Goal: Task Accomplishment & Management: Use online tool/utility

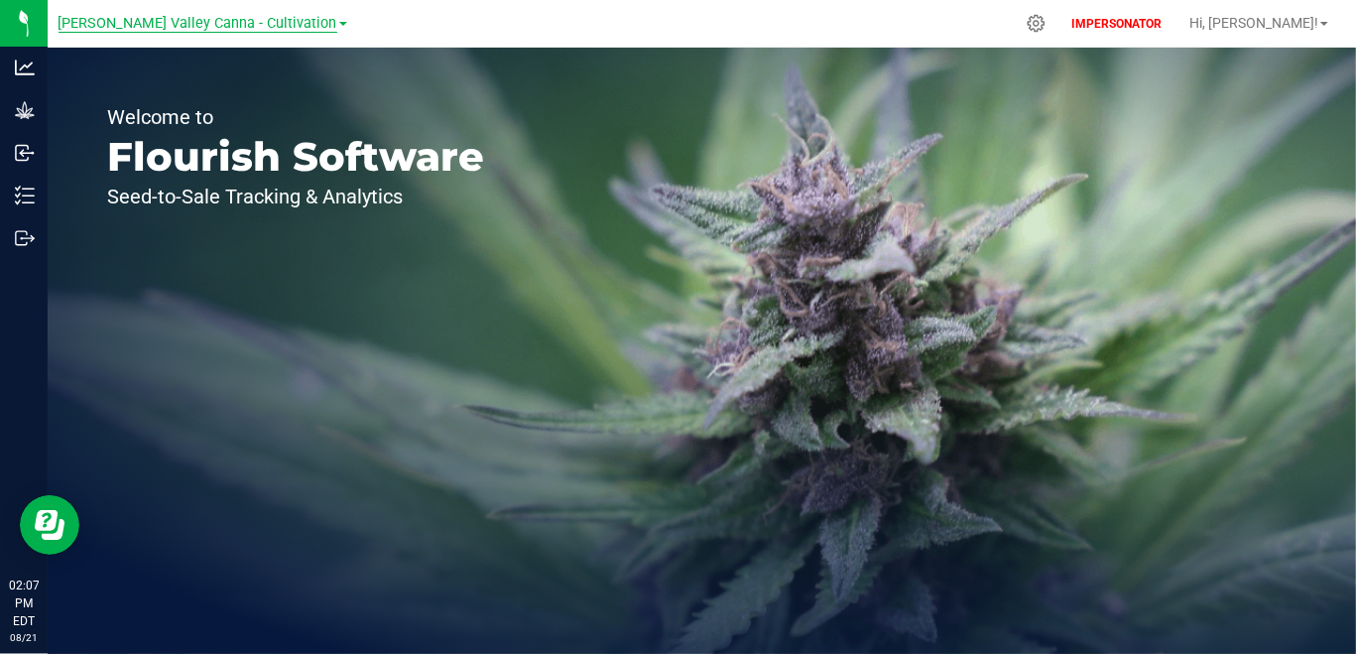
click at [229, 15] on span "[PERSON_NAME] Valley Canna - Cultivation" at bounding box center [198, 24] width 279 height 18
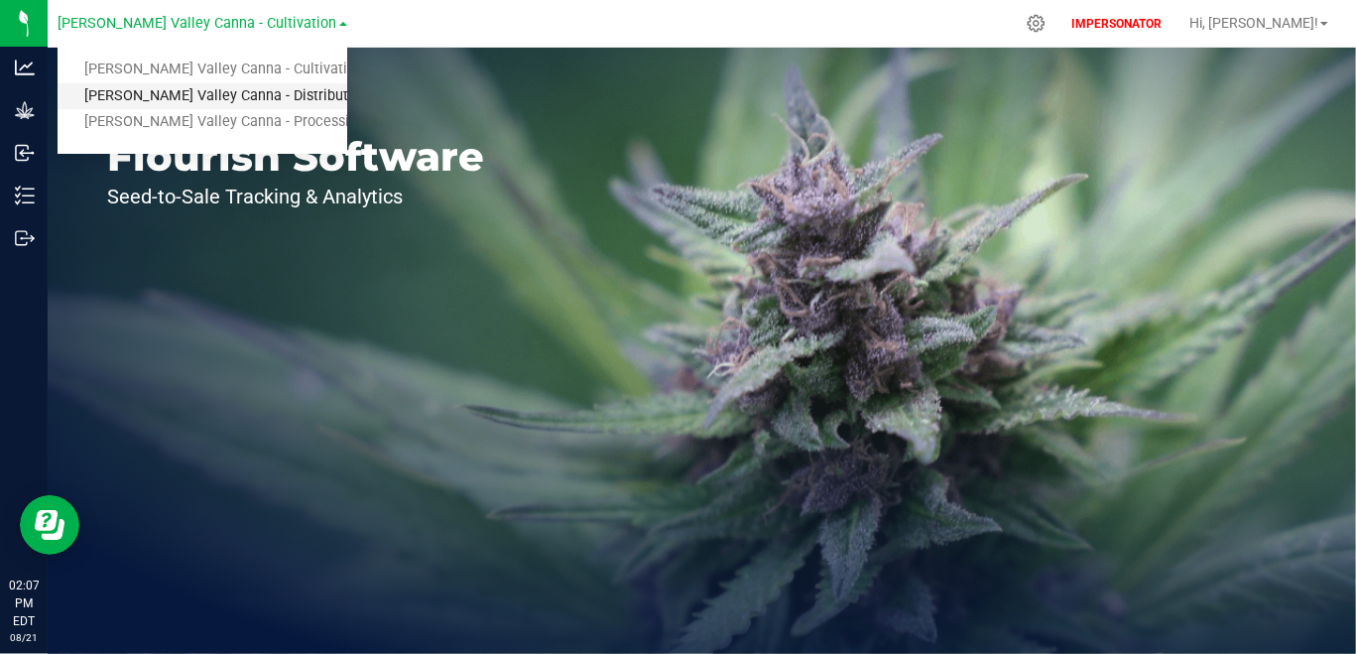
click at [261, 91] on link "[PERSON_NAME] Valley Canna - Distribution" at bounding box center [203, 96] width 290 height 27
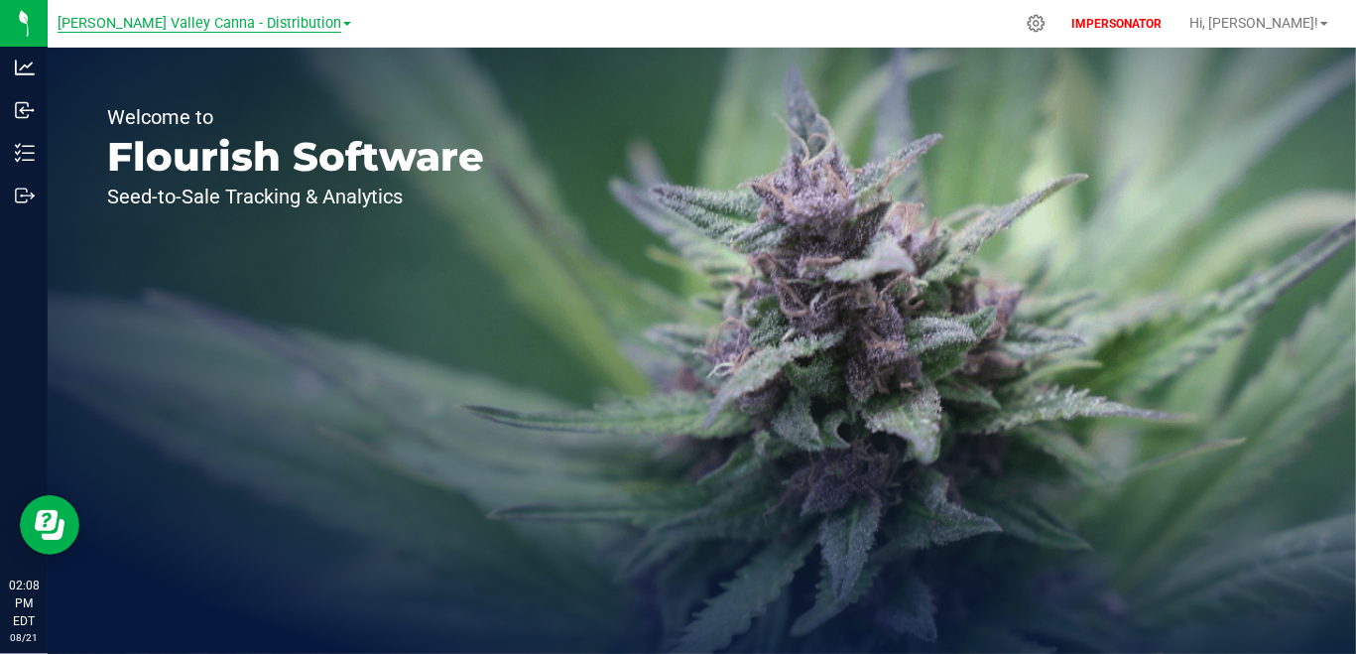
click at [191, 15] on link "[PERSON_NAME] Valley Canna - Distribution" at bounding box center [205, 22] width 294 height 19
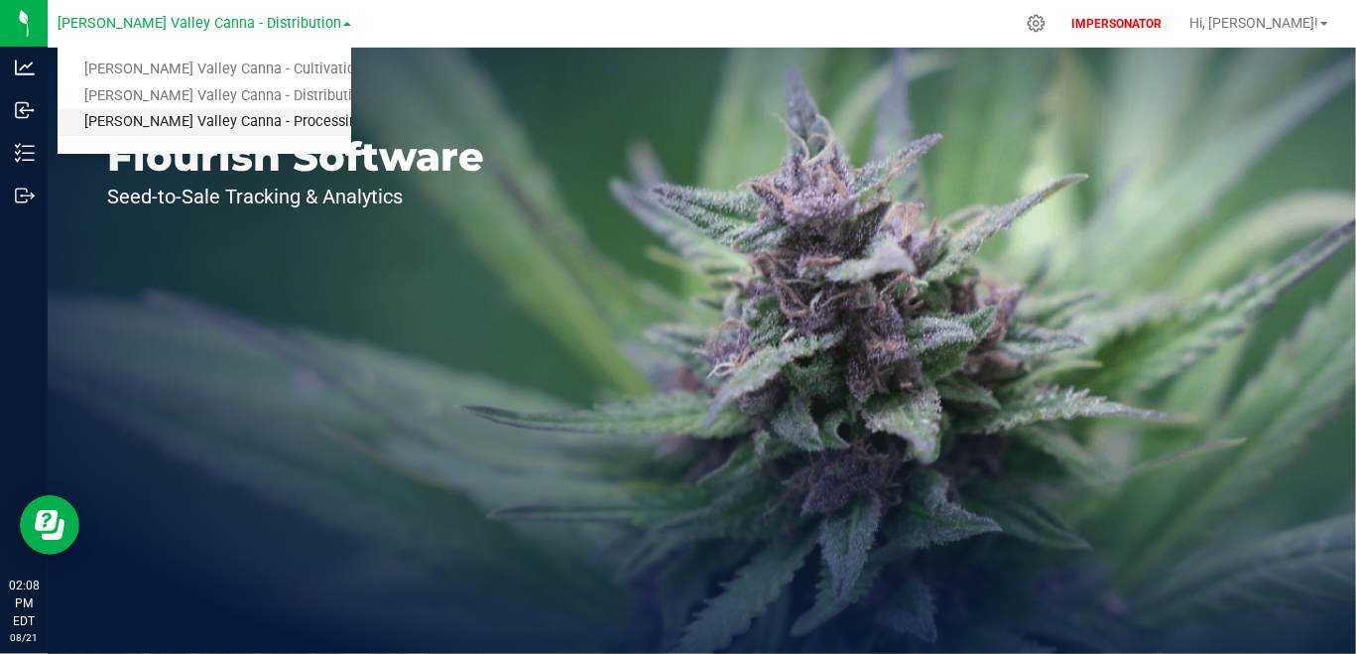
click at [205, 119] on link "[PERSON_NAME] Valley Canna - Processing" at bounding box center [205, 122] width 294 height 27
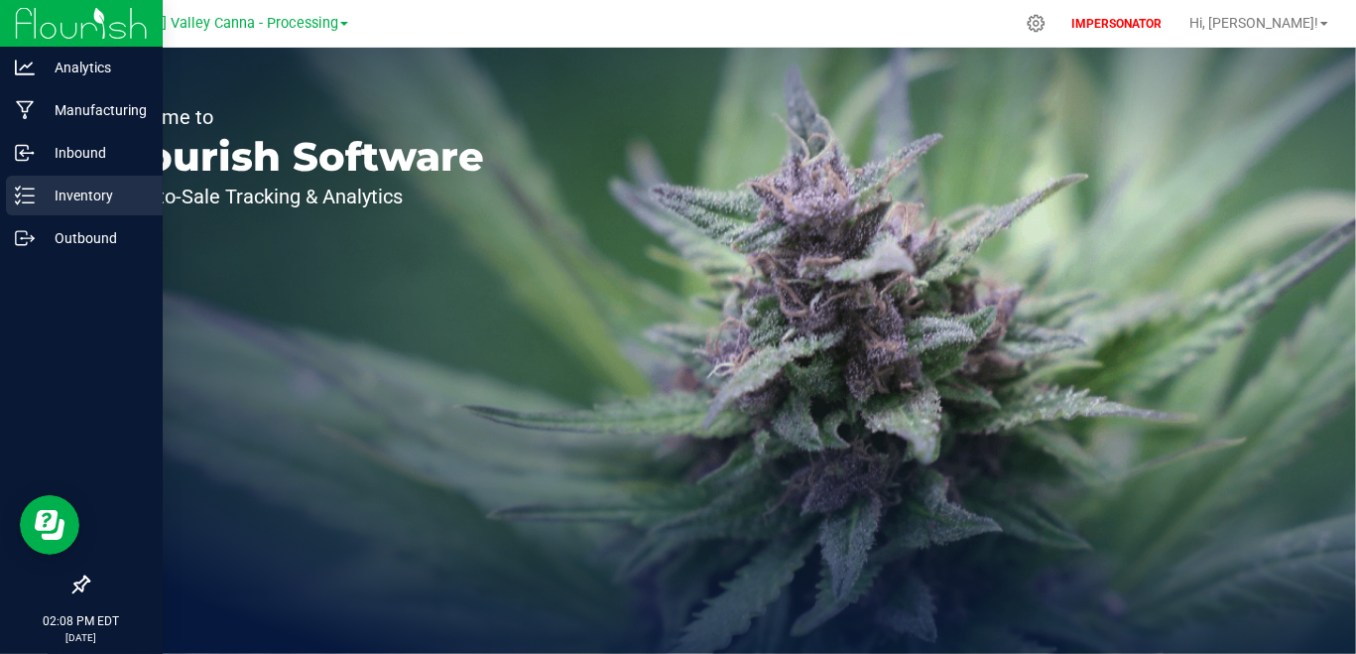
click at [35, 200] on p "Inventory" at bounding box center [94, 195] width 119 height 24
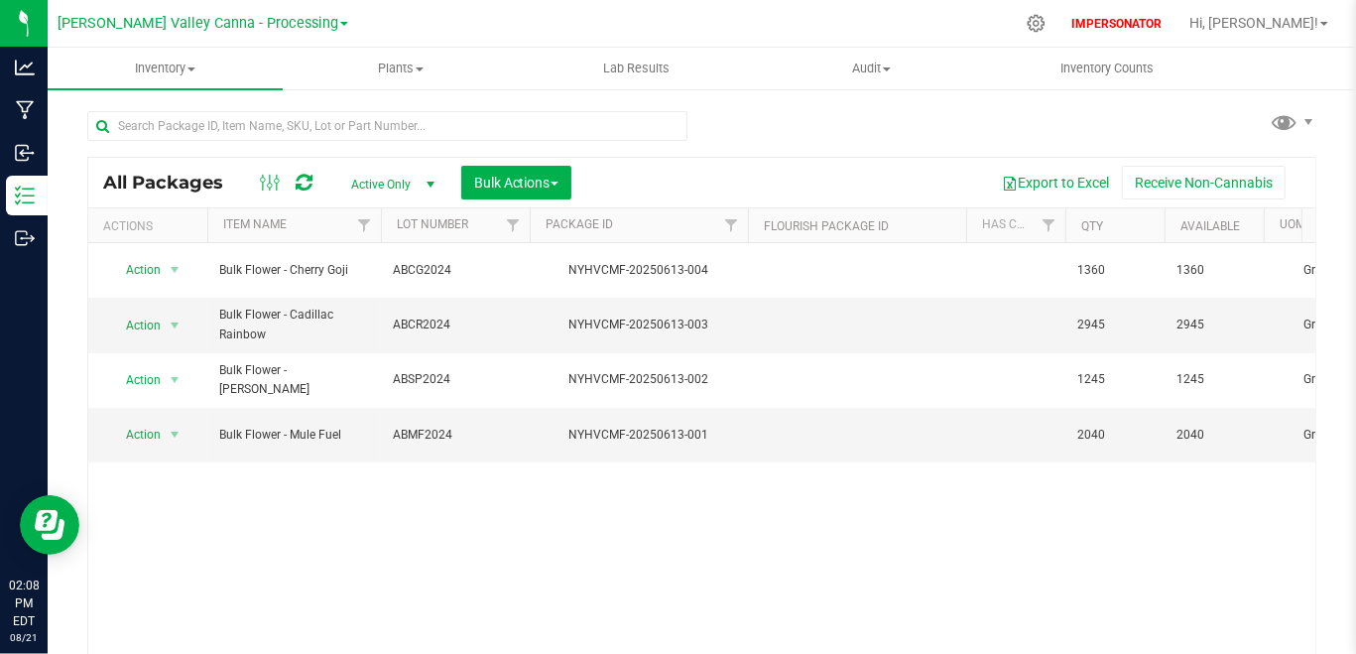
click at [272, 33] on div "Hudson Valley Canna - Processing Hudson Valley Canna - Cultivation Hudson Valle…" at bounding box center [203, 23] width 291 height 24
click at [265, 7] on div "Hudson Valley Canna - Processing Hudson Valley Canna - Cultivation Hudson Valle…" at bounding box center [207, 23] width 299 height 39
click at [265, 11] on div "Hudson Valley Canna - Processing Hudson Valley Canna - Cultivation Hudson Valle…" at bounding box center [203, 23] width 291 height 24
click at [265, 29] on span "[PERSON_NAME] Valley Canna - Processing" at bounding box center [198, 24] width 281 height 18
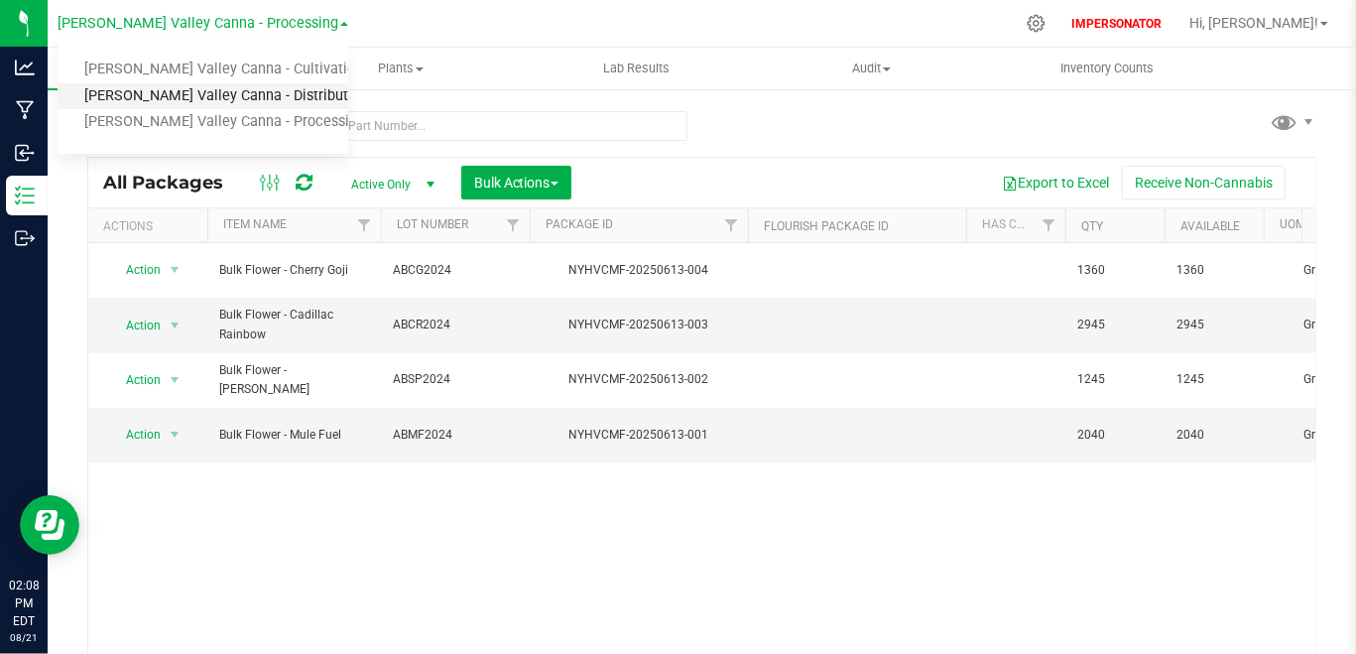
click at [275, 104] on link "[PERSON_NAME] Valley Canna - Distribution" at bounding box center [203, 96] width 291 height 27
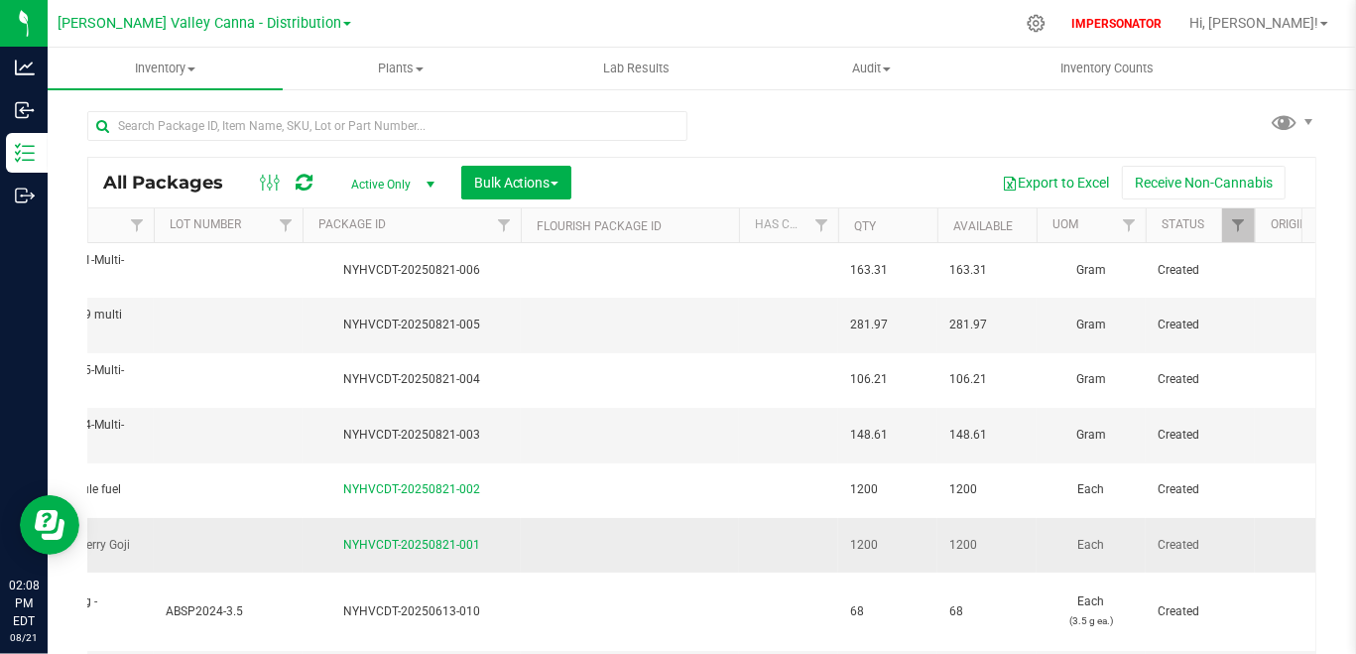
scroll to position [0, 306]
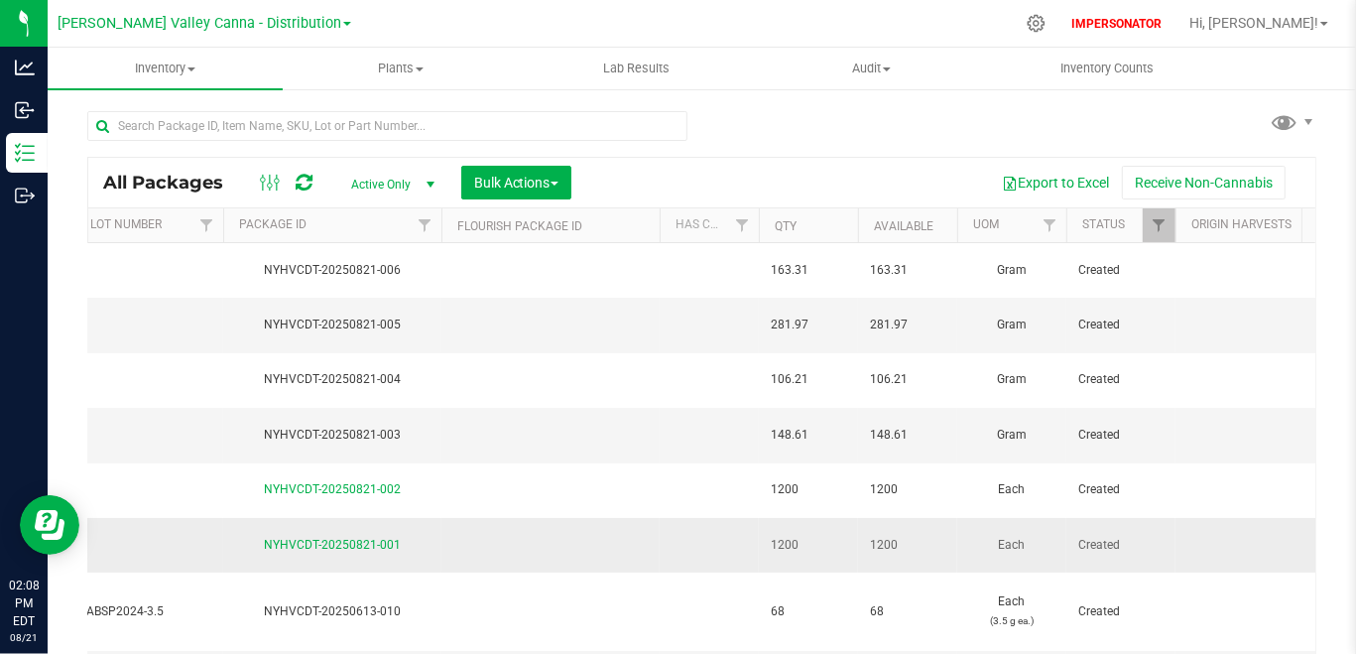
drag, startPoint x: 1286, startPoint y: 302, endPoint x: 1285, endPoint y: 552, distance: 249.9
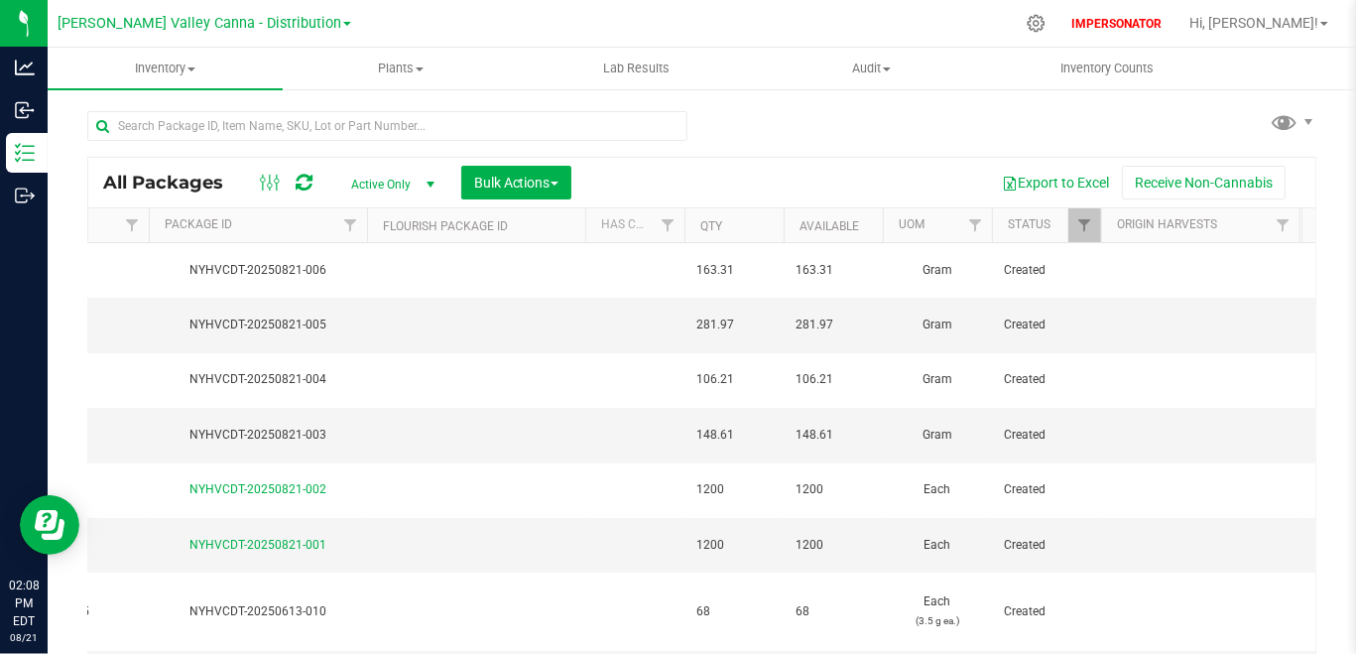
click at [1128, 89] on ul "Inventory All packages All inventory Waste log Create inventory Plants All plan…" at bounding box center [726, 69] width 1356 height 43
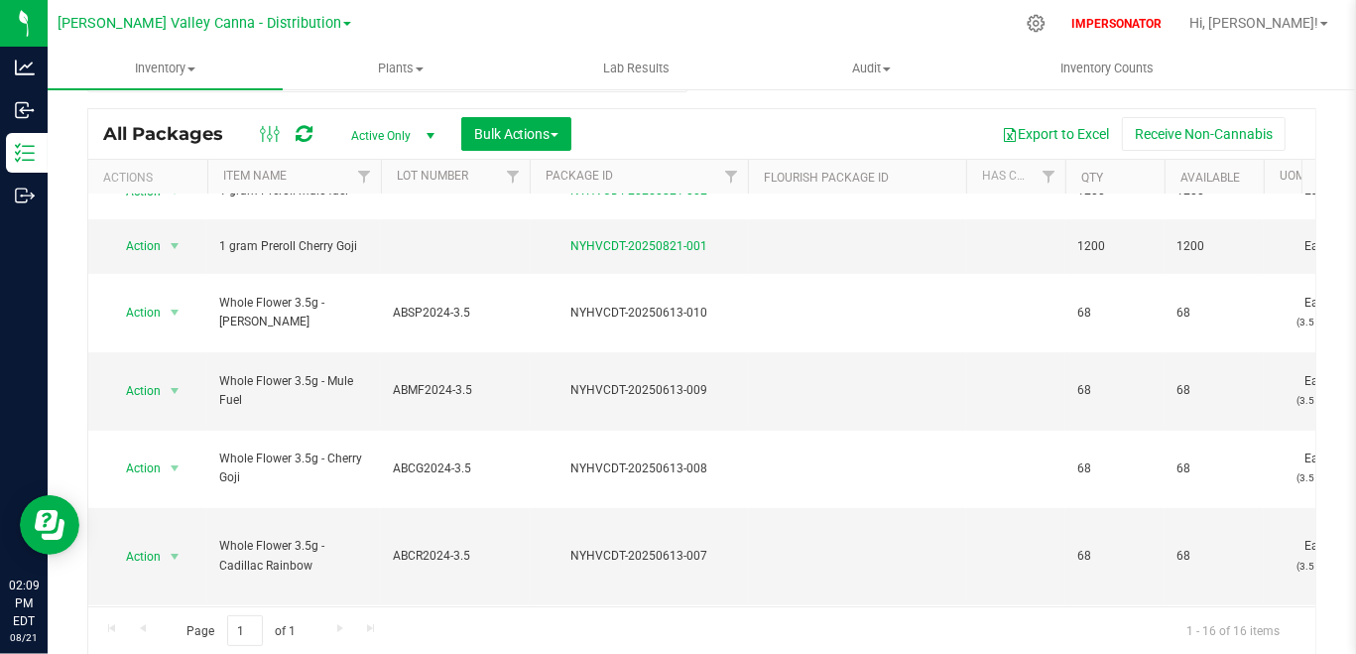
scroll to position [0, 0]
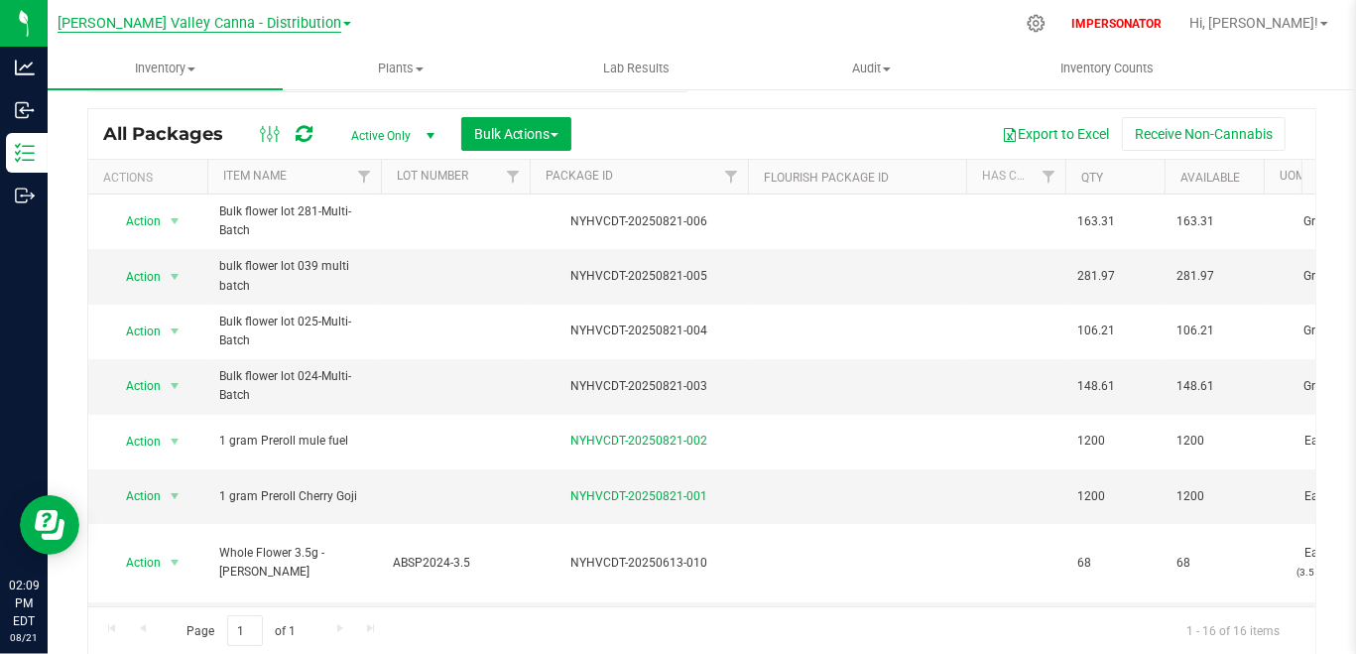
click at [231, 29] on span "[PERSON_NAME] Valley Canna - Distribution" at bounding box center [200, 24] width 284 height 18
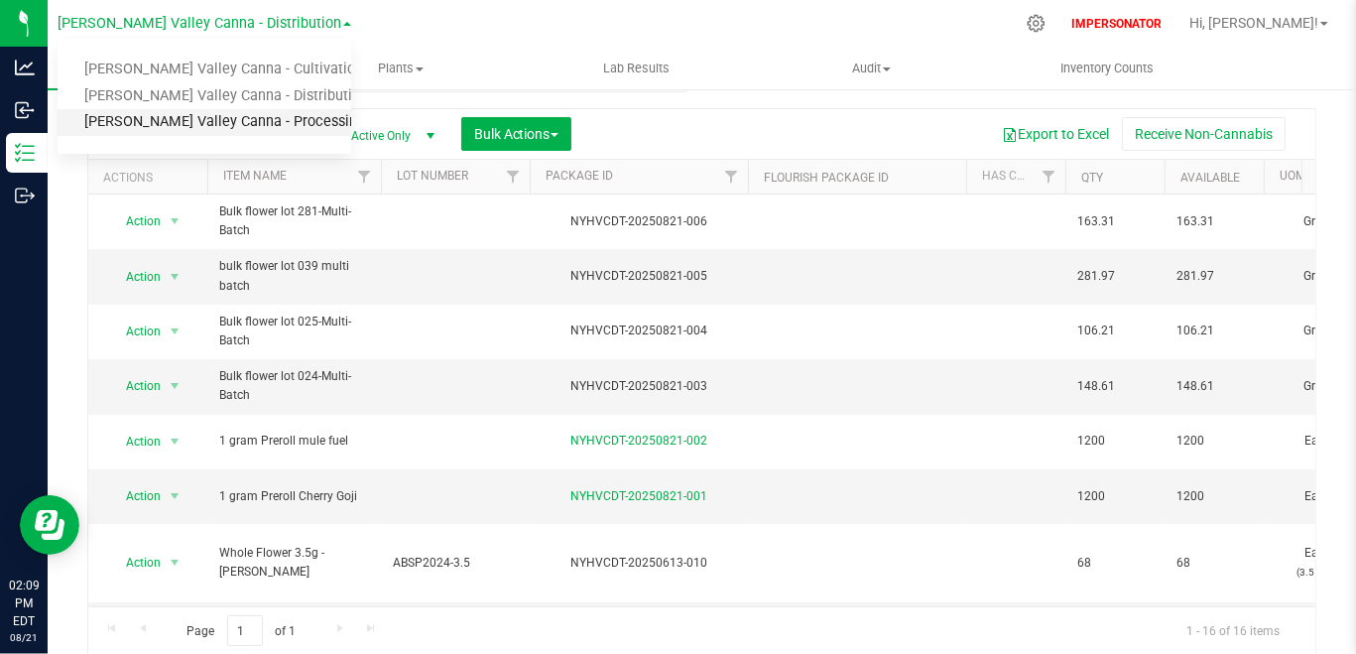
click at [243, 122] on link "[PERSON_NAME] Valley Canna - Processing" at bounding box center [205, 122] width 294 height 27
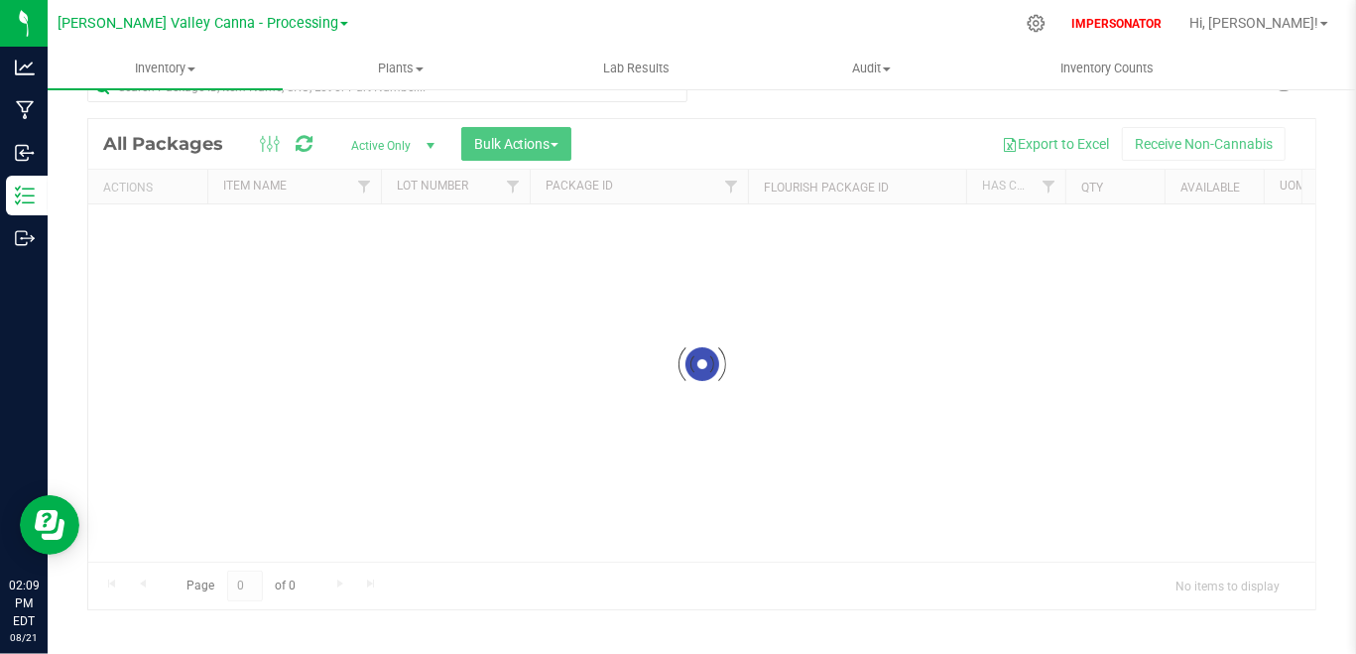
scroll to position [49, 0]
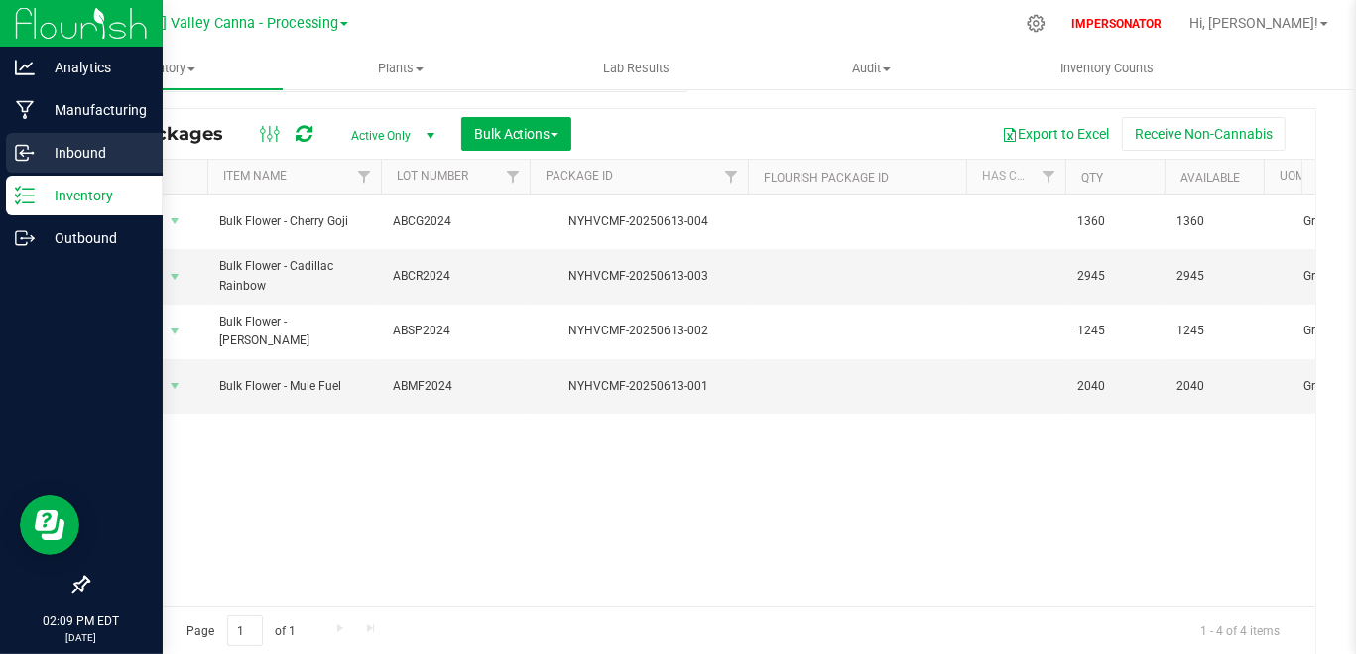
click at [57, 148] on p "Inbound" at bounding box center [94, 153] width 119 height 24
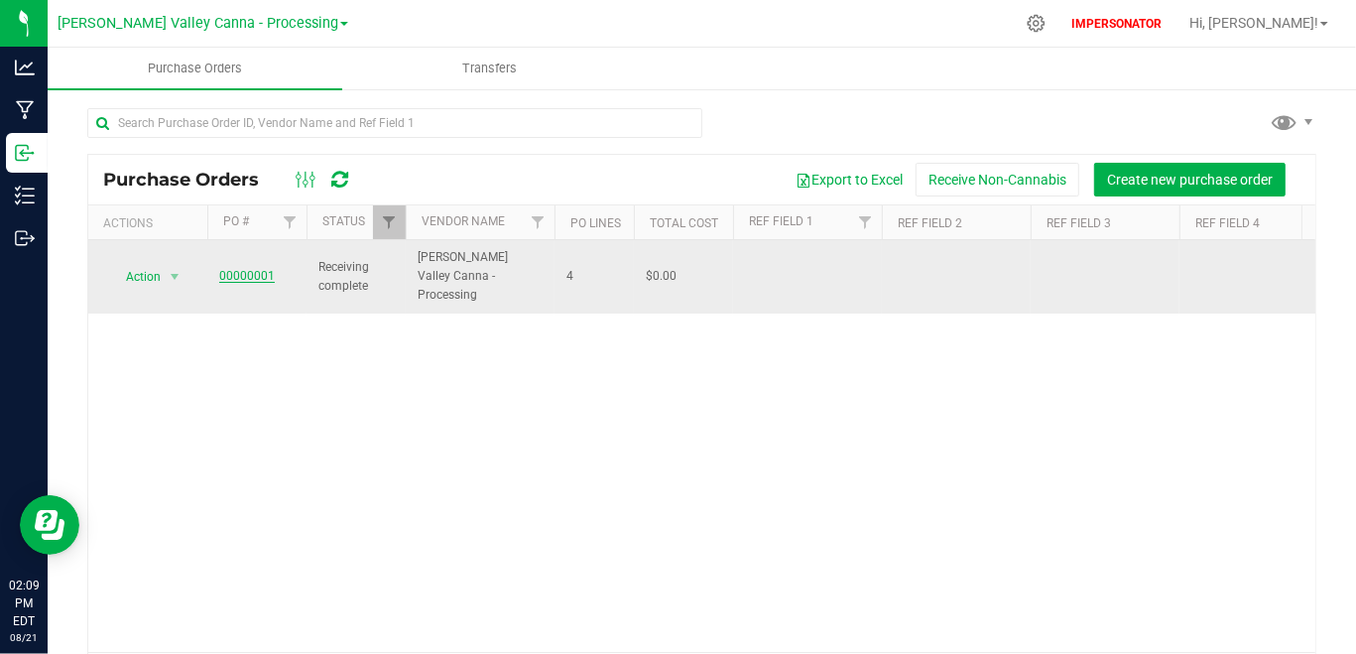
click at [230, 272] on link "00000001" at bounding box center [247, 276] width 56 height 14
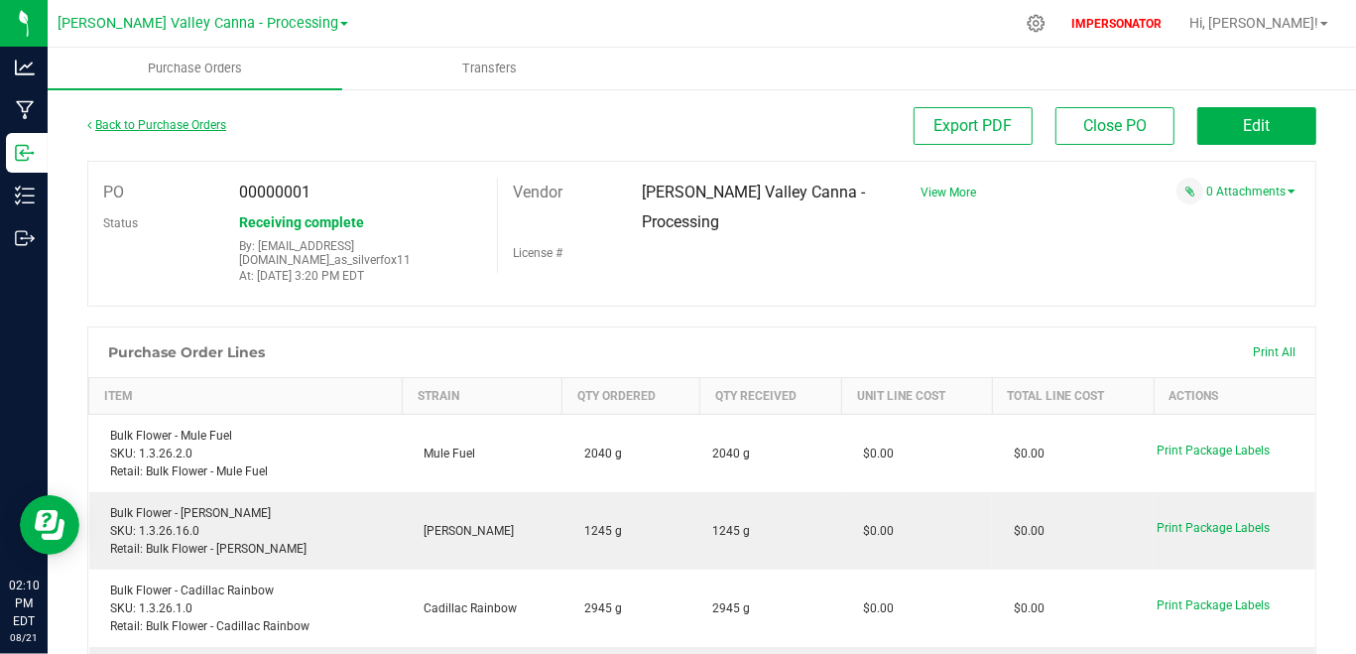
click at [197, 122] on link "Back to Purchase Orders" at bounding box center [156, 125] width 139 height 14
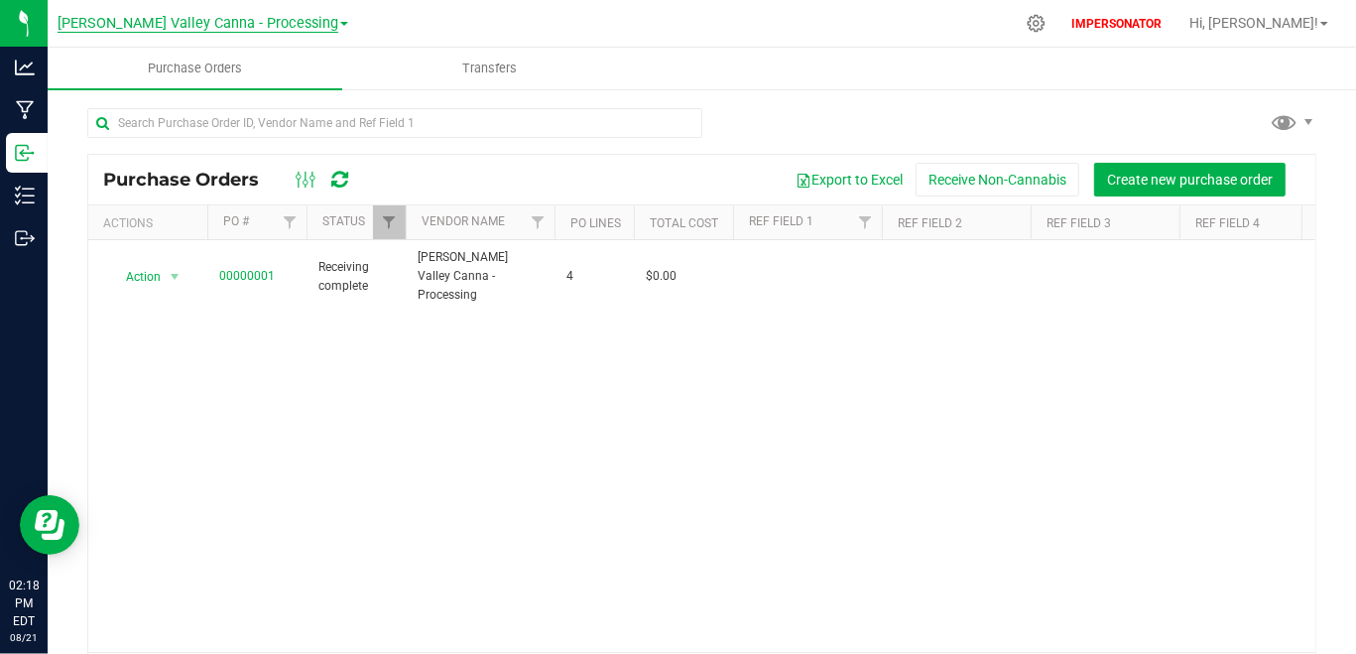
click at [253, 22] on span "[PERSON_NAME] Valley Canna - Processing" at bounding box center [198, 24] width 281 height 18
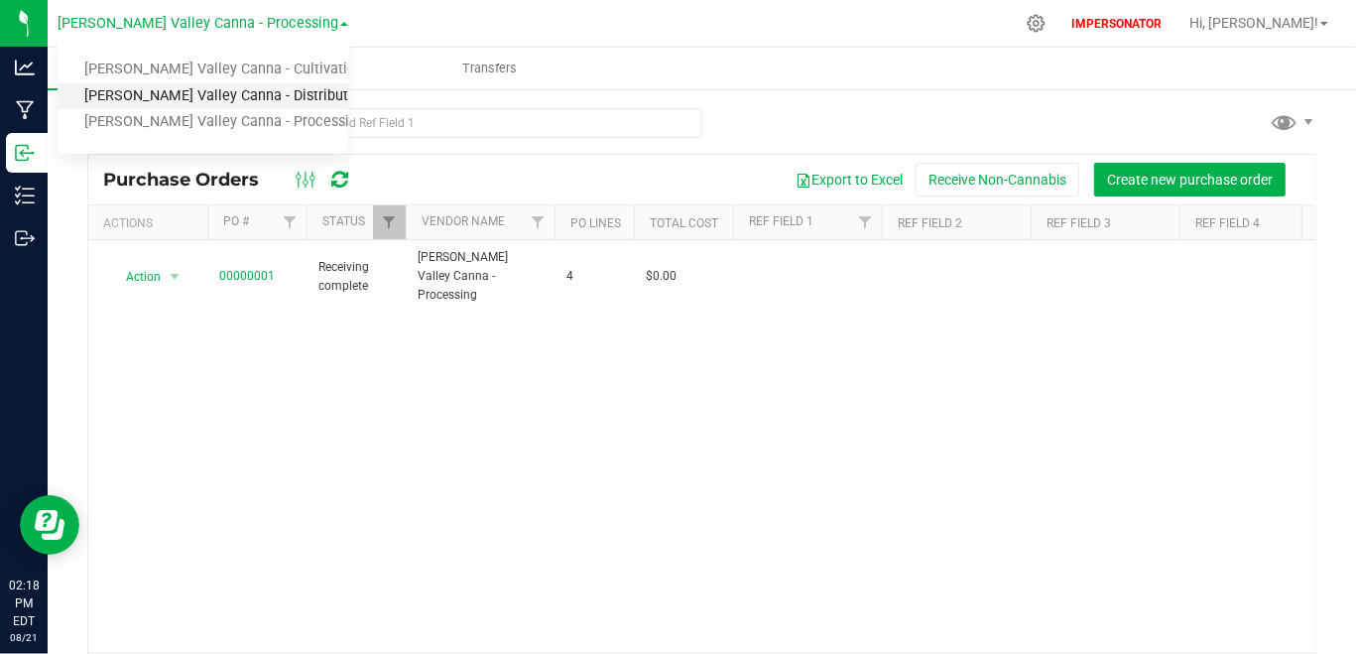
click at [248, 95] on link "[PERSON_NAME] Valley Canna - Distribution" at bounding box center [203, 96] width 291 height 27
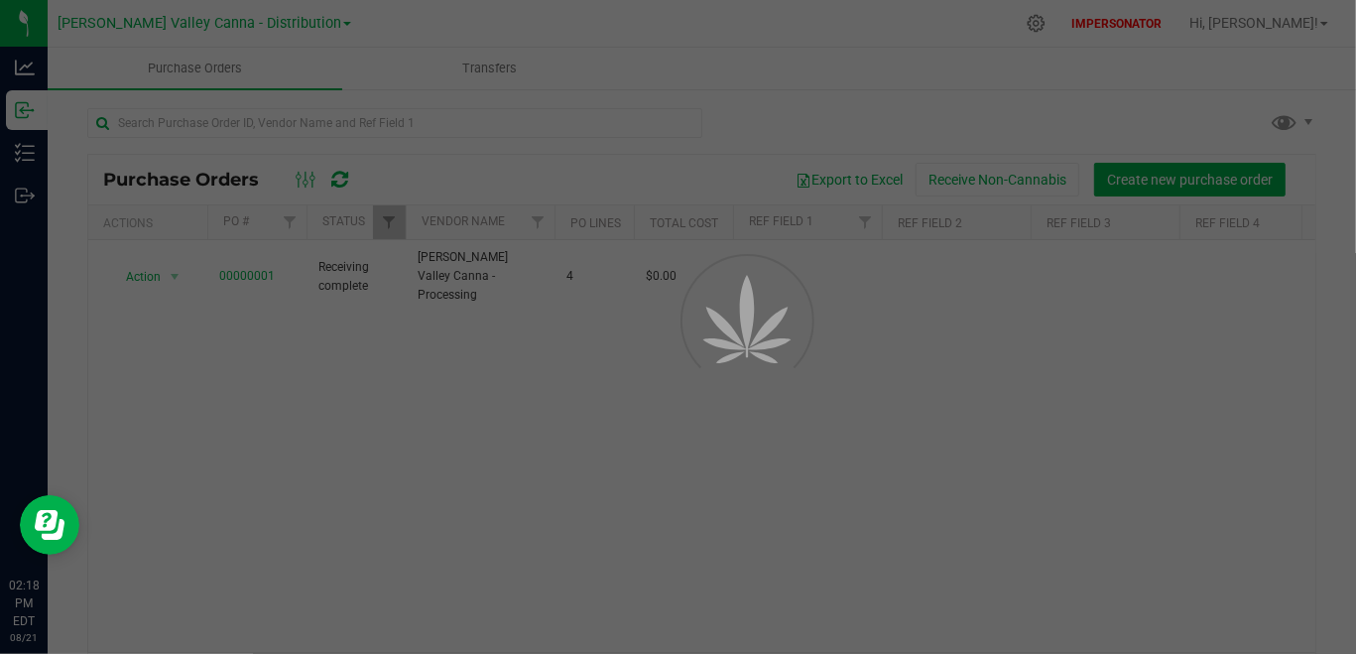
click at [48, 210] on div "Outbound" at bounding box center [27, 196] width 42 height 40
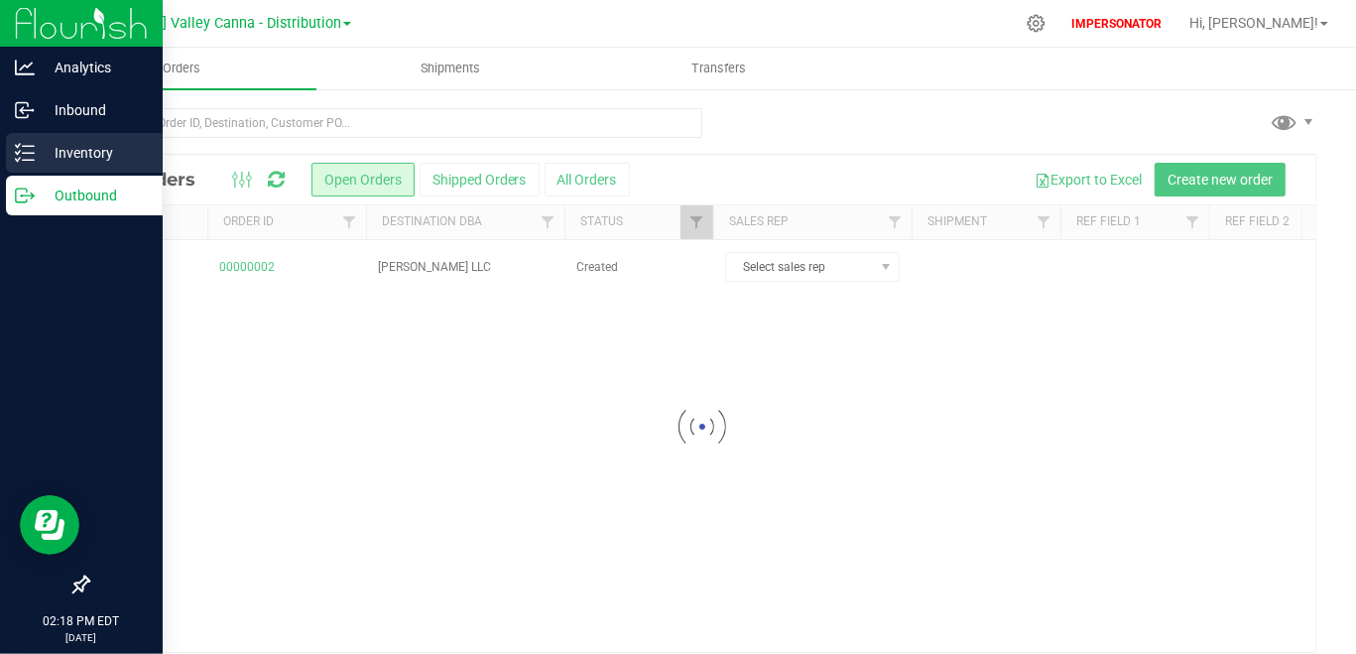
click at [84, 161] on p "Inventory" at bounding box center [94, 153] width 119 height 24
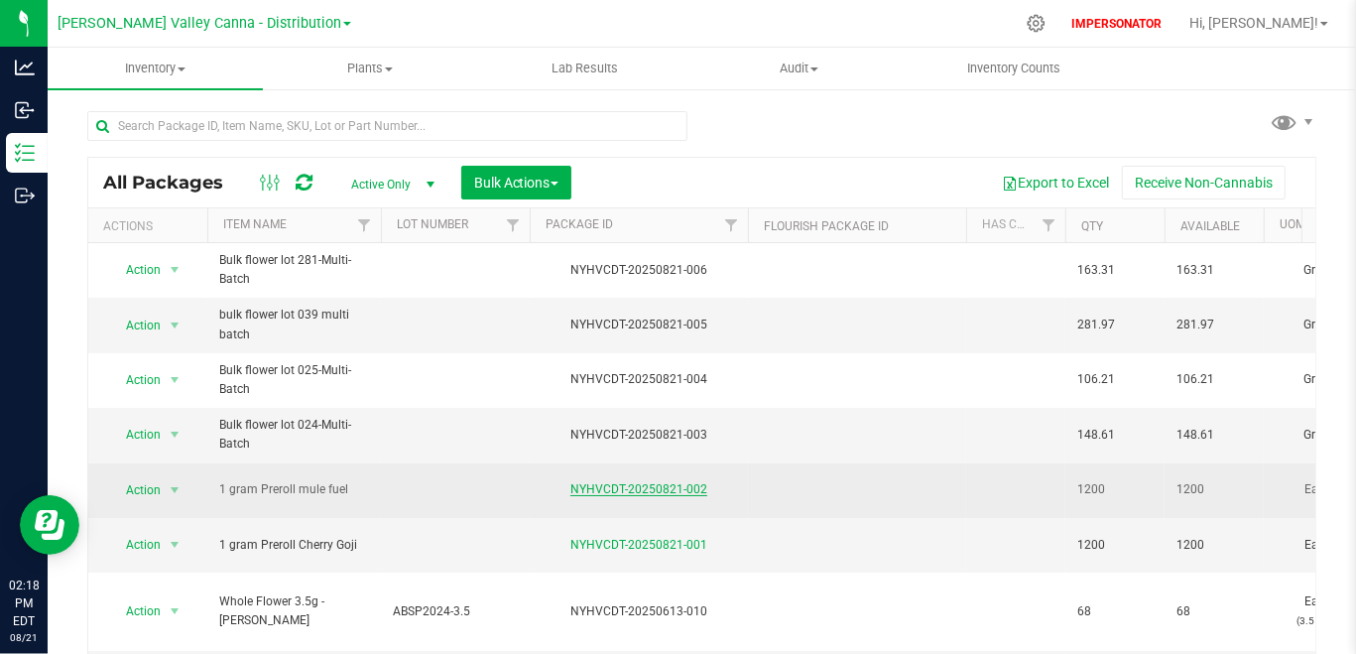
click at [639, 482] on link "NYHVCDT-20250821-002" at bounding box center [638, 489] width 137 height 14
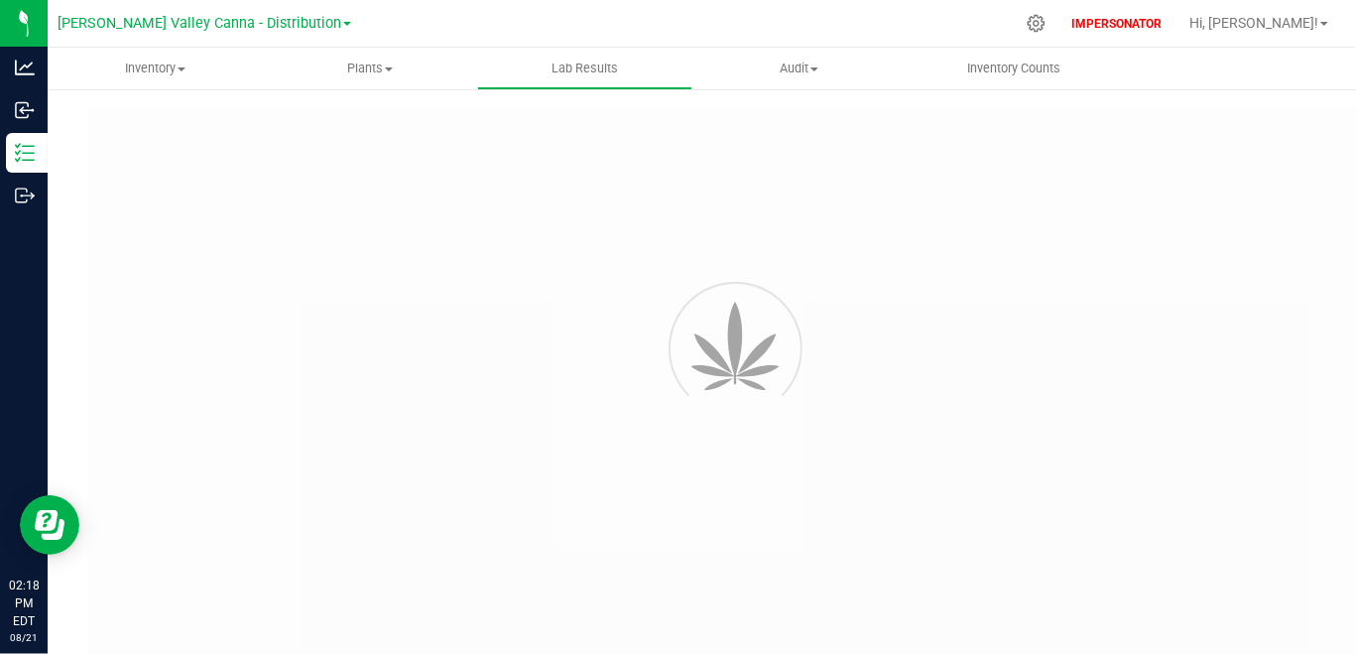
type input "NYHVCDT-20250821-002"
type input "74315"
type input "NYHVCDT-20250821-002"
type input "08/21/2025 1:31 AM"
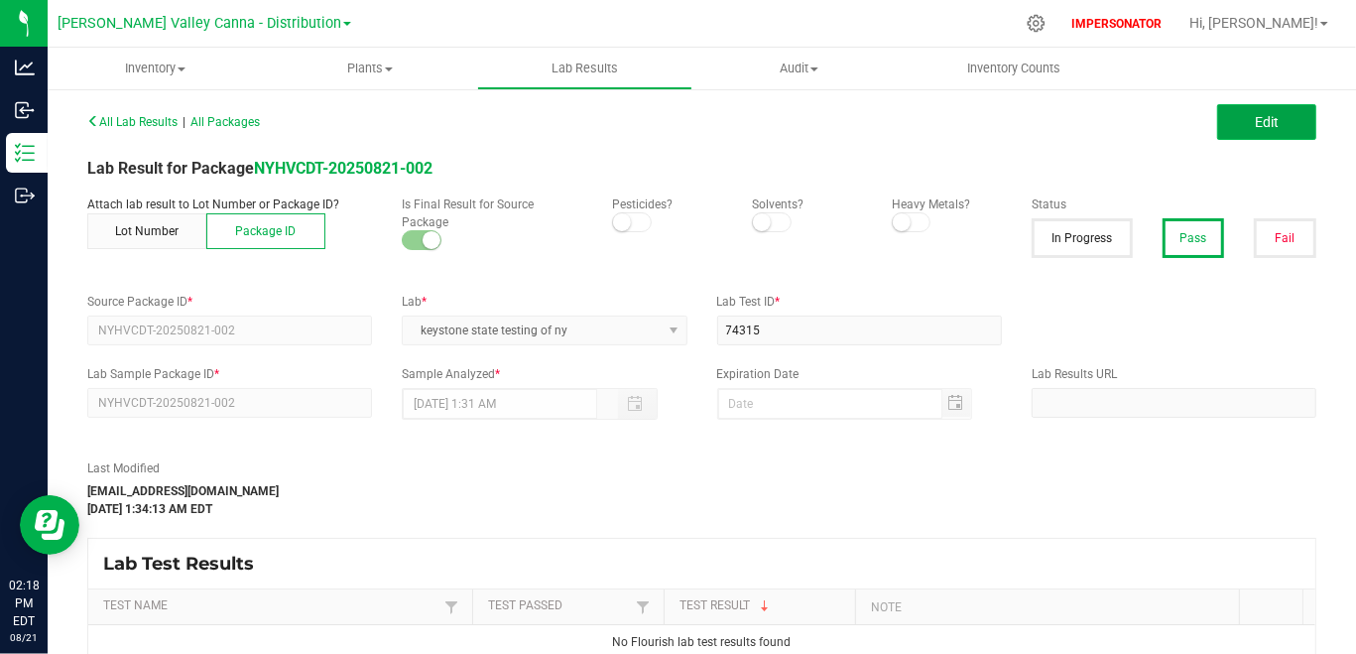
click at [1264, 127] on span "Edit" at bounding box center [1267, 122] width 24 height 16
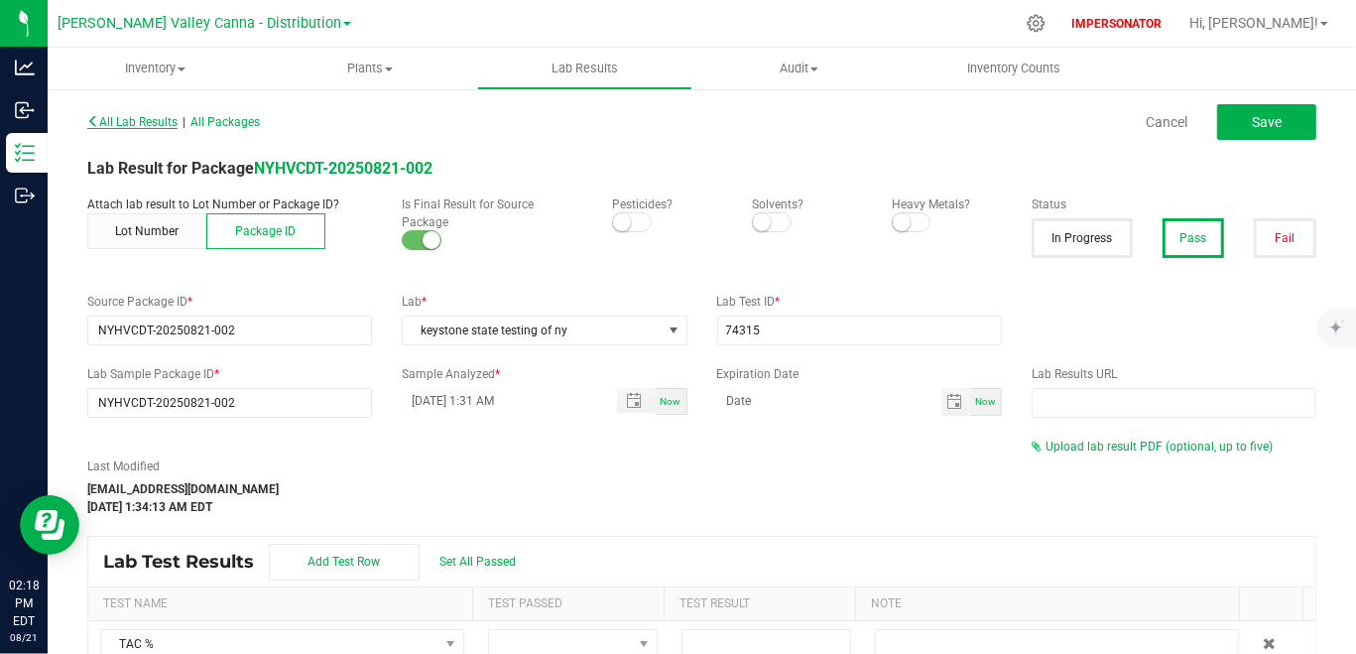
click at [151, 122] on span "All Lab Results" at bounding box center [132, 122] width 90 height 14
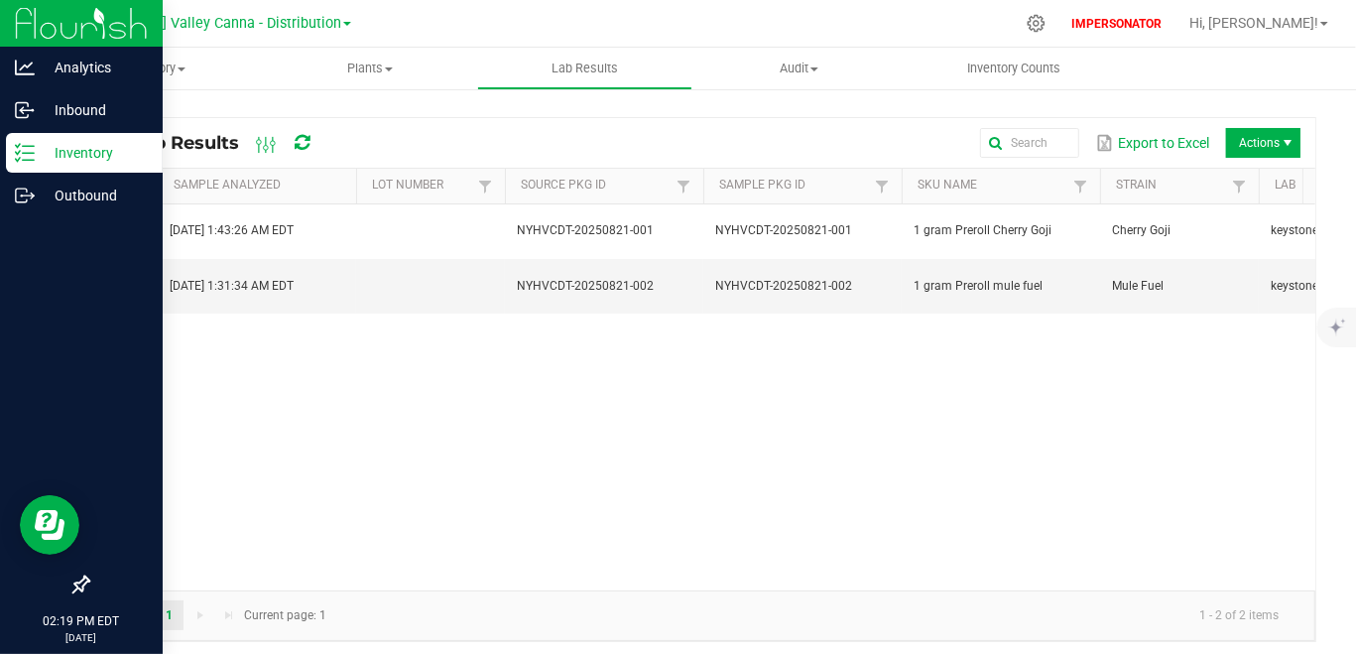
click at [72, 155] on p "Inventory" at bounding box center [94, 153] width 119 height 24
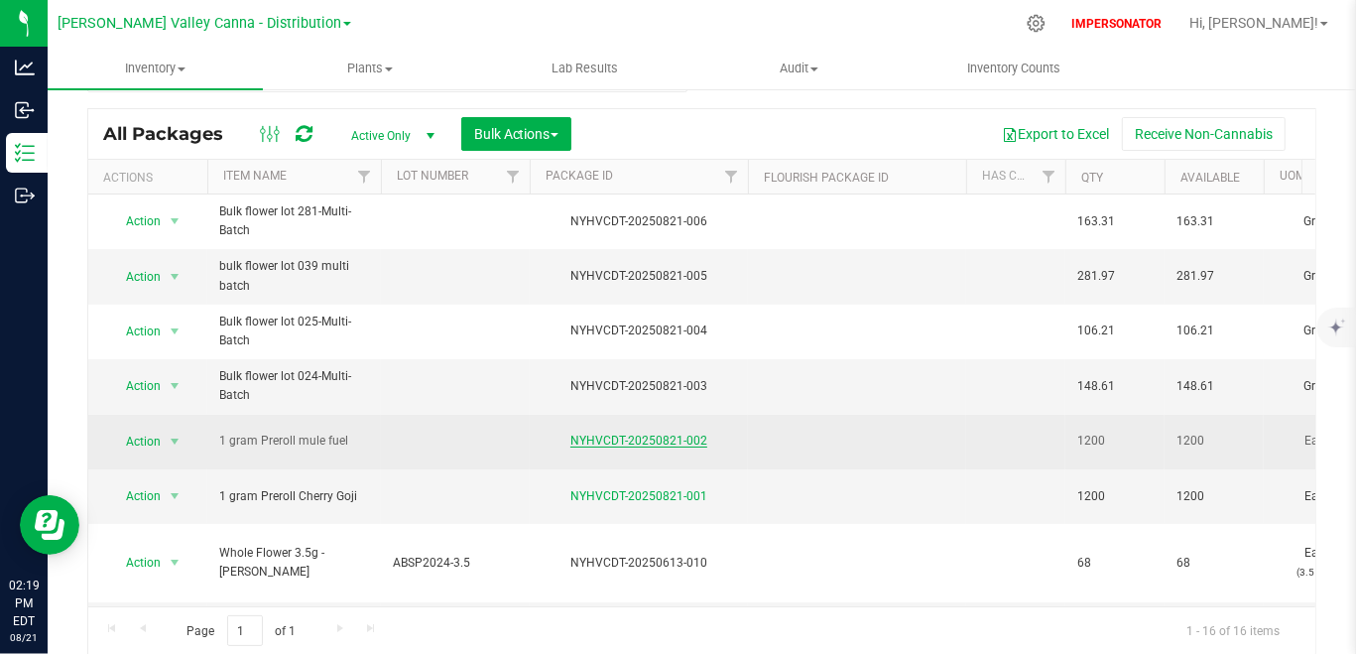
click at [645, 433] on link "NYHVCDT-20250821-002" at bounding box center [638, 440] width 137 height 14
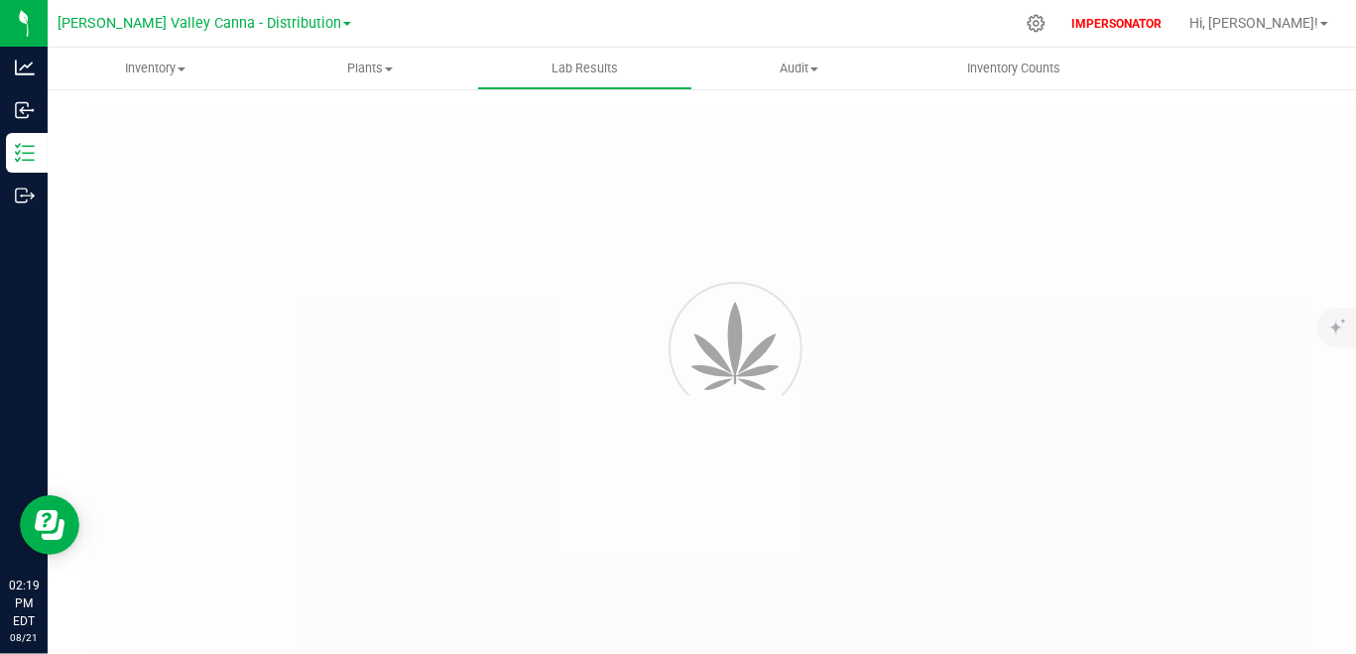
type input "NYHVCDT-20250821-002"
type input "74315"
type input "NYHVCDT-20250821-002"
type input "08/21/2025 1:31 AM"
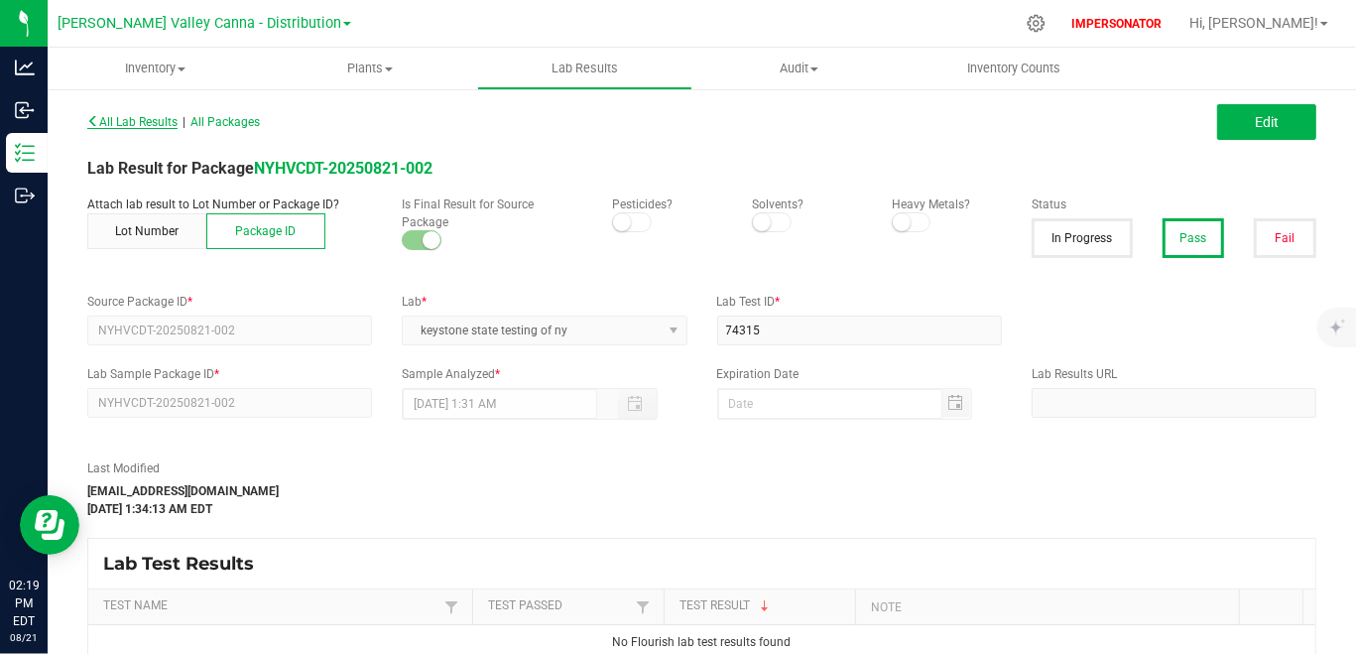
click at [130, 118] on span "All Lab Results" at bounding box center [132, 122] width 90 height 14
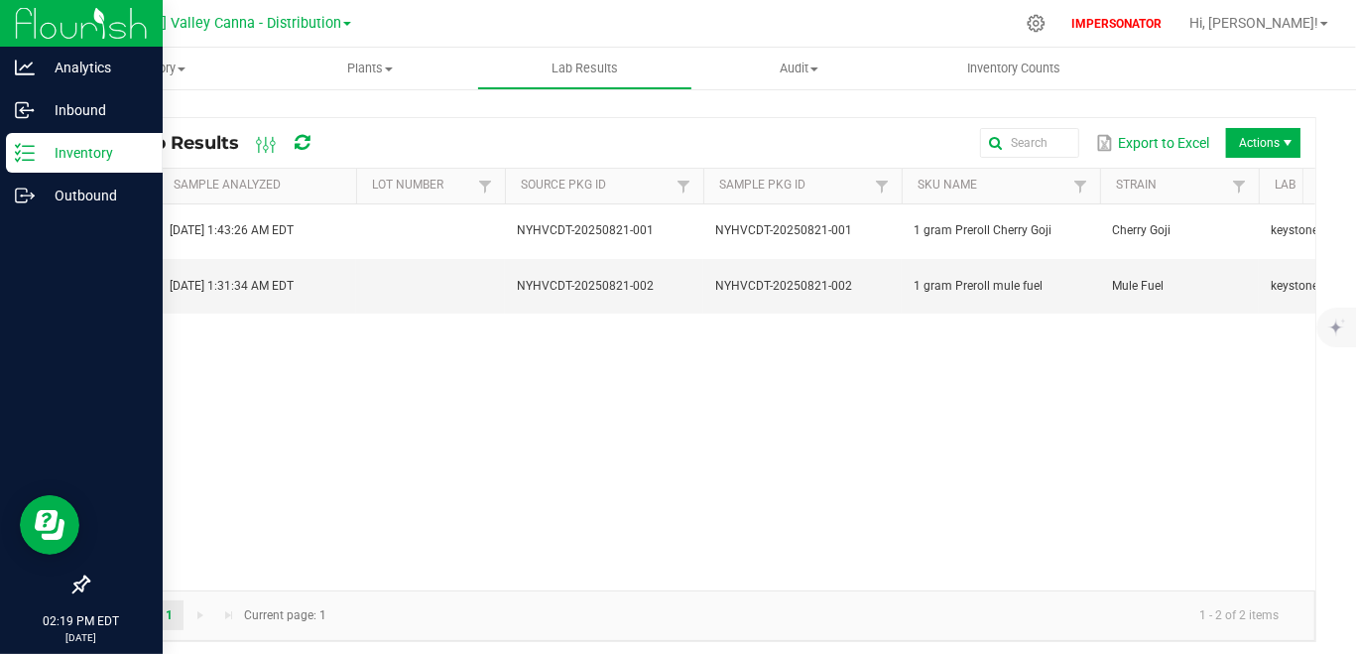
click at [15, 158] on icon at bounding box center [25, 153] width 20 height 20
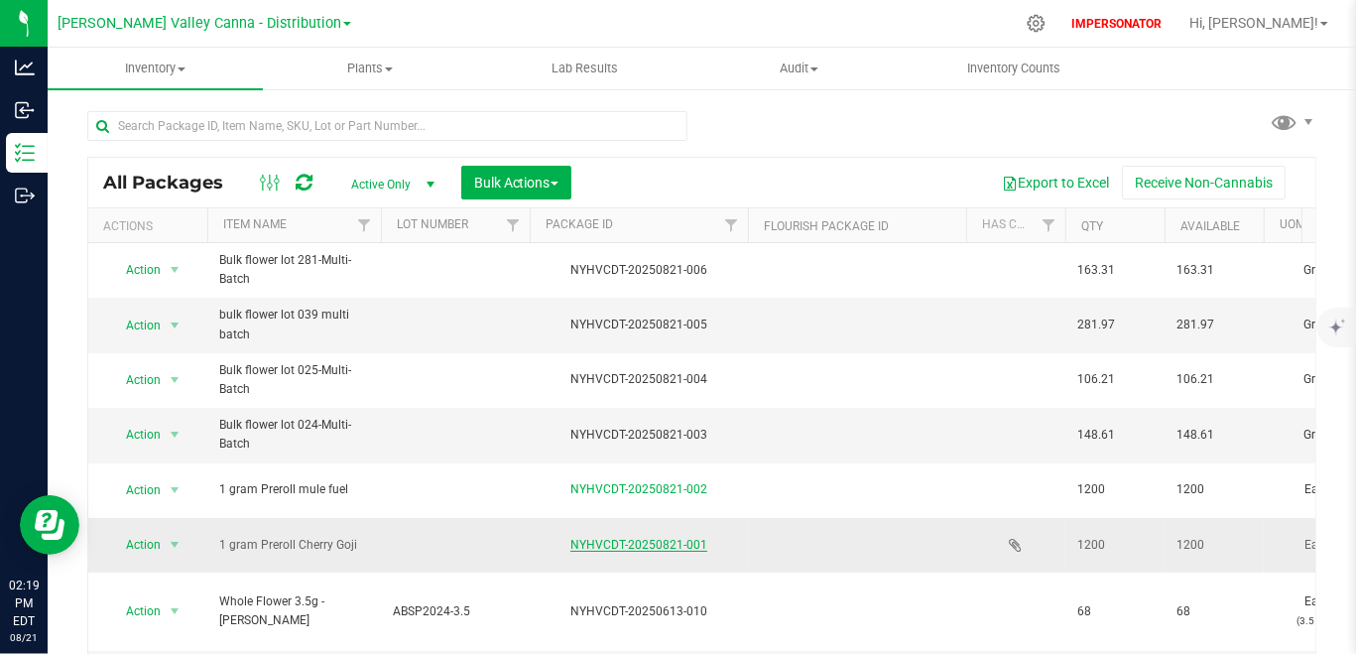
click at [647, 538] on link "NYHVCDT-20250821-001" at bounding box center [638, 545] width 137 height 14
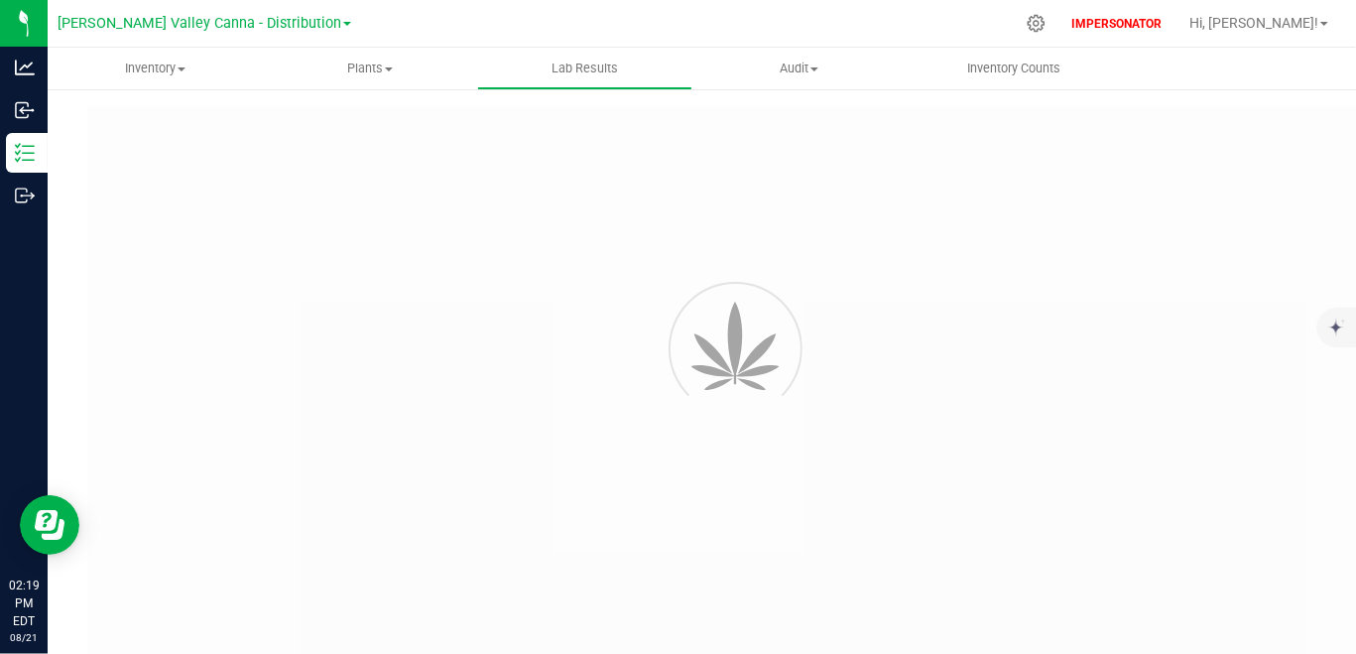
type input "NYHVCDT-20250821-001"
type input "74314"
type input "NYHVCDT-20250821-001"
type input "08/21/2025 1:43 AM"
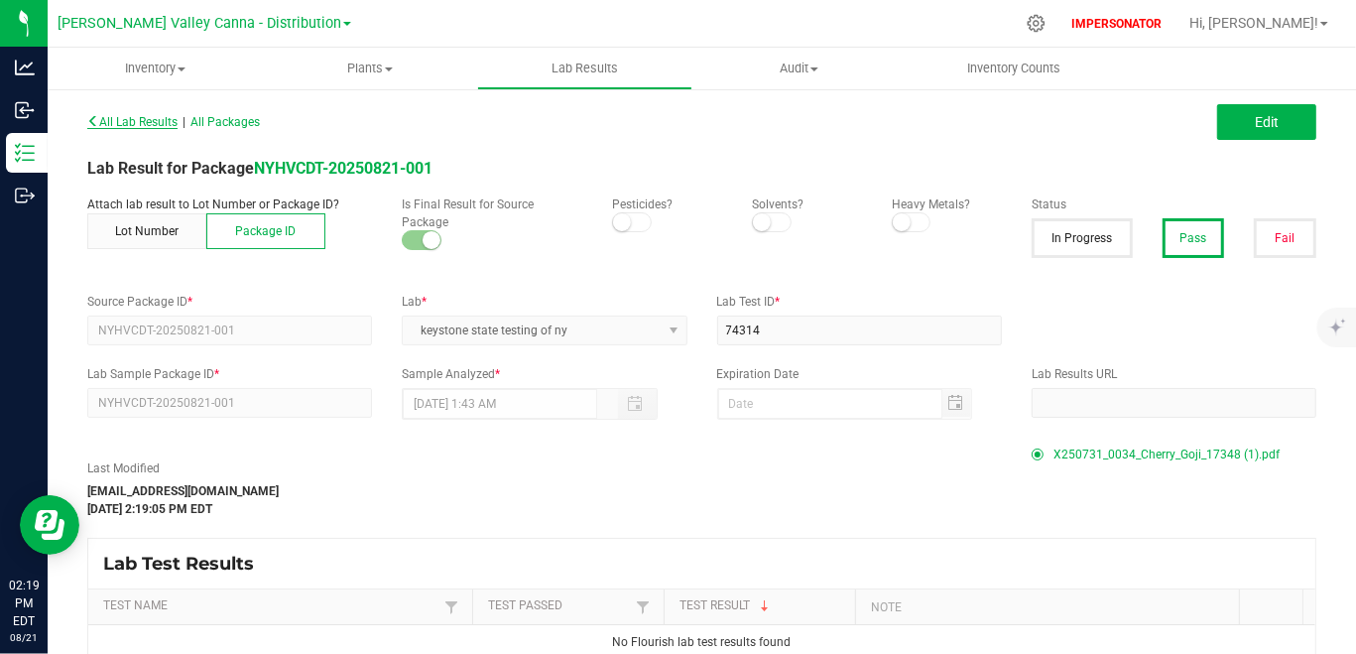
click at [134, 119] on span "All Lab Results" at bounding box center [132, 122] width 90 height 14
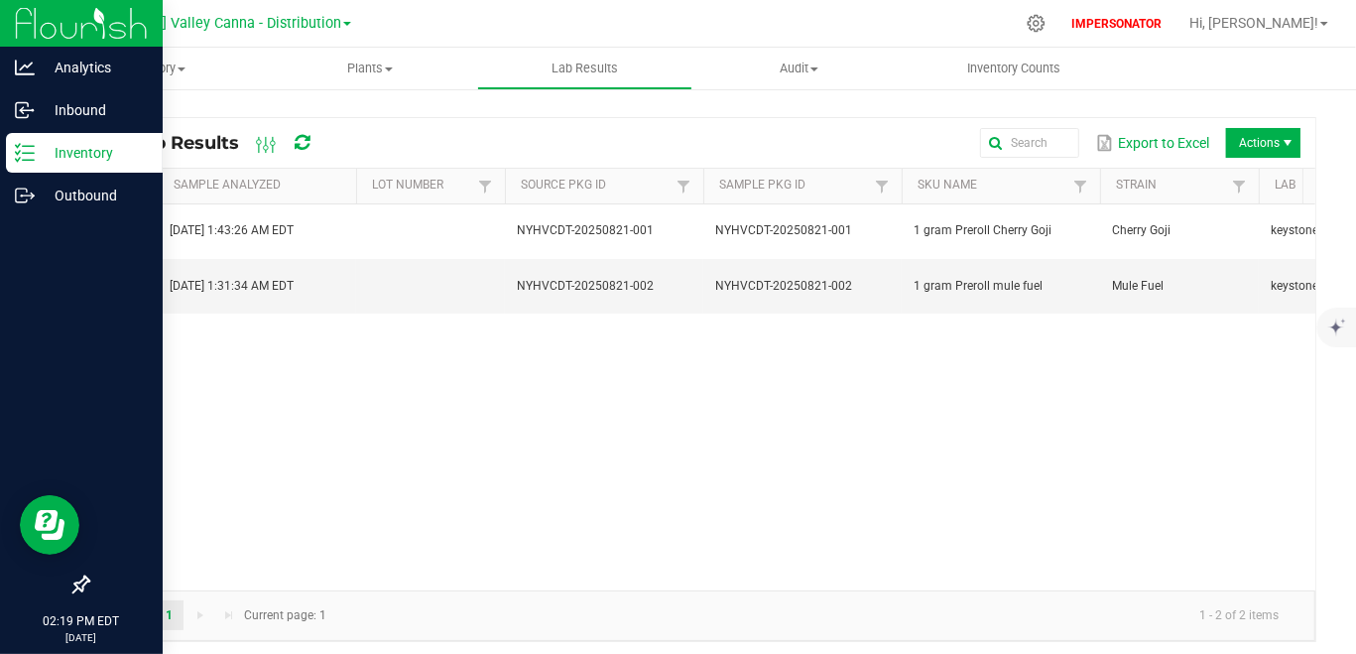
click at [40, 154] on p "Inventory" at bounding box center [94, 153] width 119 height 24
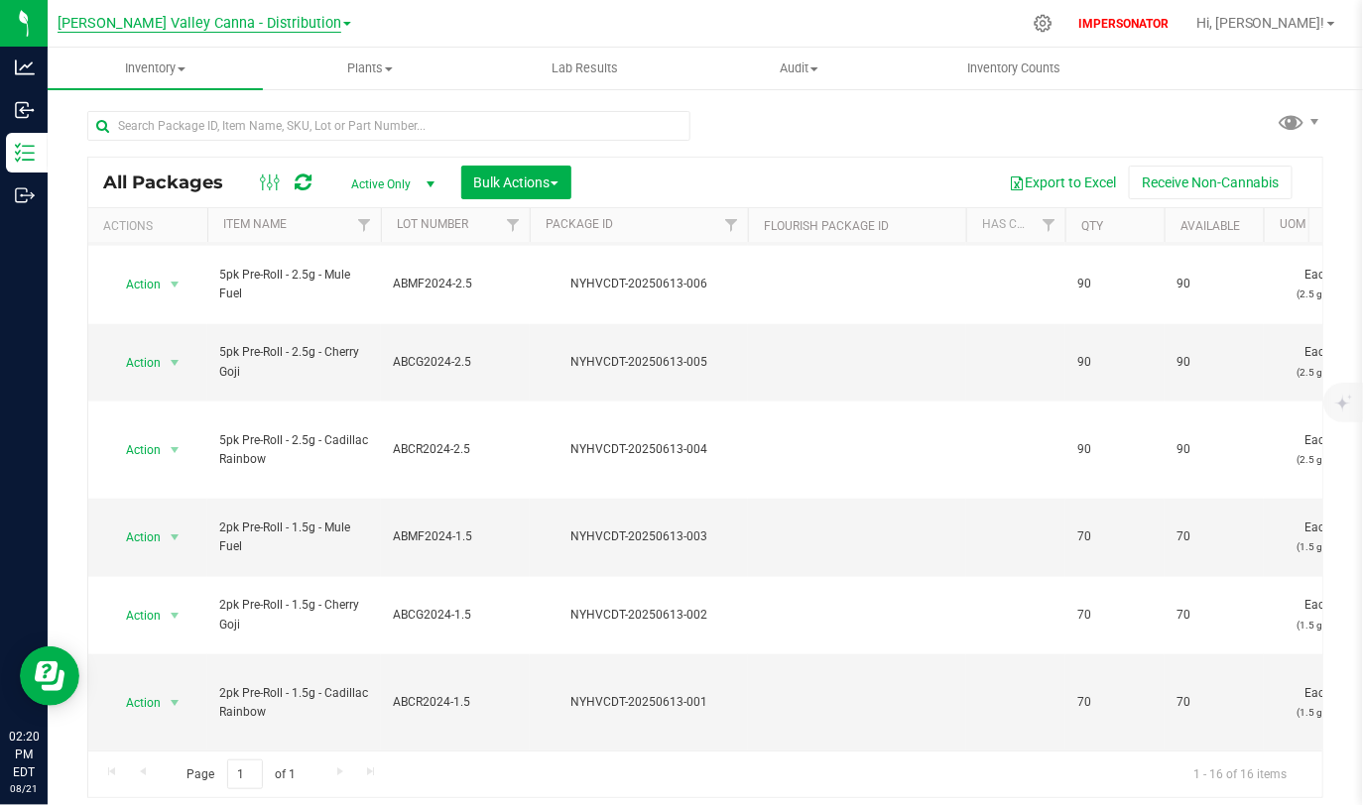
click at [269, 26] on span "[PERSON_NAME] Valley Canna - Distribution" at bounding box center [200, 24] width 284 height 18
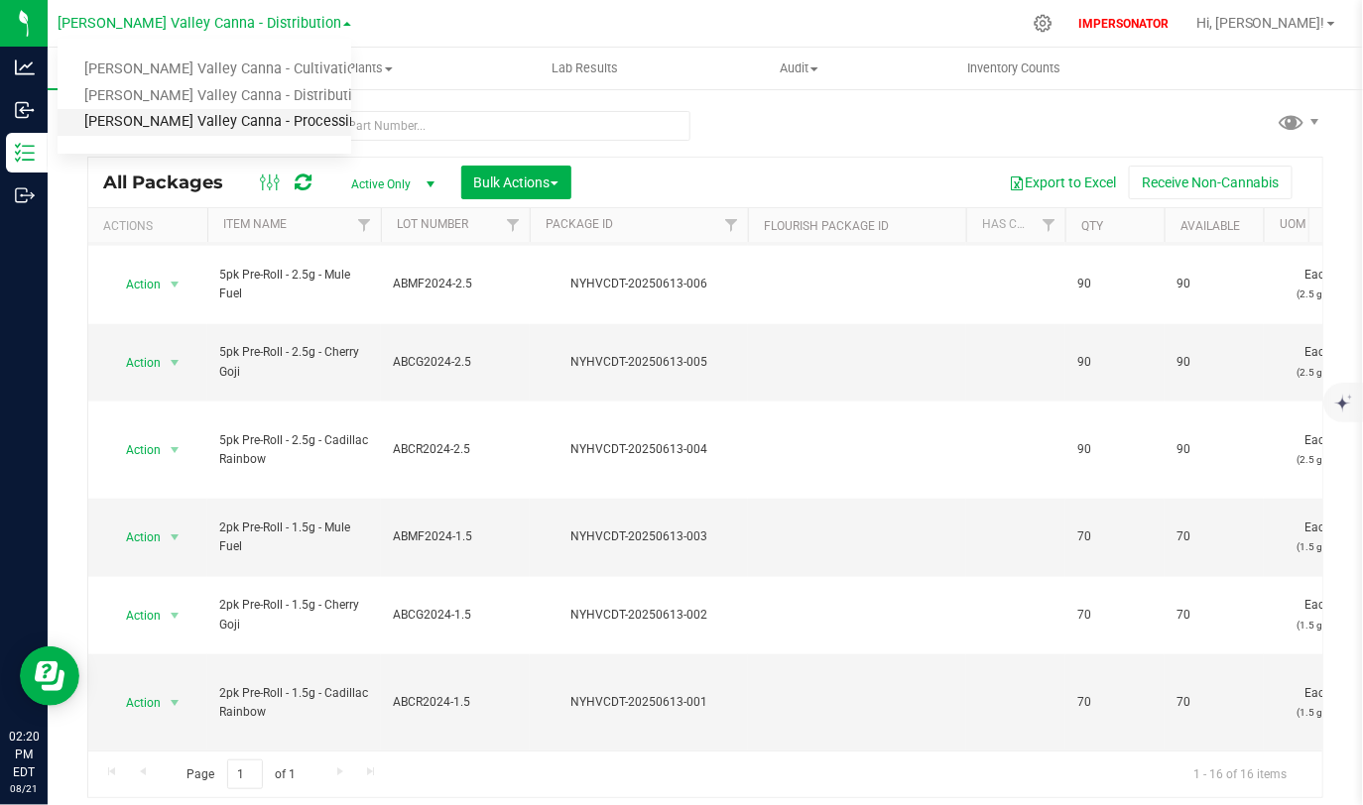
click at [277, 120] on link "[PERSON_NAME] Valley Canna - Processing" at bounding box center [205, 122] width 294 height 27
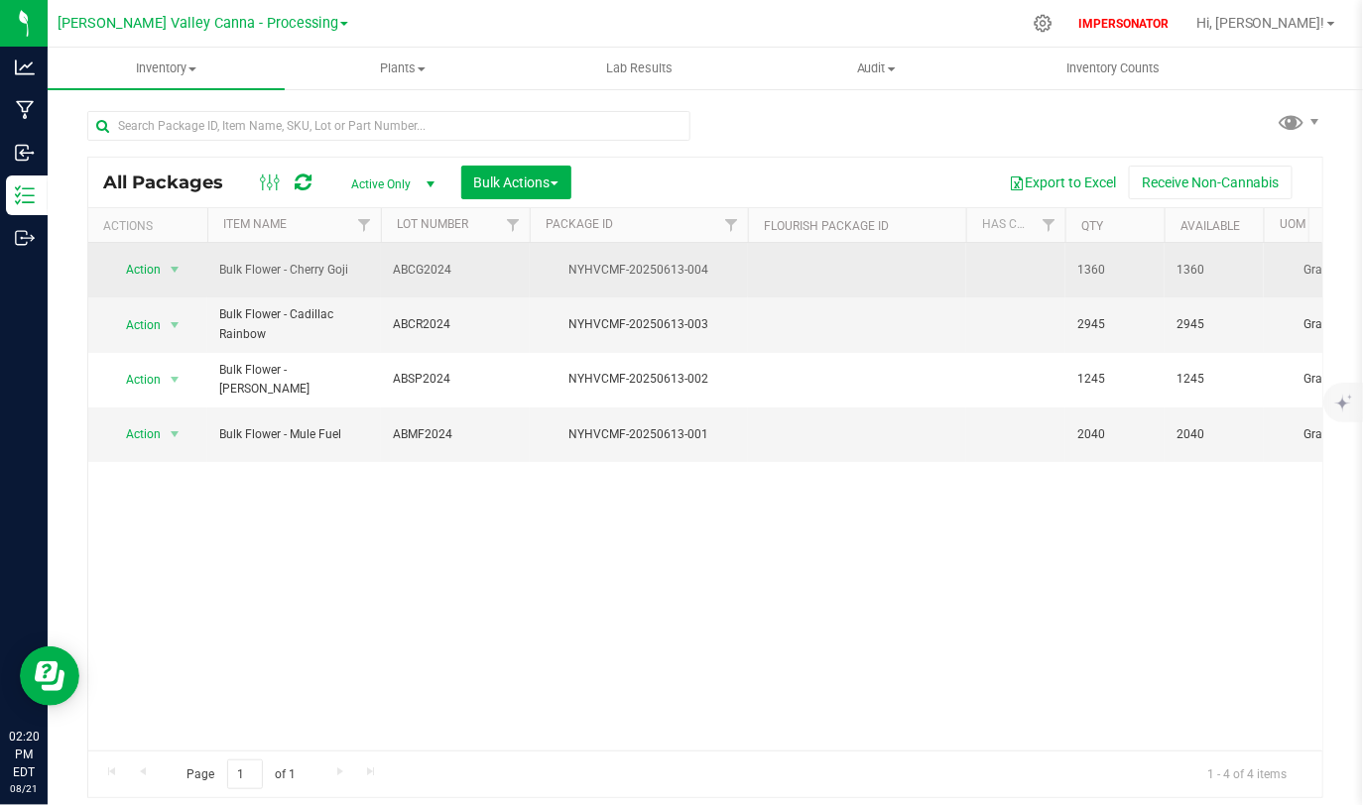
drag, startPoint x: 1073, startPoint y: 266, endPoint x: 1130, endPoint y: 267, distance: 56.5
click at [1130, 267] on td "1360" at bounding box center [1114, 270] width 99 height 55
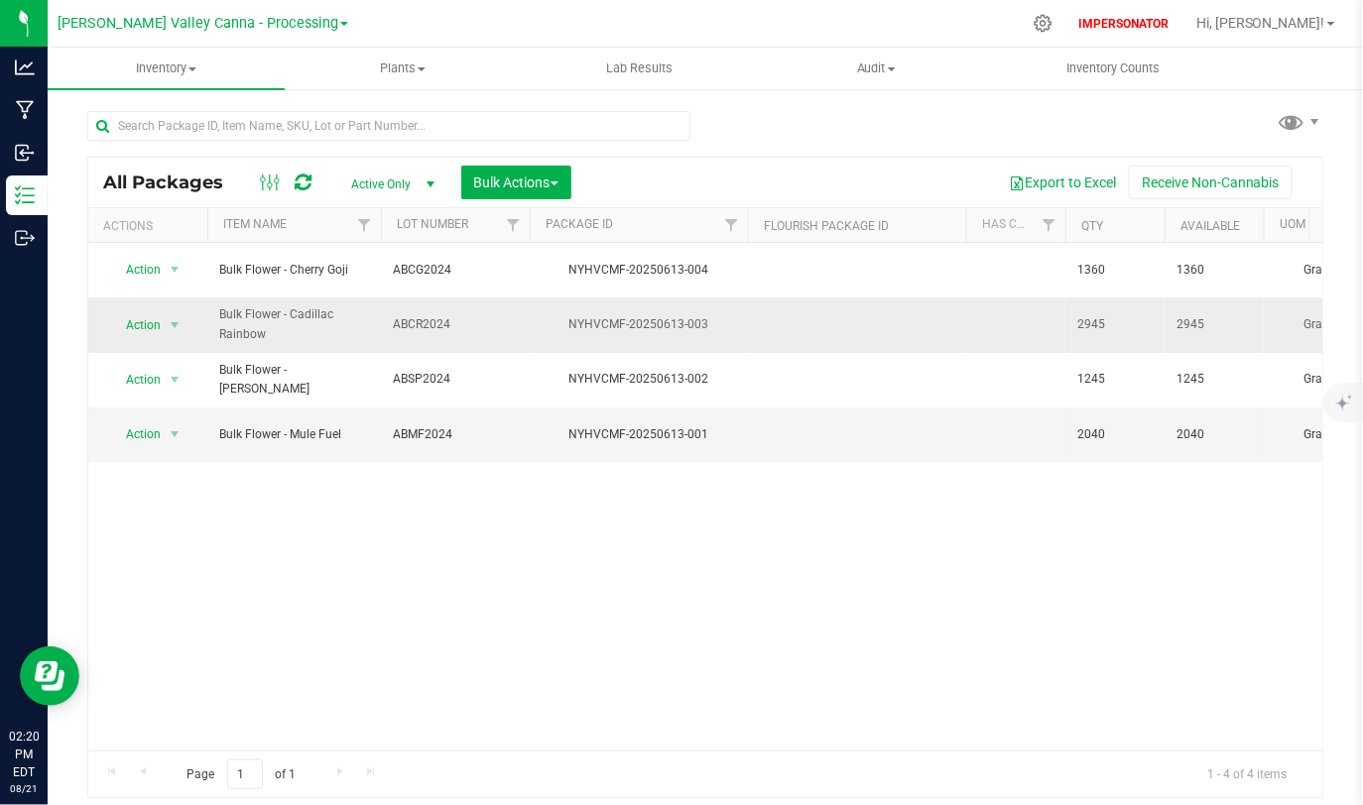
drag, startPoint x: 1074, startPoint y: 320, endPoint x: 1125, endPoint y: 321, distance: 50.6
click at [1124, 320] on td "2945" at bounding box center [1114, 325] width 99 height 55
click at [1125, 321] on span "2945" at bounding box center [1114, 324] width 75 height 19
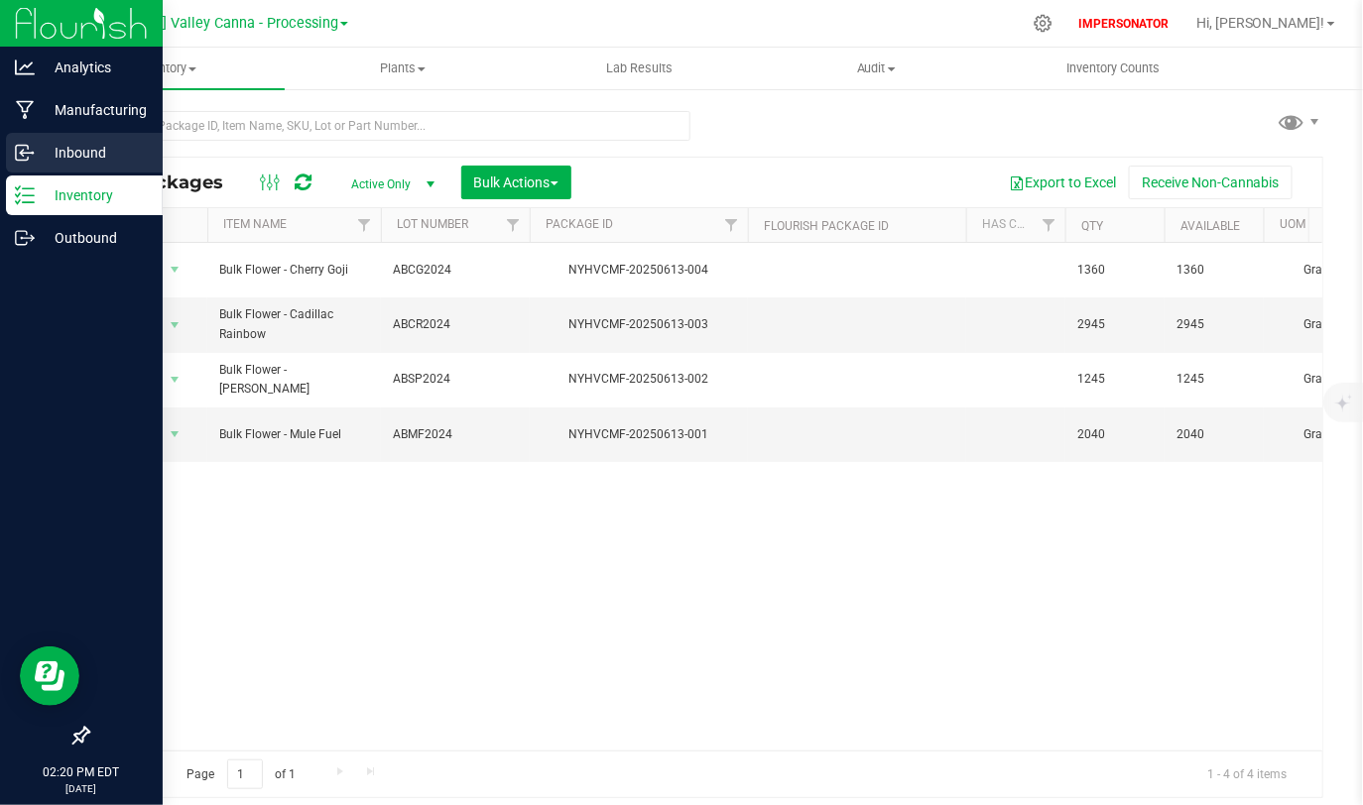
click at [91, 150] on p "Inbound" at bounding box center [94, 153] width 119 height 24
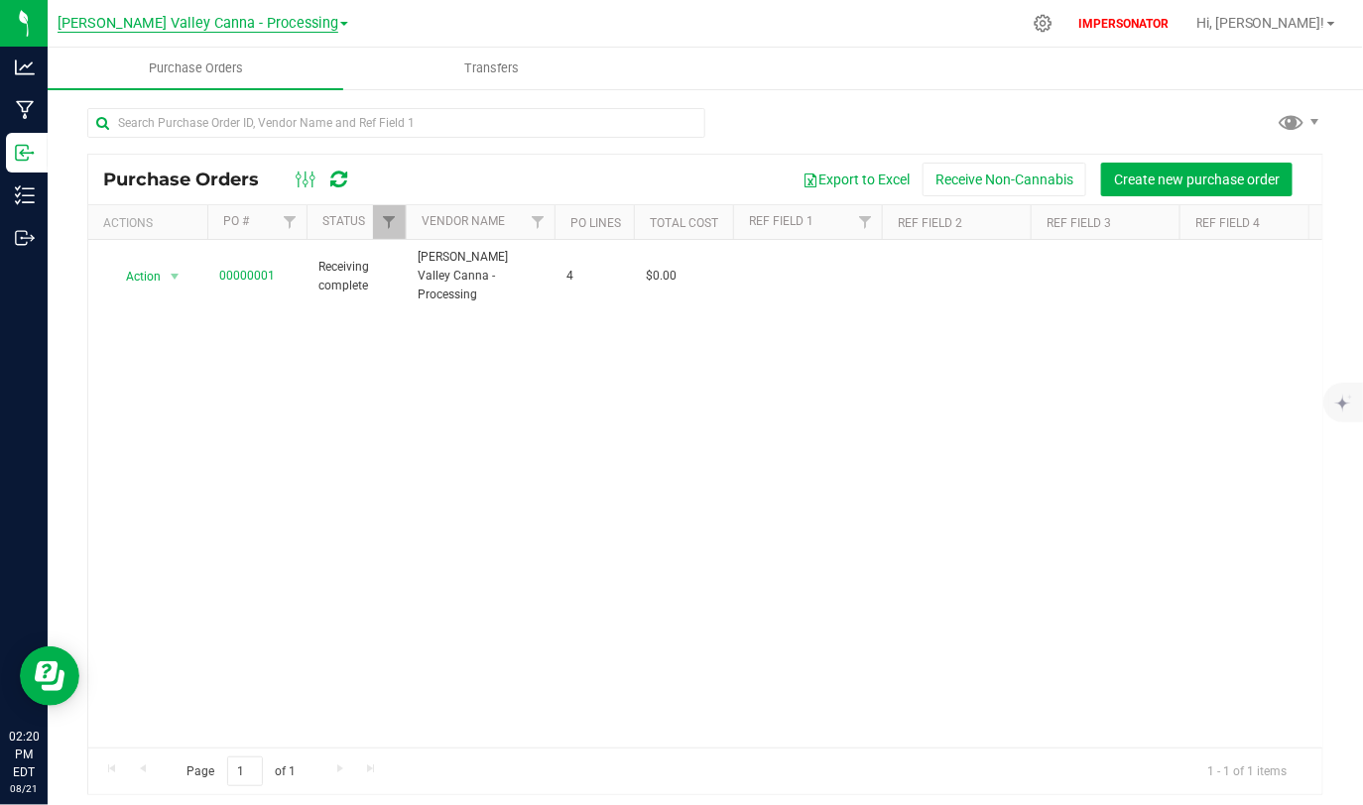
click at [279, 21] on span "[PERSON_NAME] Valley Canna - Processing" at bounding box center [198, 24] width 281 height 18
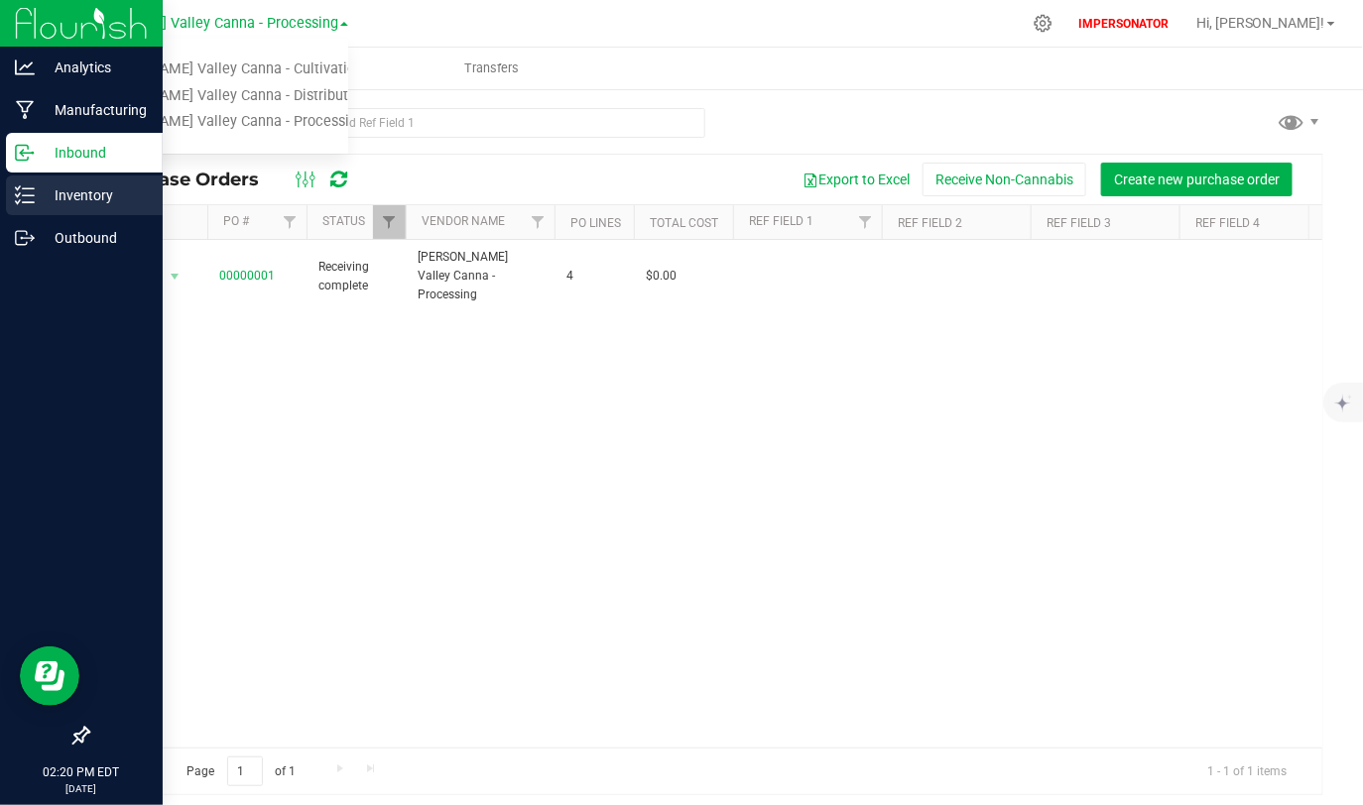
click at [60, 204] on p "Inventory" at bounding box center [94, 195] width 119 height 24
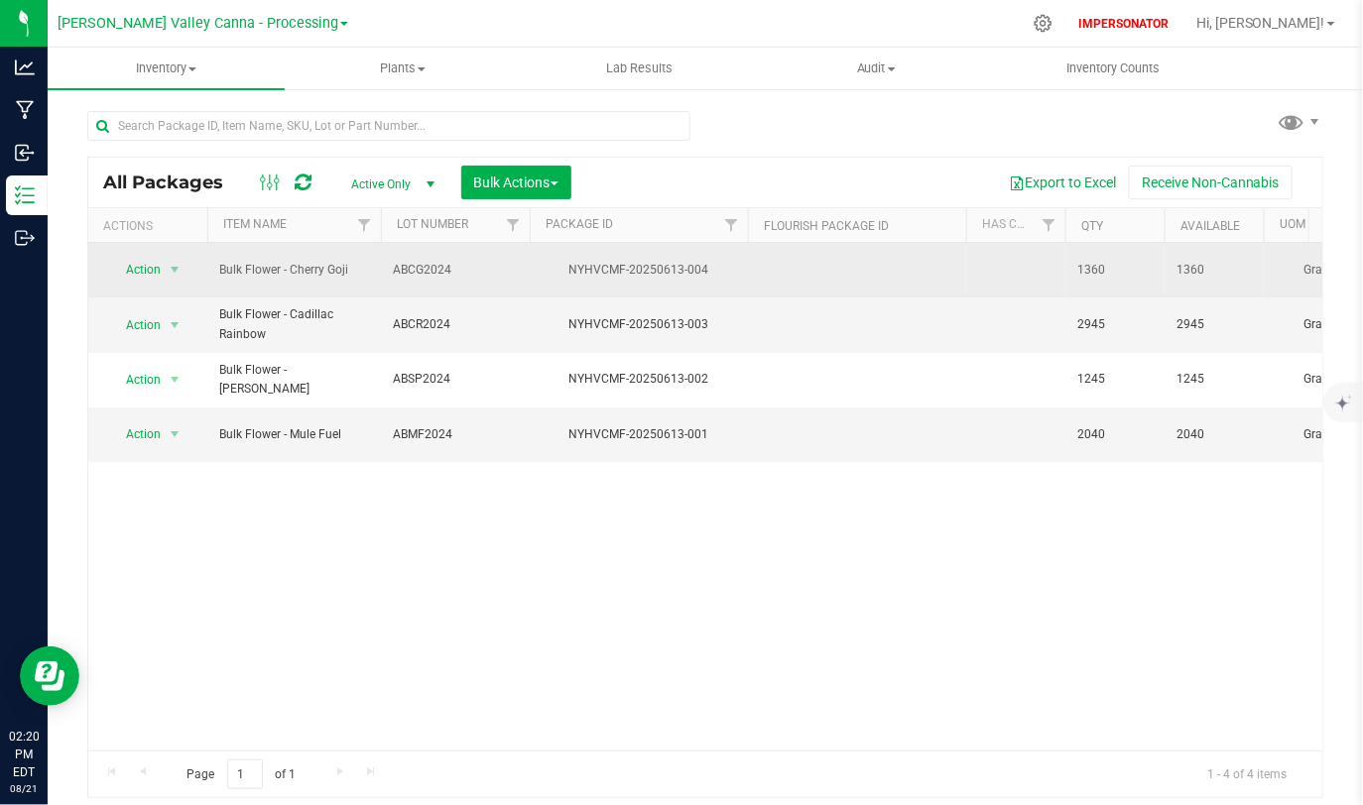
drag, startPoint x: 1078, startPoint y: 264, endPoint x: 1145, endPoint y: 264, distance: 66.5
click at [1145, 264] on td "1360" at bounding box center [1114, 270] width 99 height 55
click at [1145, 264] on span "1360" at bounding box center [1114, 270] width 75 height 19
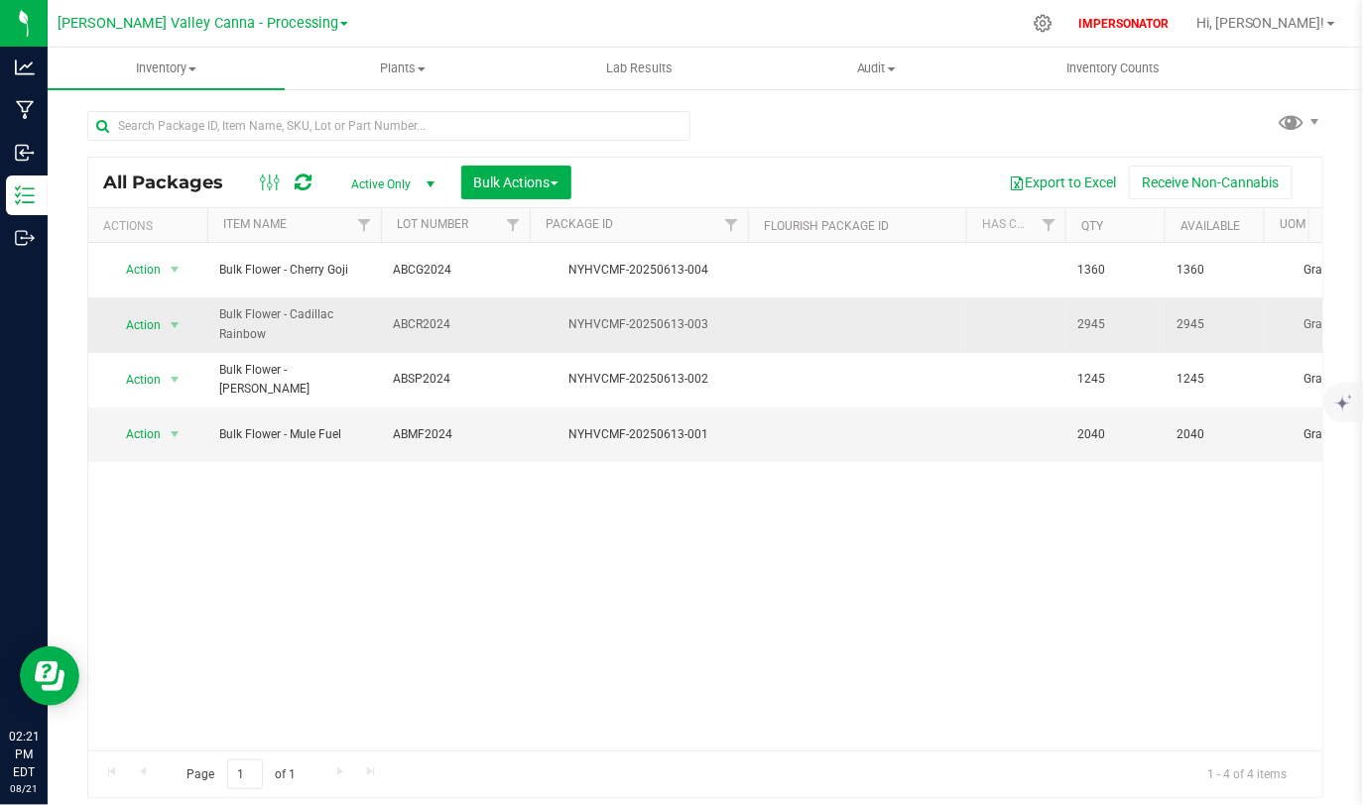
drag, startPoint x: 1067, startPoint y: 317, endPoint x: 1208, endPoint y: 320, distance: 140.9
click at [1208, 320] on span "2945" at bounding box center [1213, 324] width 75 height 19
drag, startPoint x: 1101, startPoint y: 313, endPoint x: 1155, endPoint y: 322, distance: 55.3
click at [1155, 322] on td "2945" at bounding box center [1114, 325] width 99 height 55
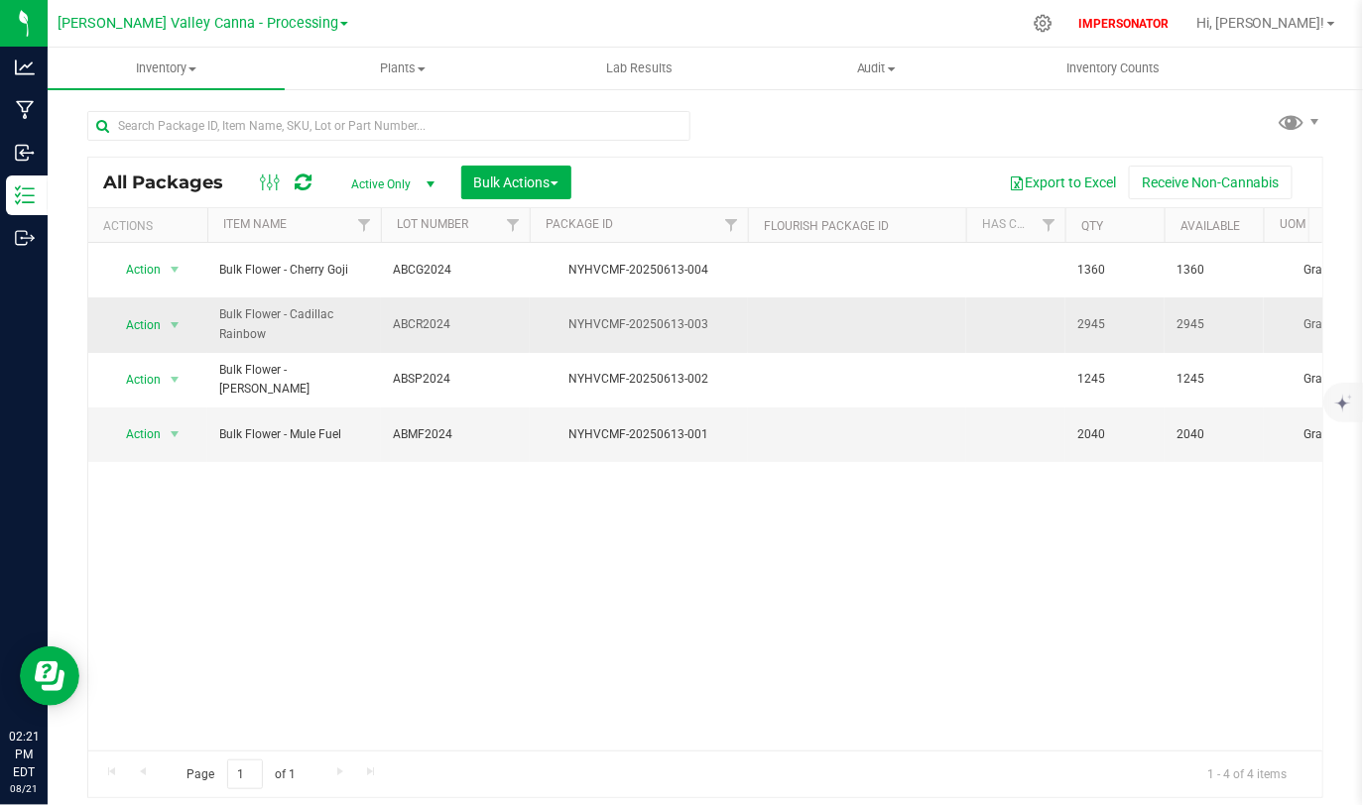
click at [1124, 325] on td "2945" at bounding box center [1114, 325] width 99 height 55
drag, startPoint x: 1073, startPoint y: 318, endPoint x: 1111, endPoint y: 319, distance: 37.7
click at [1111, 319] on td "2945" at bounding box center [1114, 325] width 99 height 55
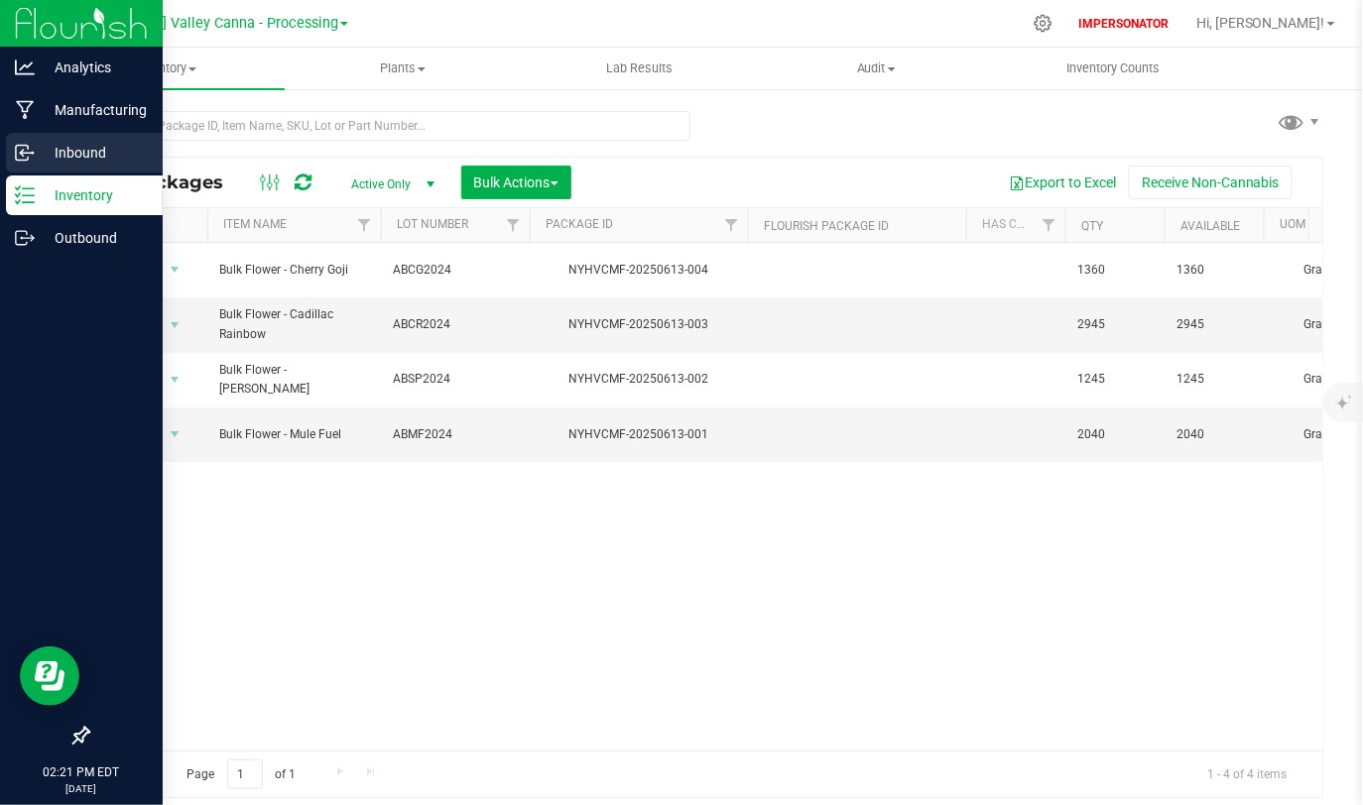
click at [49, 150] on p "Inbound" at bounding box center [94, 153] width 119 height 24
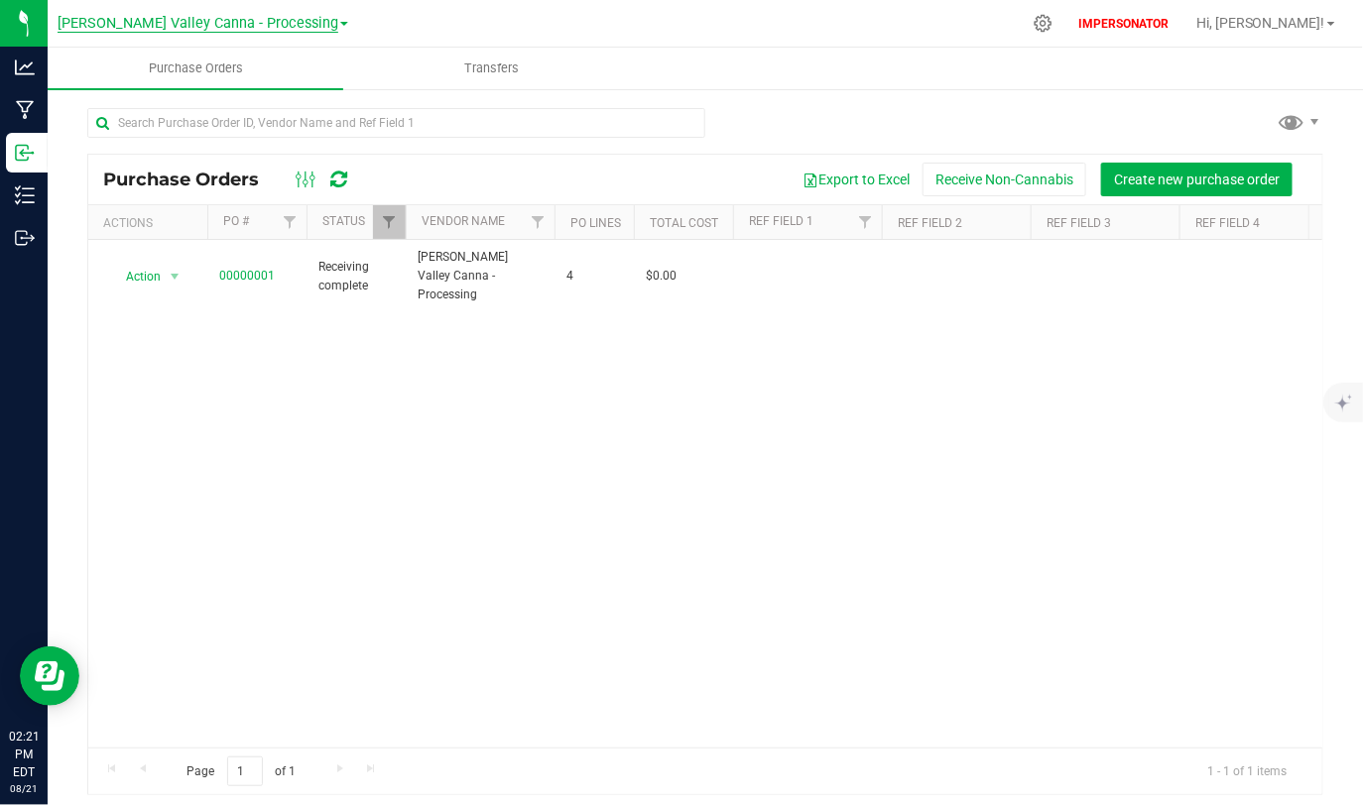
click at [247, 22] on span "[PERSON_NAME] Valley Canna - Processing" at bounding box center [198, 24] width 281 height 18
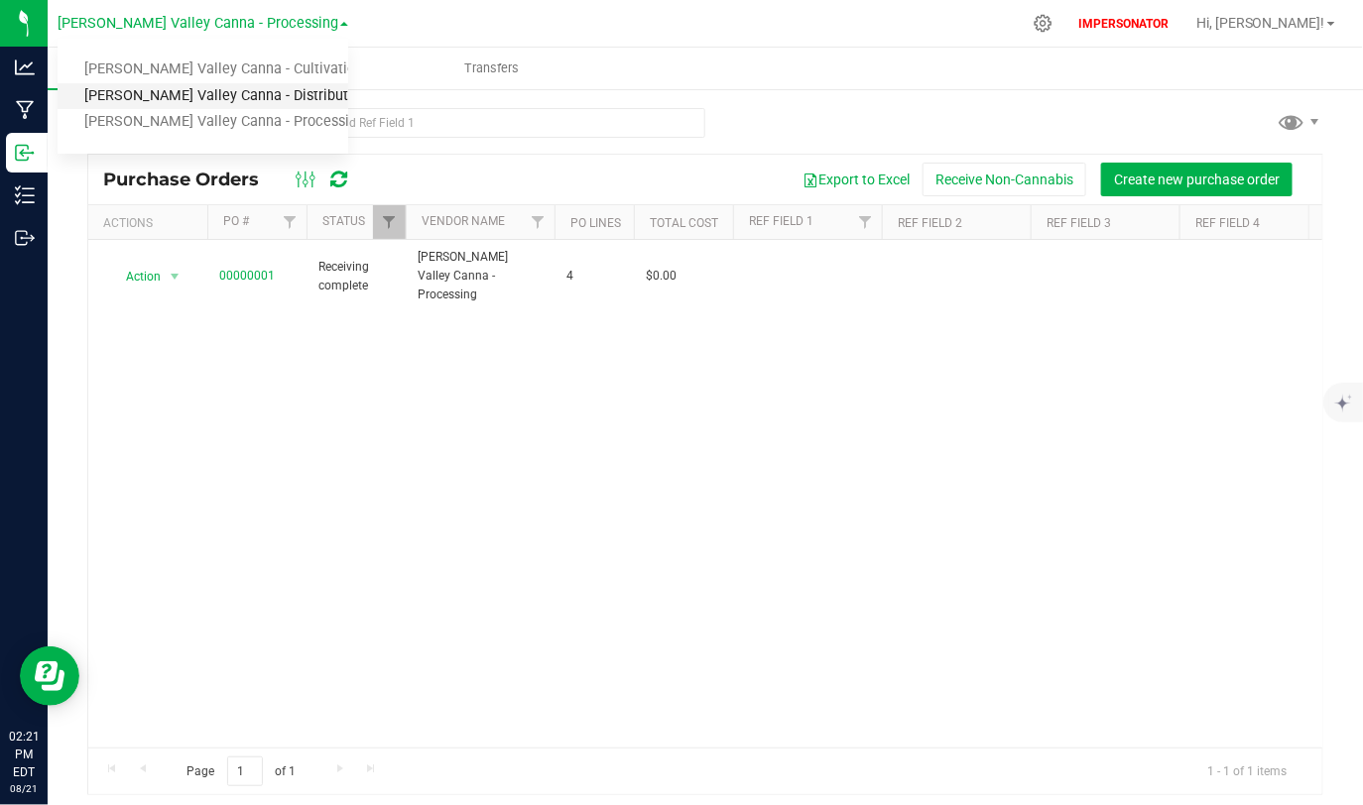
click at [229, 100] on link "[PERSON_NAME] Valley Canna - Distribution" at bounding box center [203, 96] width 291 height 27
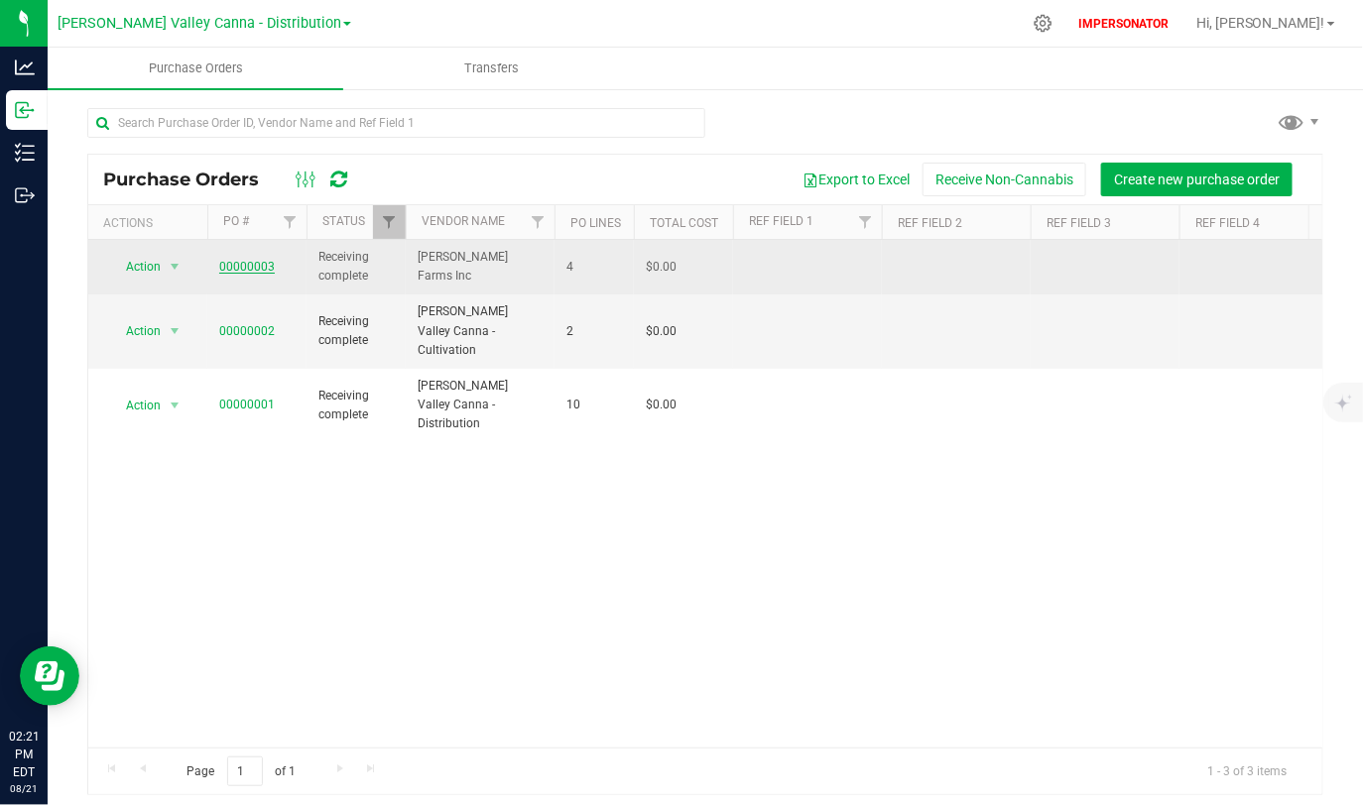
click at [240, 262] on link "00000003" at bounding box center [247, 267] width 56 height 14
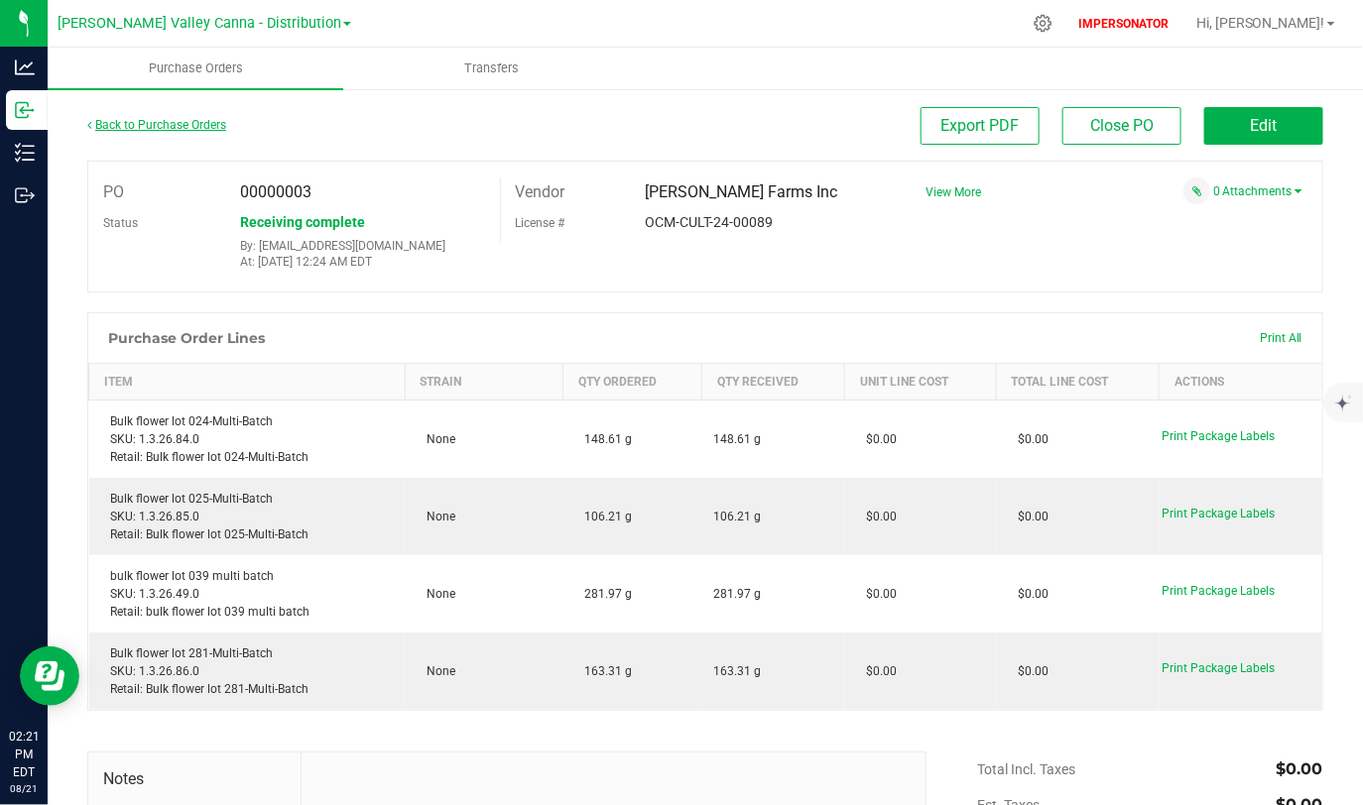
click at [154, 123] on link "Back to Purchase Orders" at bounding box center [156, 125] width 139 height 14
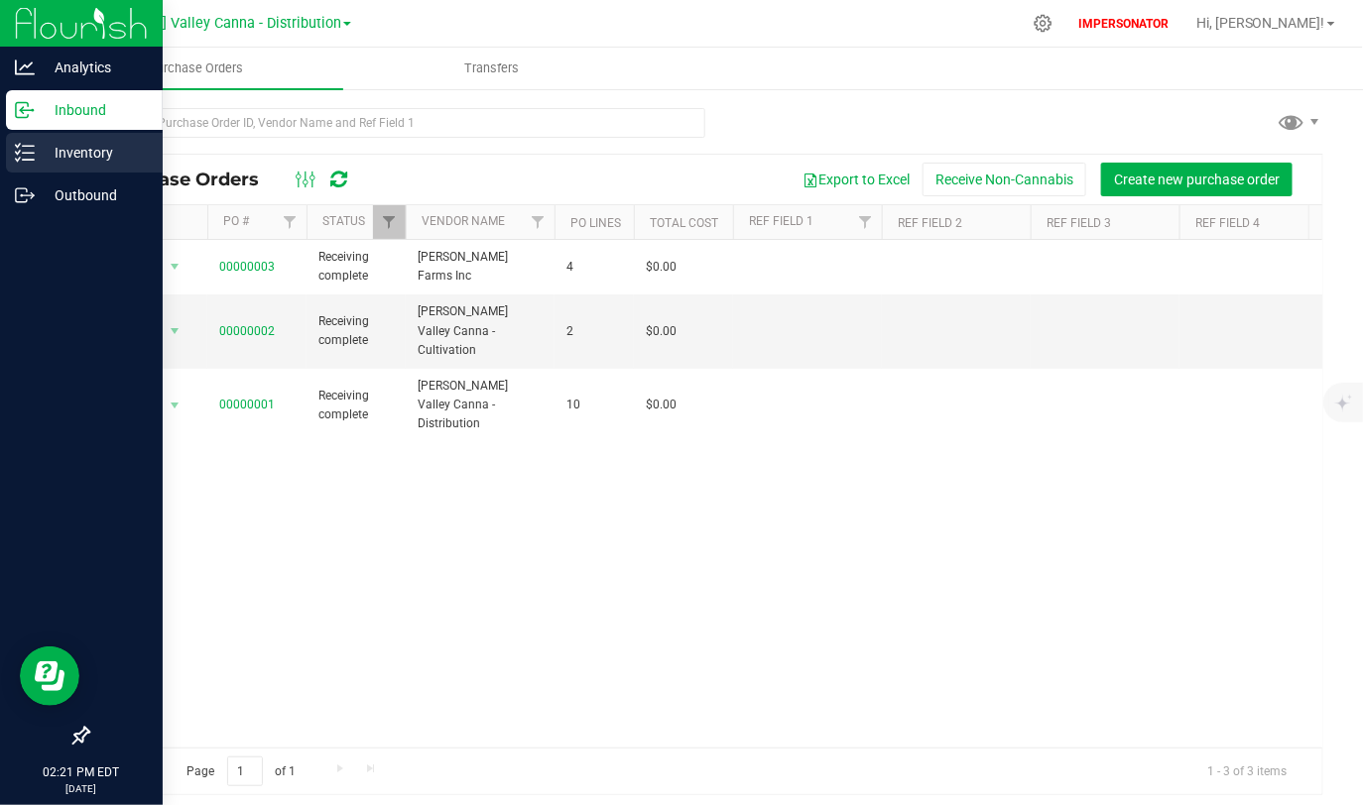
click at [34, 155] on div "Inventory" at bounding box center [84, 153] width 157 height 40
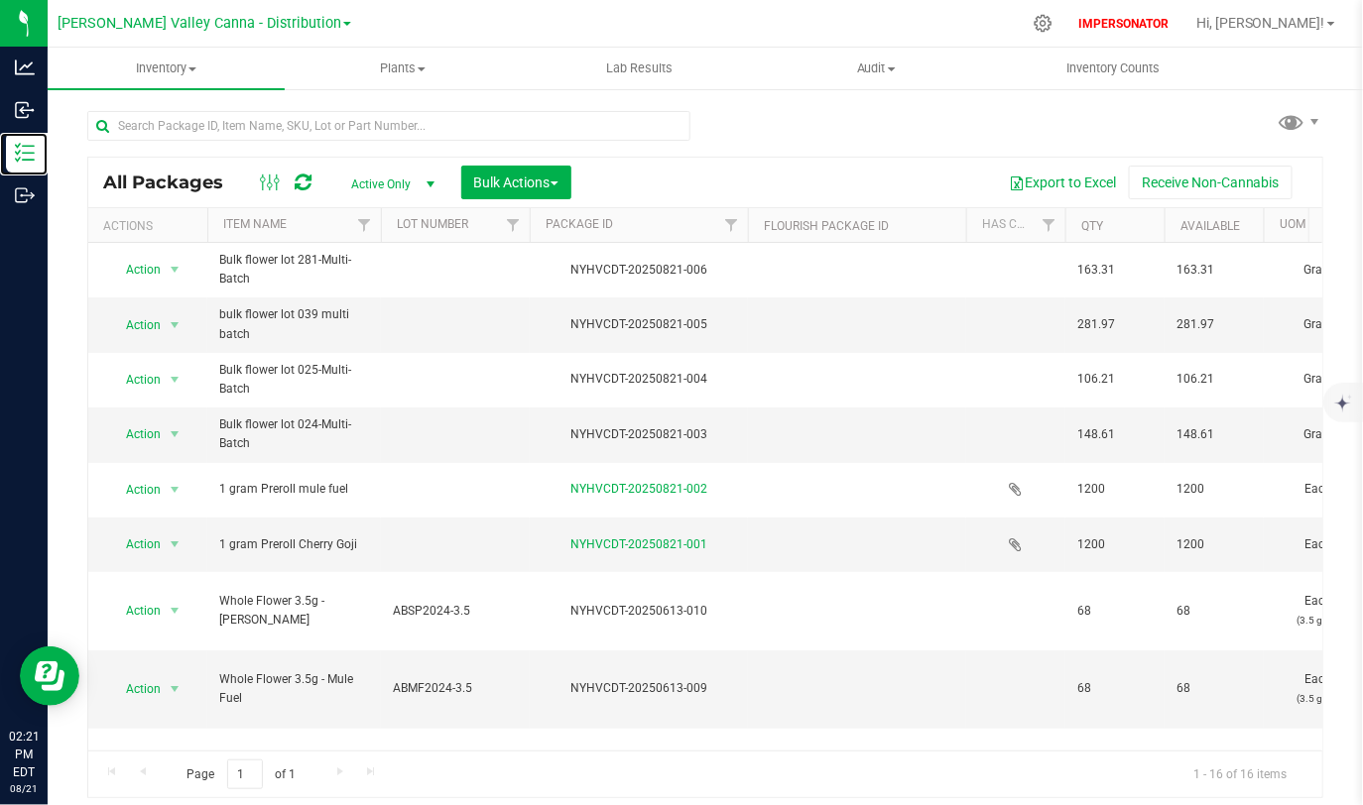
scroll to position [671, 0]
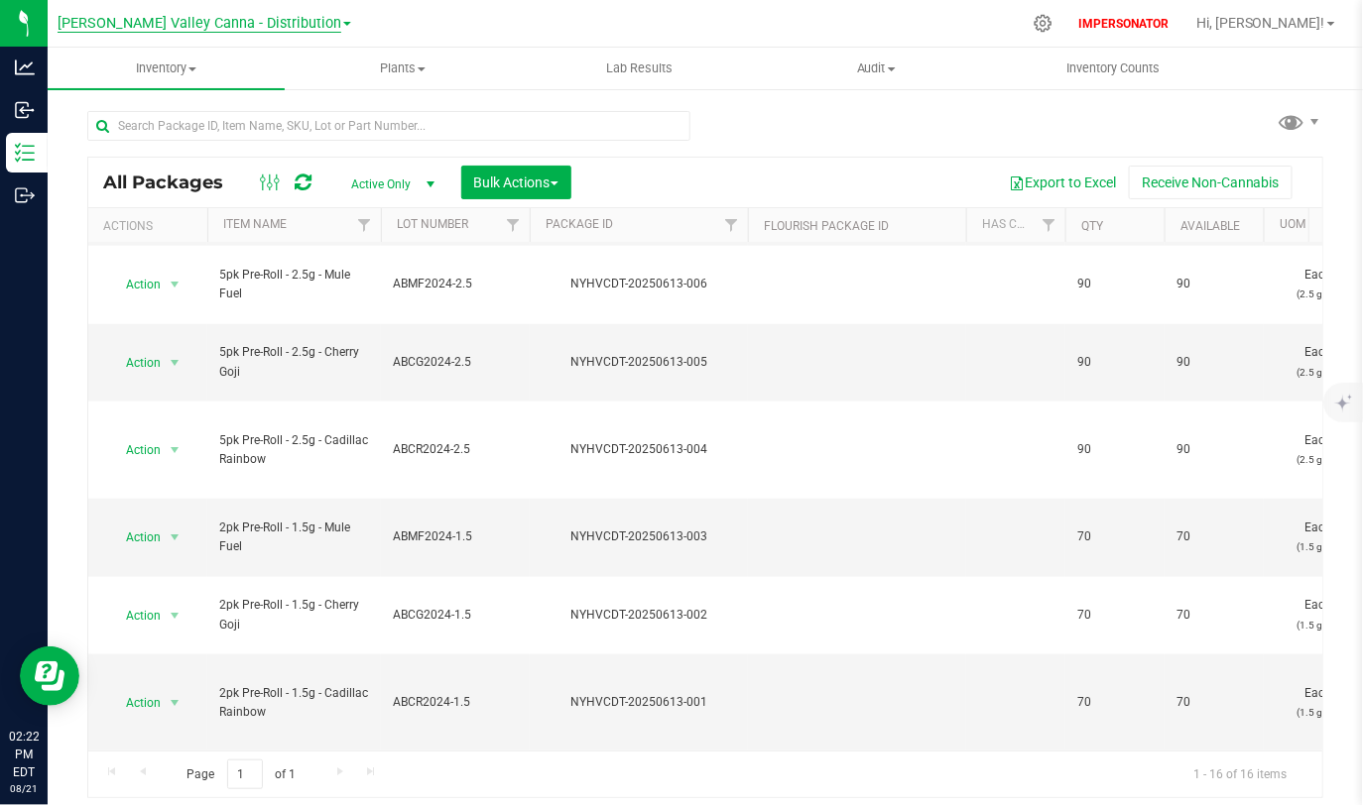
click at [283, 27] on span "[PERSON_NAME] Valley Canna - Distribution" at bounding box center [200, 24] width 284 height 18
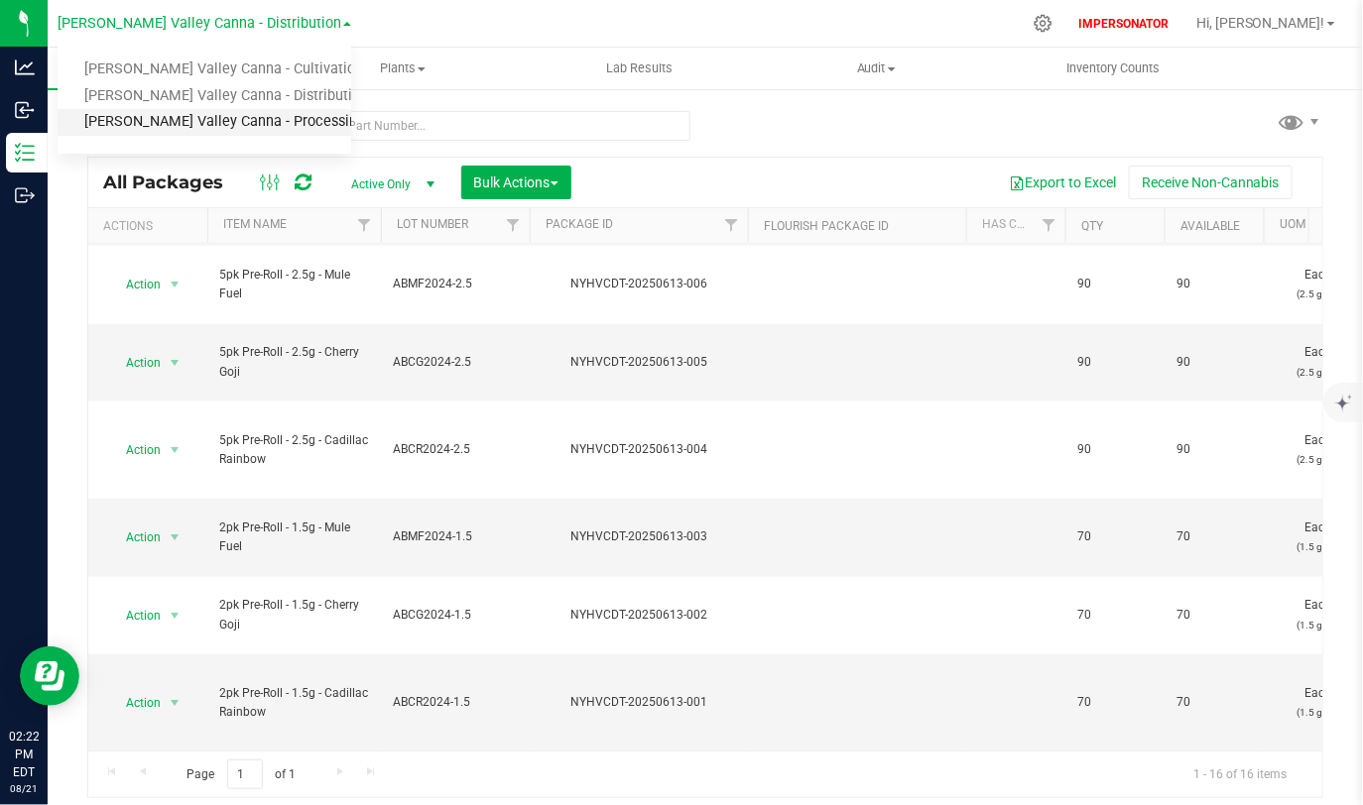
click at [250, 127] on link "[PERSON_NAME] Valley Canna - Processing" at bounding box center [205, 122] width 294 height 27
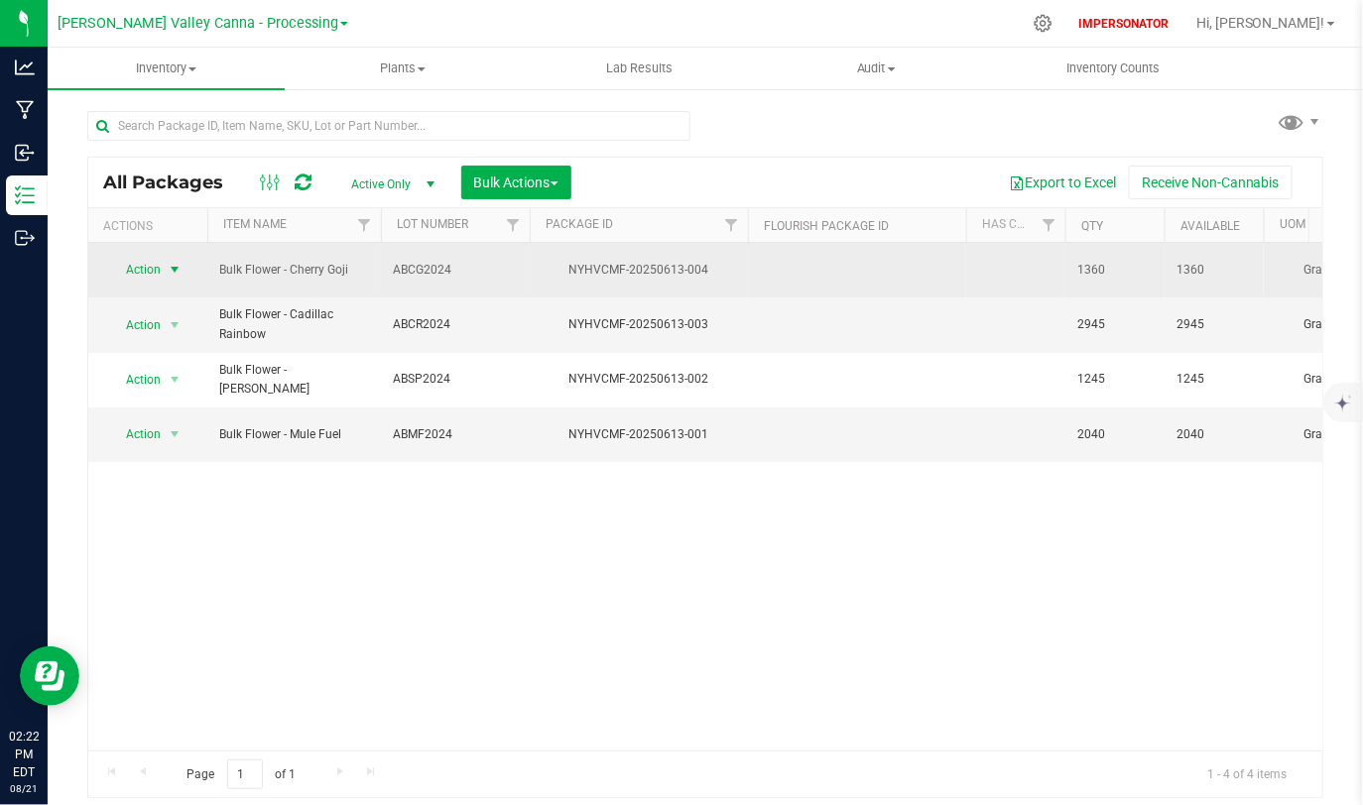
click at [138, 257] on span "Action" at bounding box center [135, 270] width 54 height 28
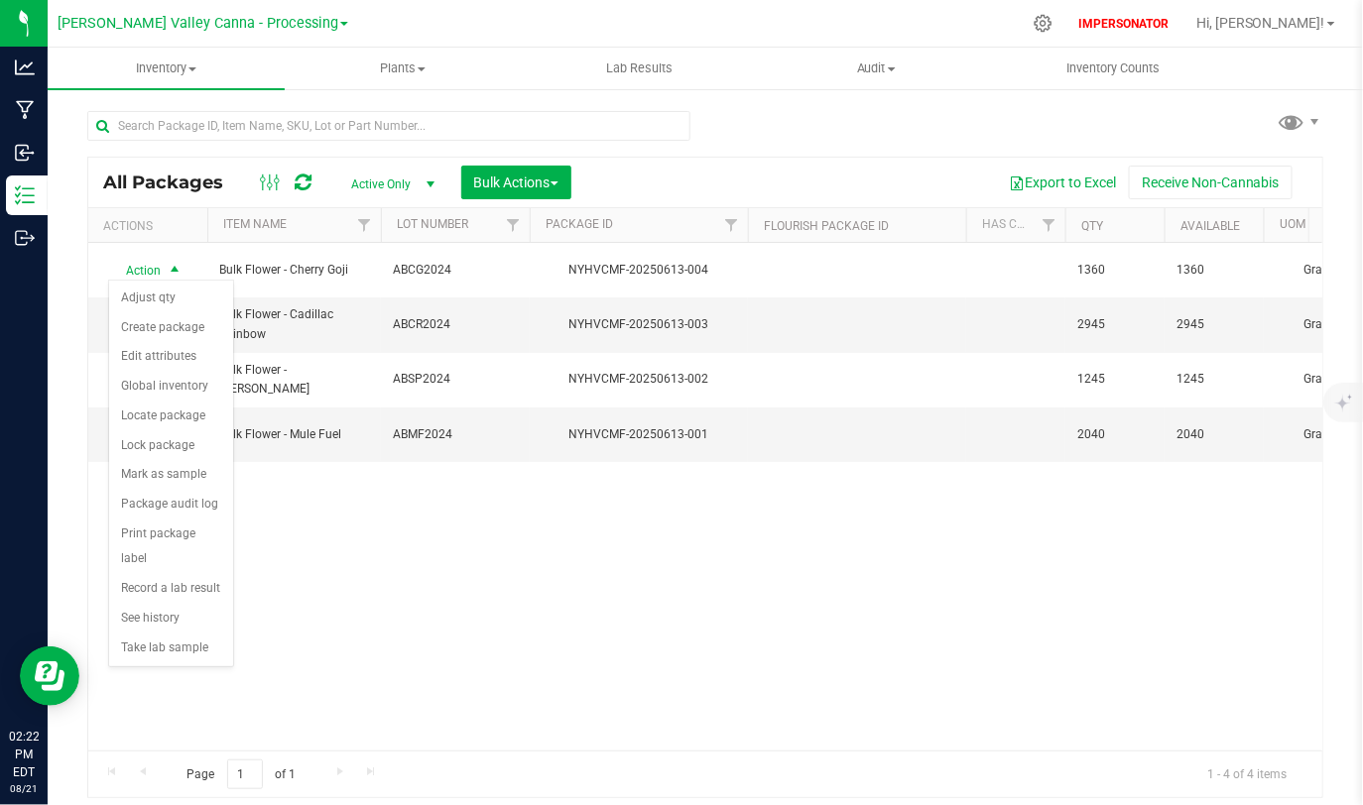
click at [905, 158] on div "All Packages Active Only Active Only Lab Samples Locked All Bulk Actions Add to…" at bounding box center [705, 183] width 1234 height 50
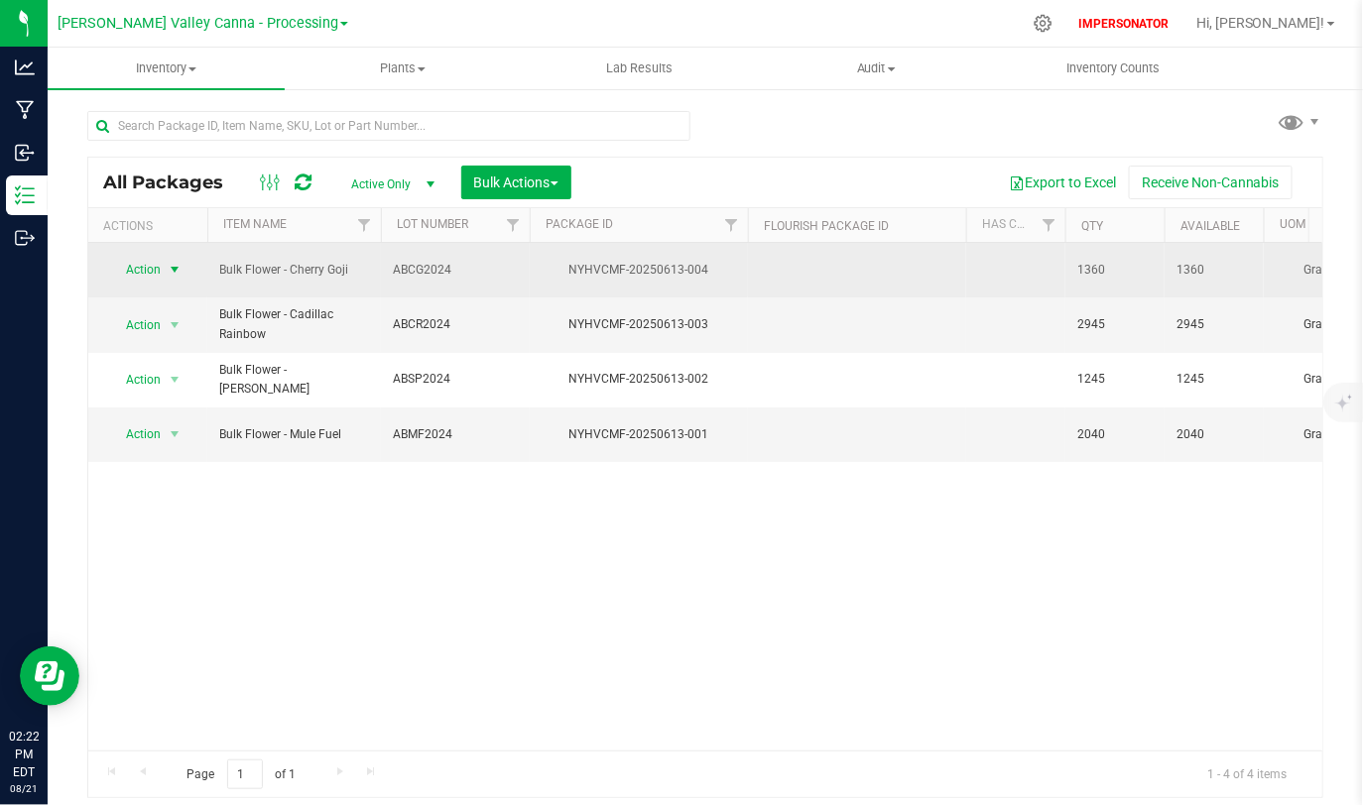
click at [153, 274] on span "Action" at bounding box center [135, 270] width 54 height 28
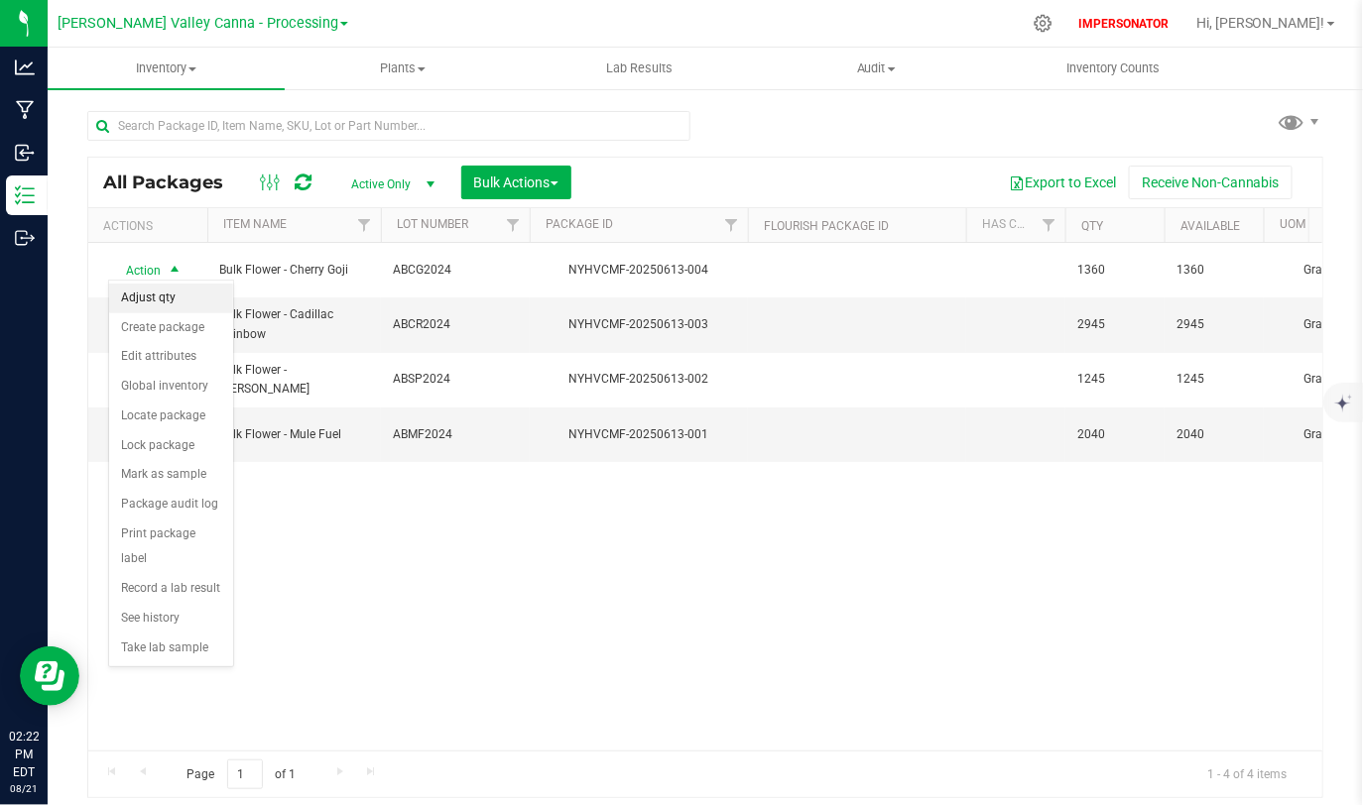
click at [153, 307] on li "Adjust qty" at bounding box center [171, 299] width 124 height 30
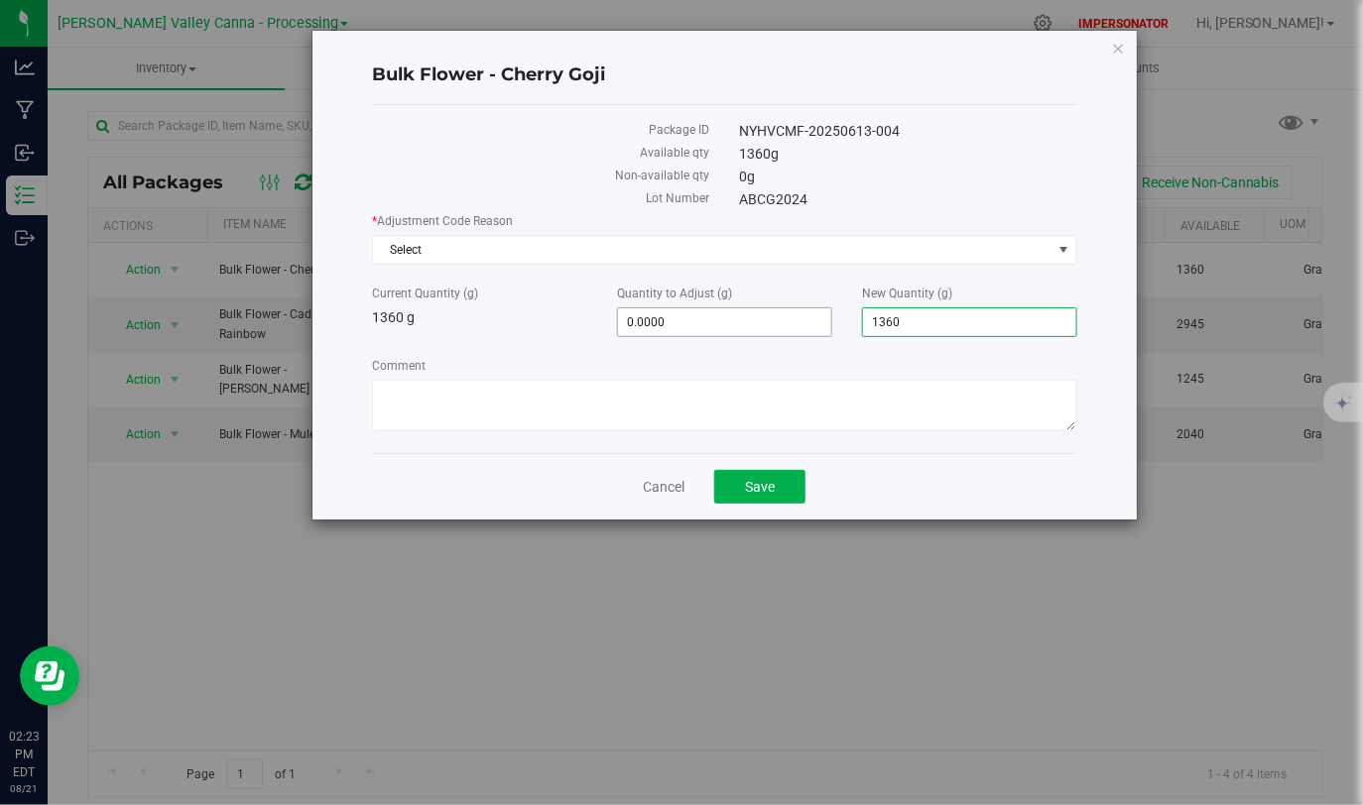
drag, startPoint x: 974, startPoint y: 320, endPoint x: 812, endPoint y: 320, distance: 161.7
click at [812, 320] on div "Current Quantity (g) 1360 g Quantity to Adjust (g) 0.0000 0 New Quantity (g) 1,…" at bounding box center [724, 311] width 735 height 53
type input "0"
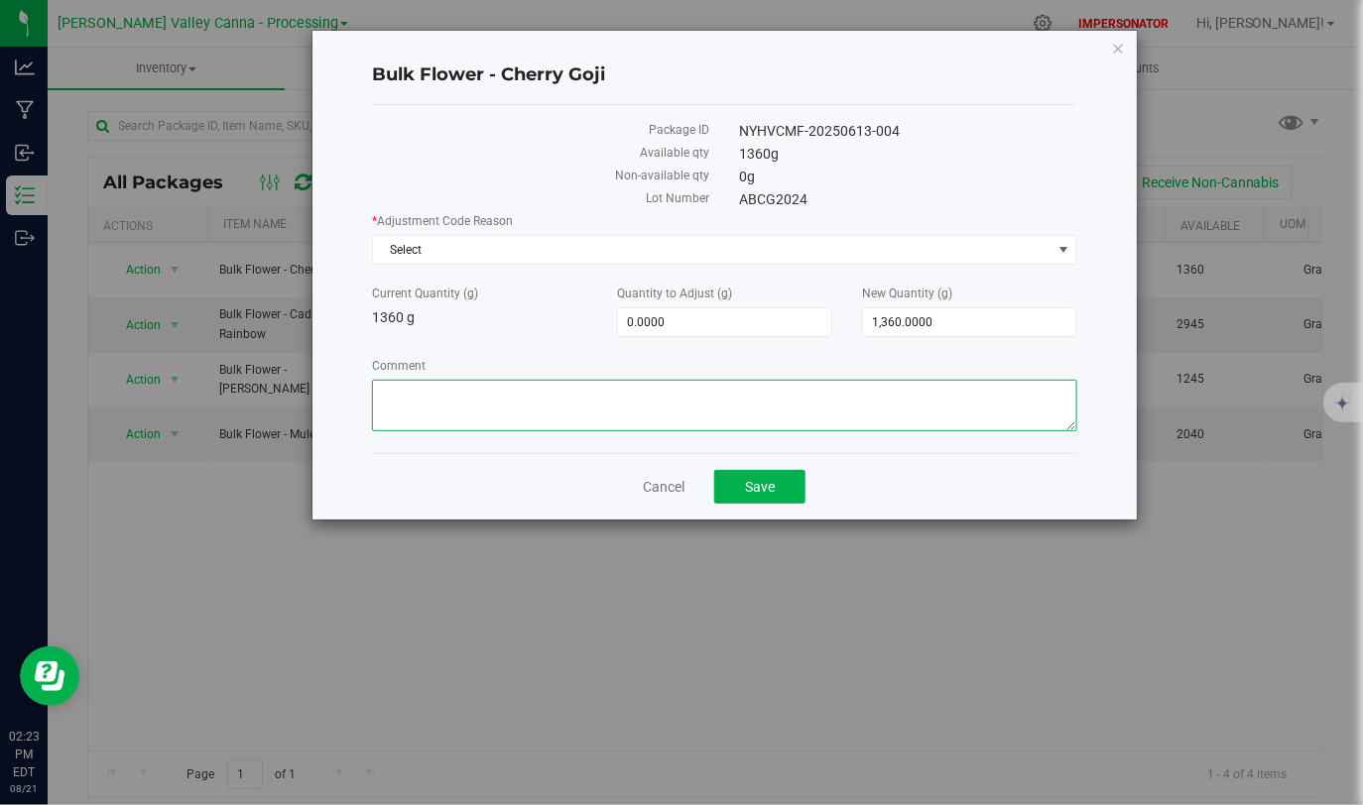
type input "-1,360.0000"
type input "0.0000"
click at [483, 402] on textarea "Comment" at bounding box center [724, 406] width 705 height 52
drag, startPoint x: 383, startPoint y: 386, endPoint x: 907, endPoint y: 417, distance: 525.6
click at [907, 417] on textarea "Comment" at bounding box center [724, 406] width 705 height 52
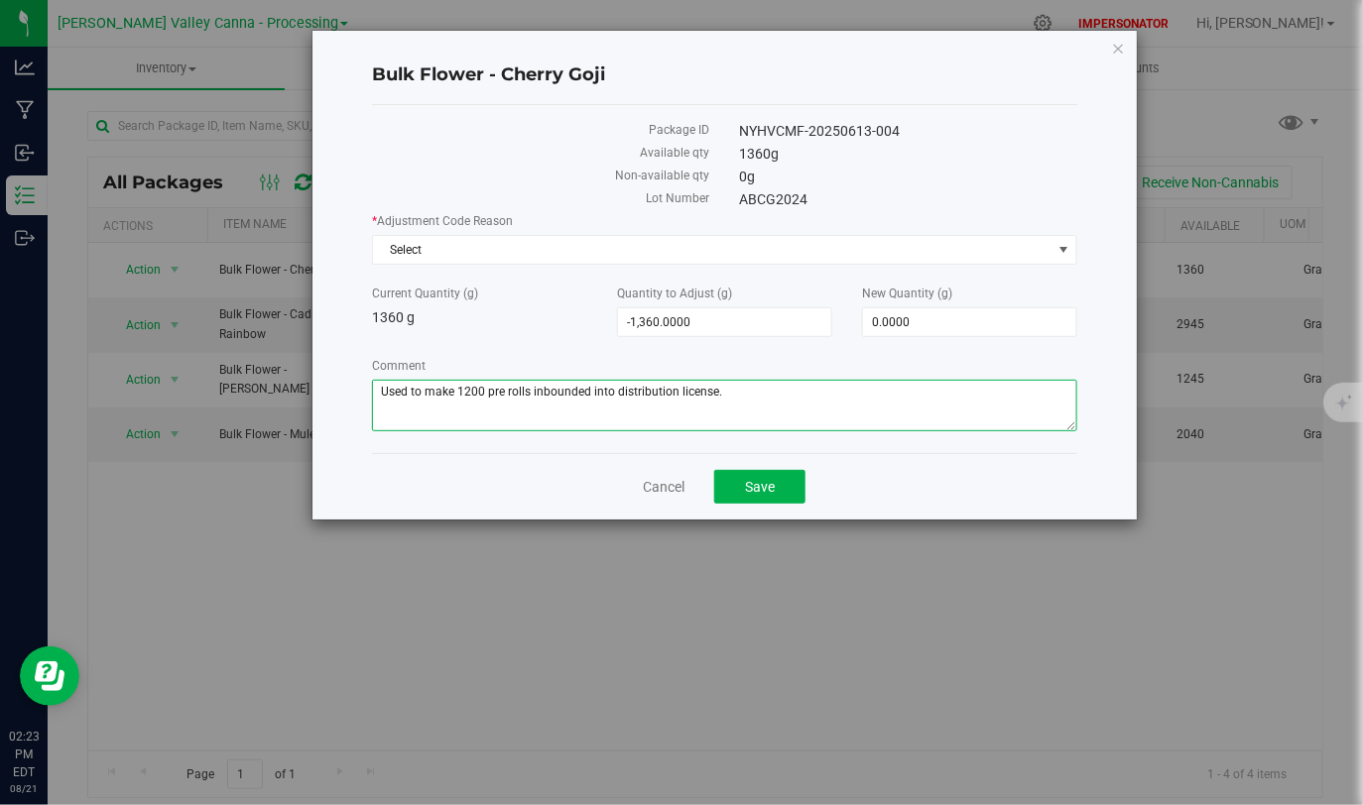
click at [907, 417] on textarea "Comment" at bounding box center [724, 406] width 705 height 52
drag, startPoint x: 381, startPoint y: 396, endPoint x: 865, endPoint y: 406, distance: 484.1
click at [866, 405] on textarea "Comment" at bounding box center [724, 406] width 705 height 52
click at [865, 406] on textarea "Comment" at bounding box center [724, 406] width 705 height 52
type textarea "Used to make 1200 pre rolls inbounded into distribution license."
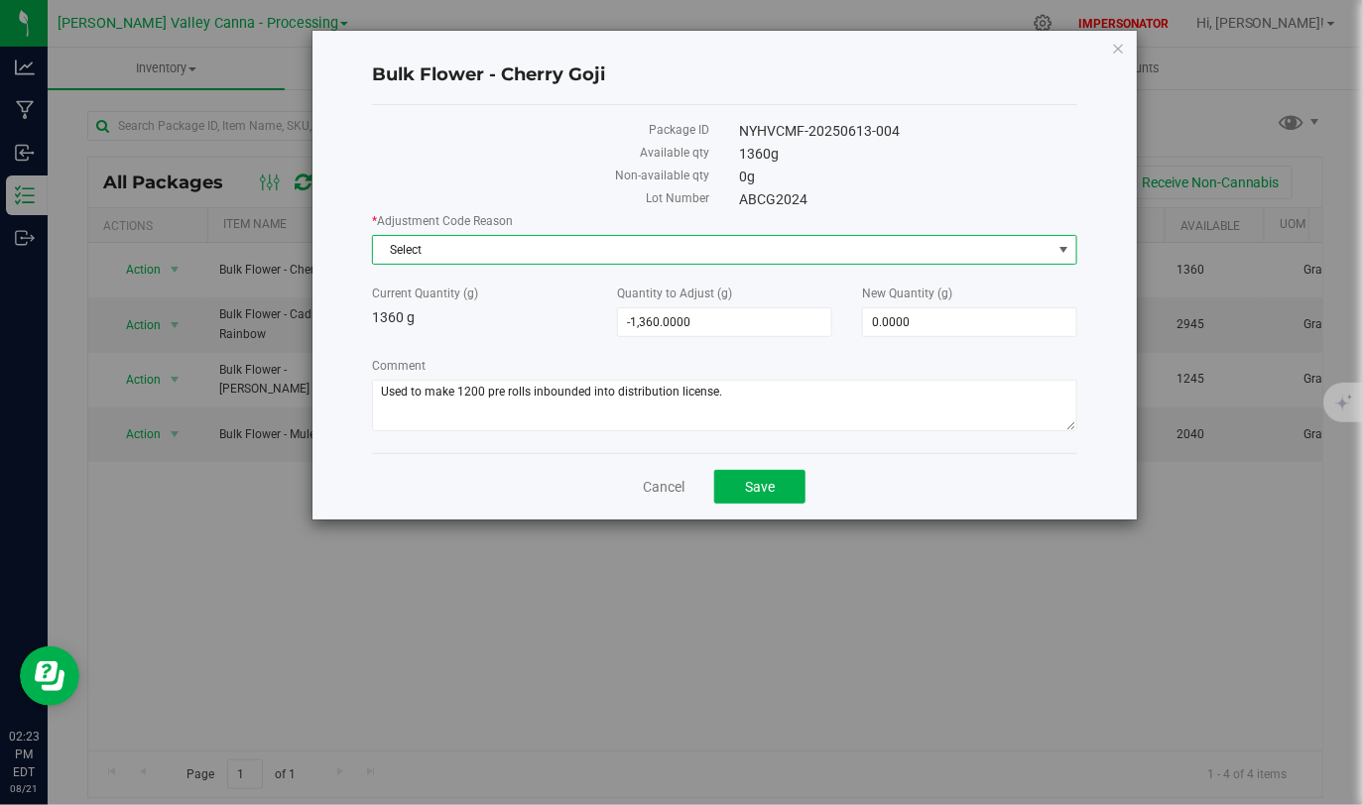
click at [430, 248] on span "Select" at bounding box center [712, 250] width 678 height 28
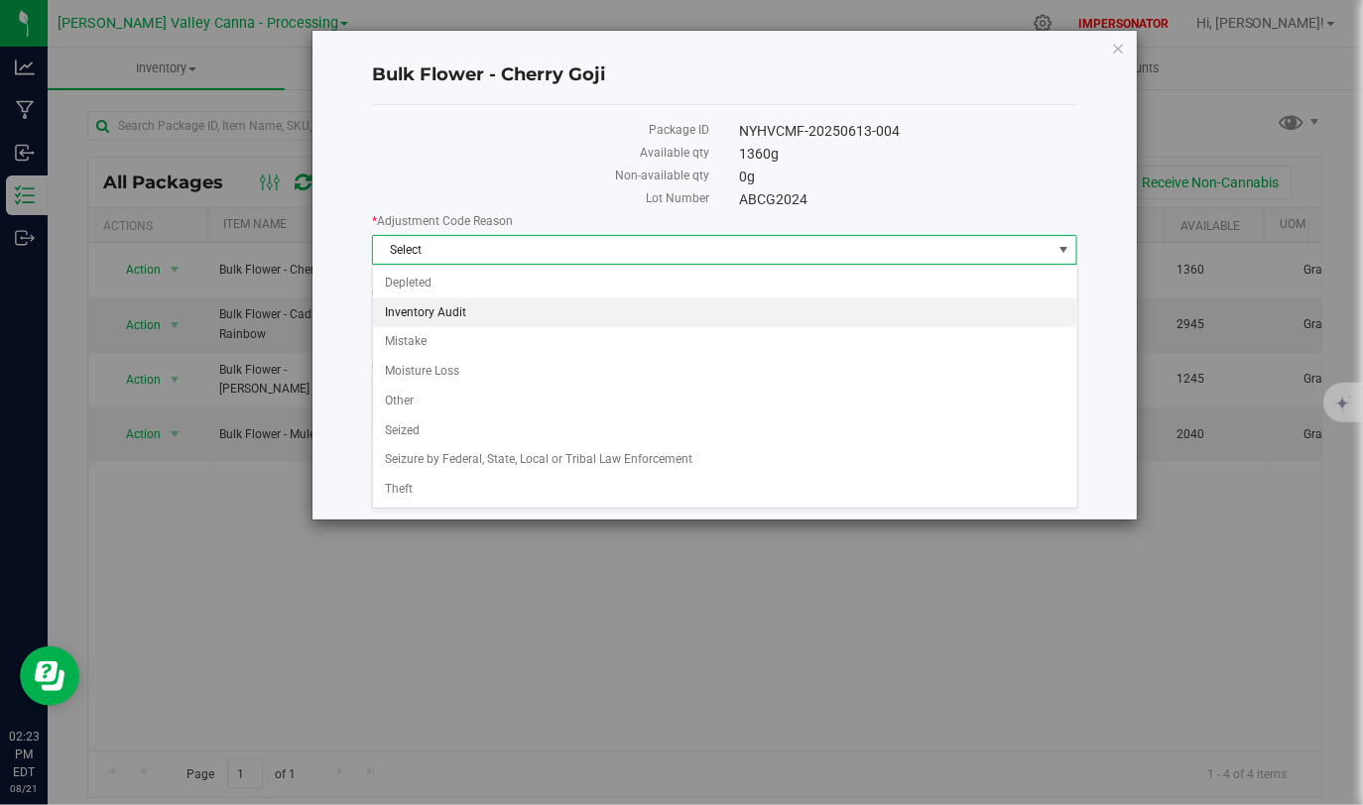
click at [431, 312] on li "Inventory Audit" at bounding box center [725, 314] width 704 height 30
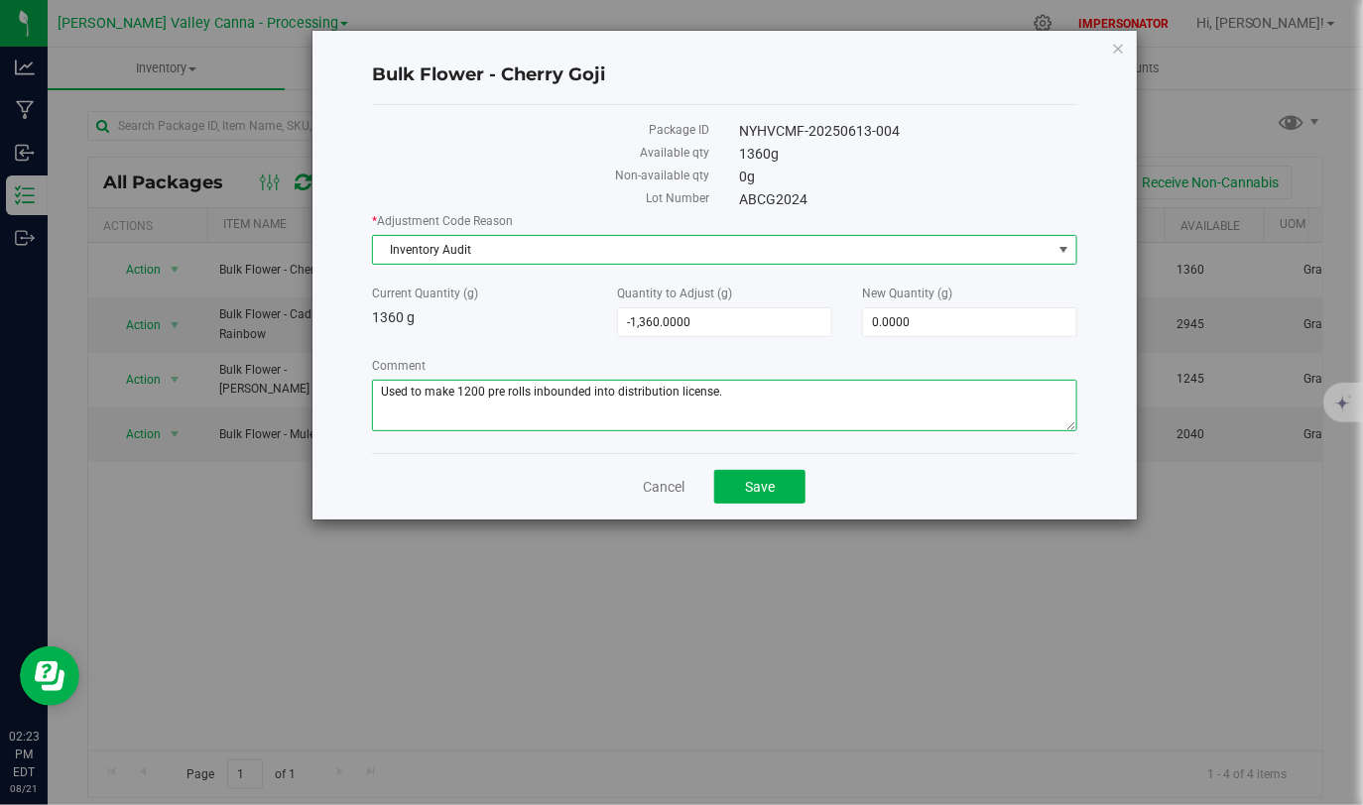
click at [789, 408] on textarea "Comment" at bounding box center [724, 406] width 705 height 52
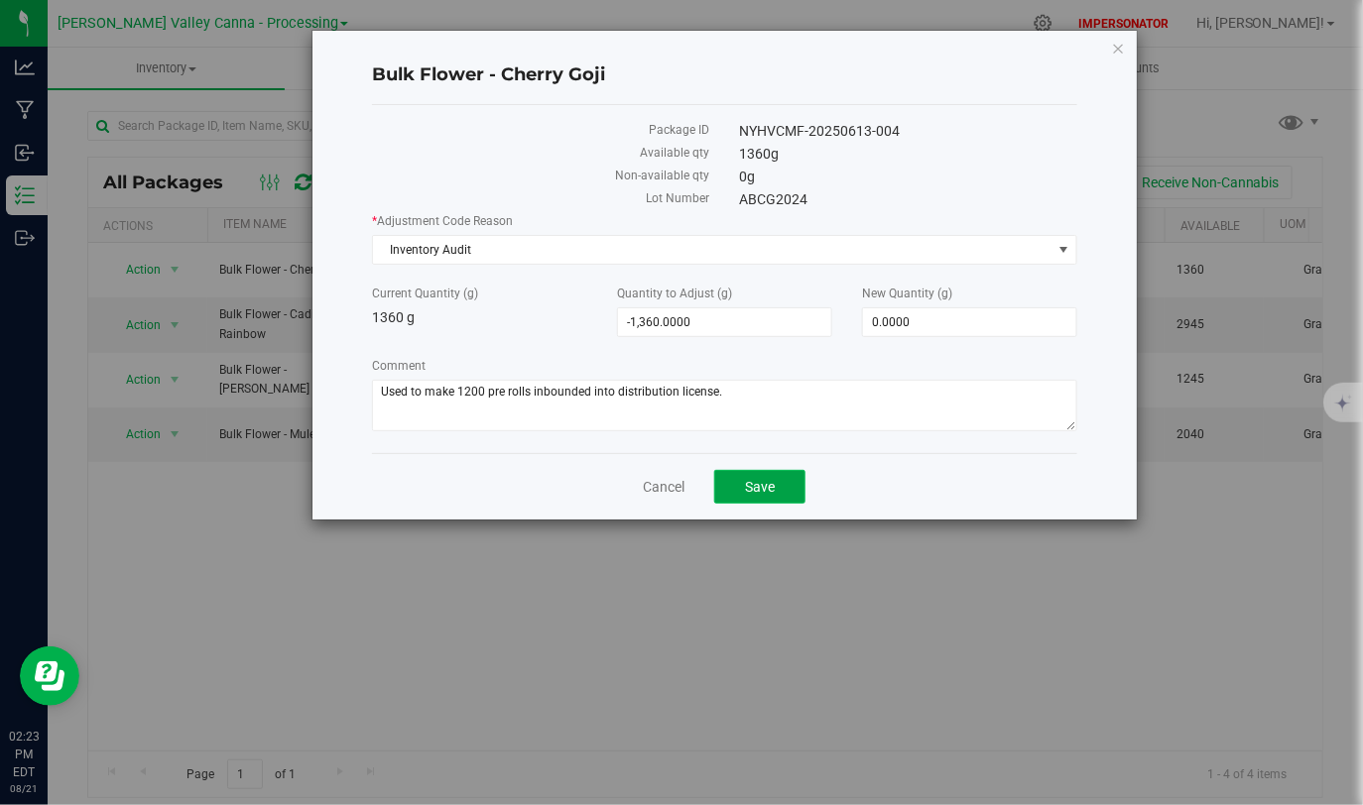
click at [772, 491] on span "Save" at bounding box center [760, 487] width 30 height 16
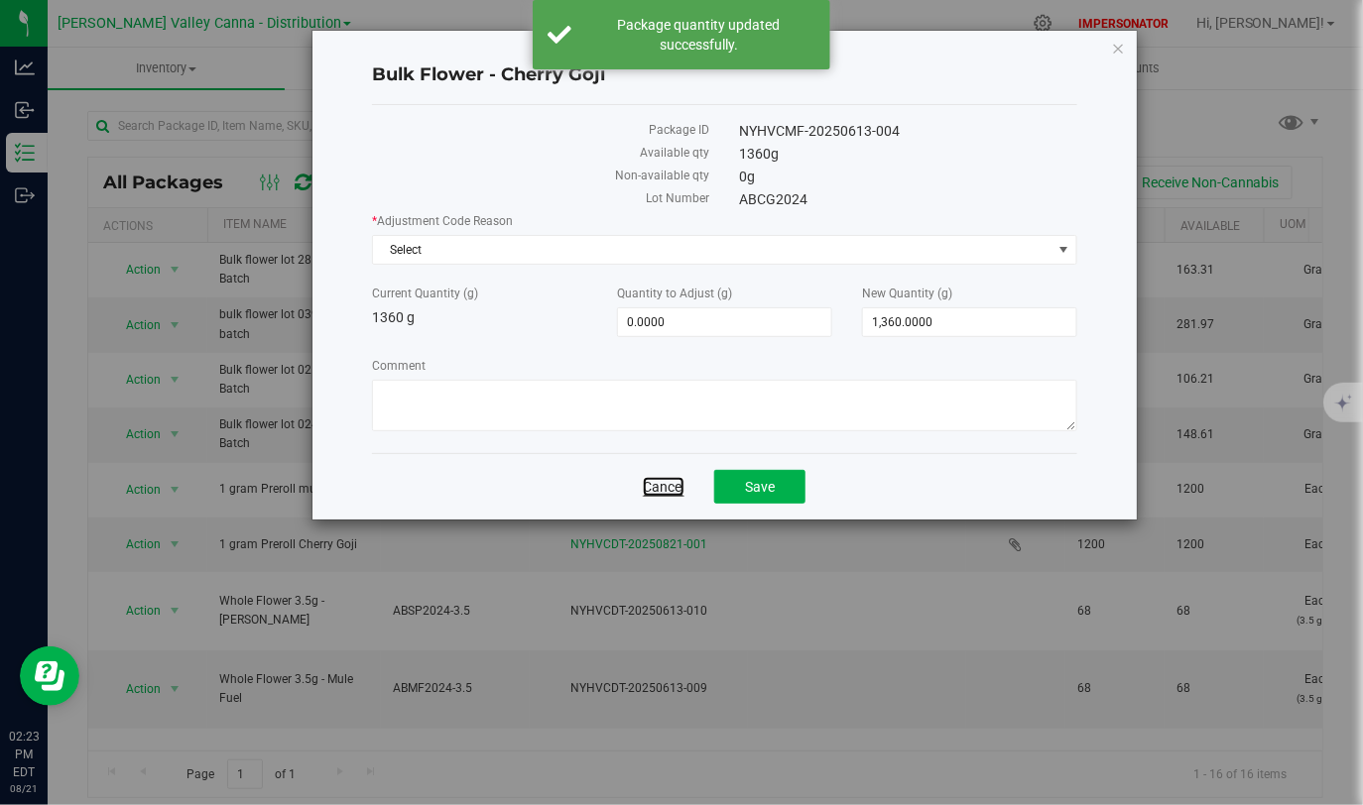
click at [672, 478] on link "Cancel" at bounding box center [664, 487] width 42 height 20
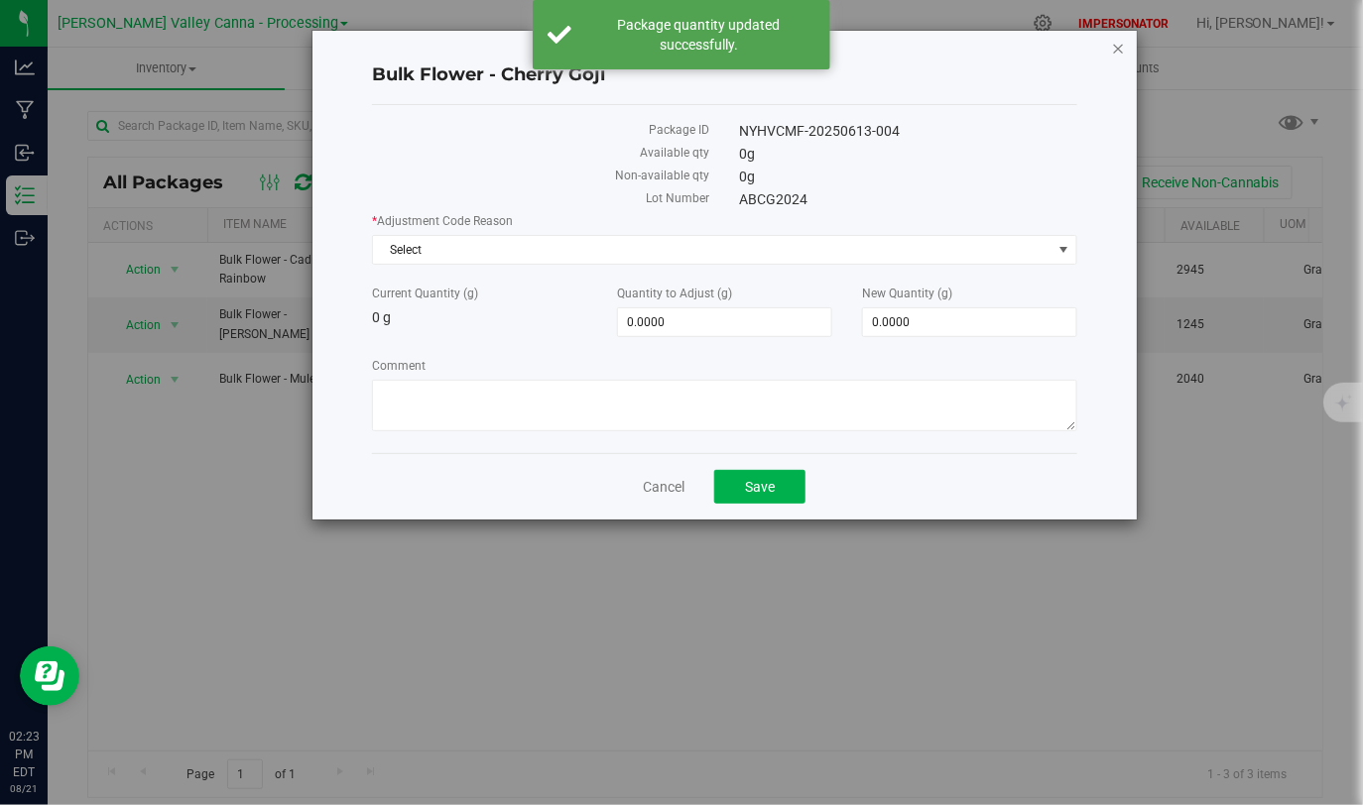
click at [1120, 49] on icon "button" at bounding box center [1119, 48] width 14 height 24
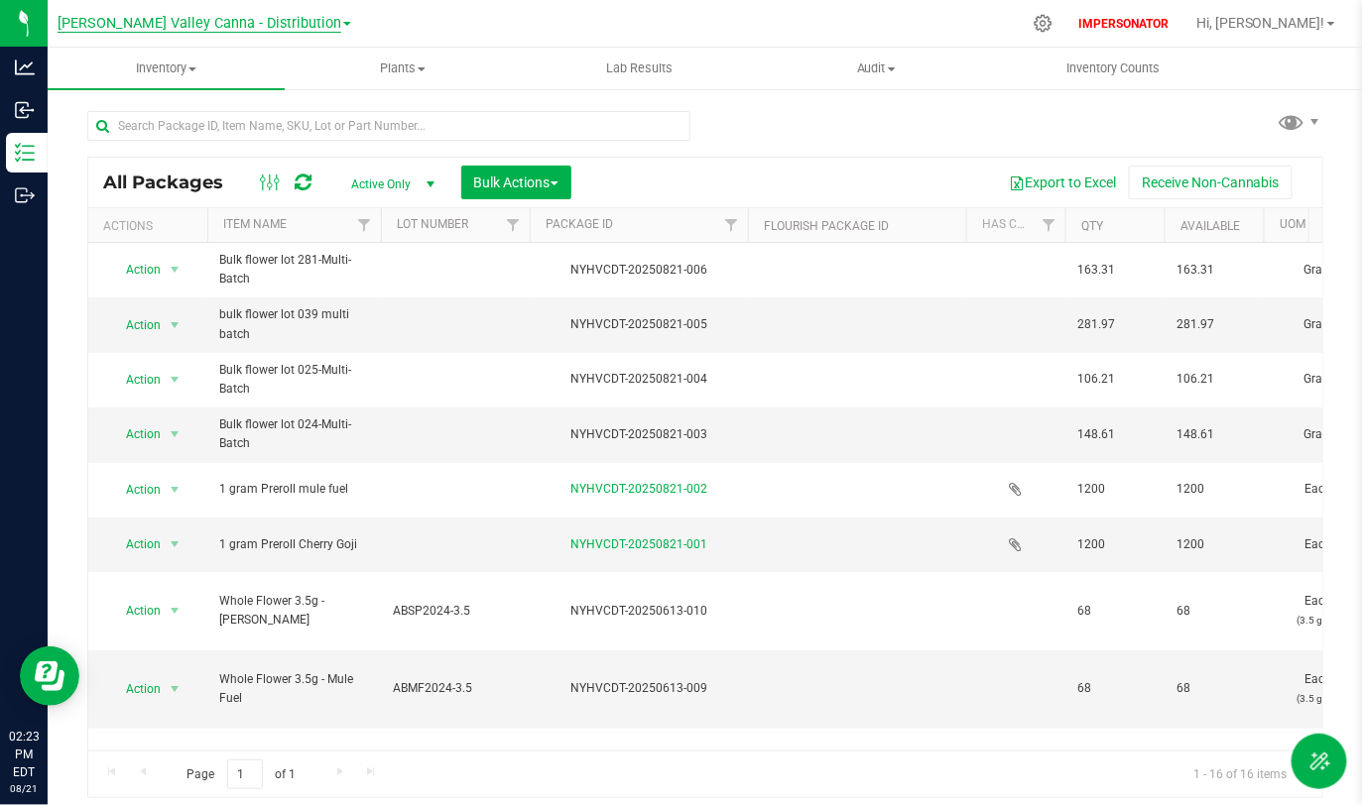
click at [287, 27] on span "[PERSON_NAME] Valley Canna - Distribution" at bounding box center [200, 24] width 284 height 18
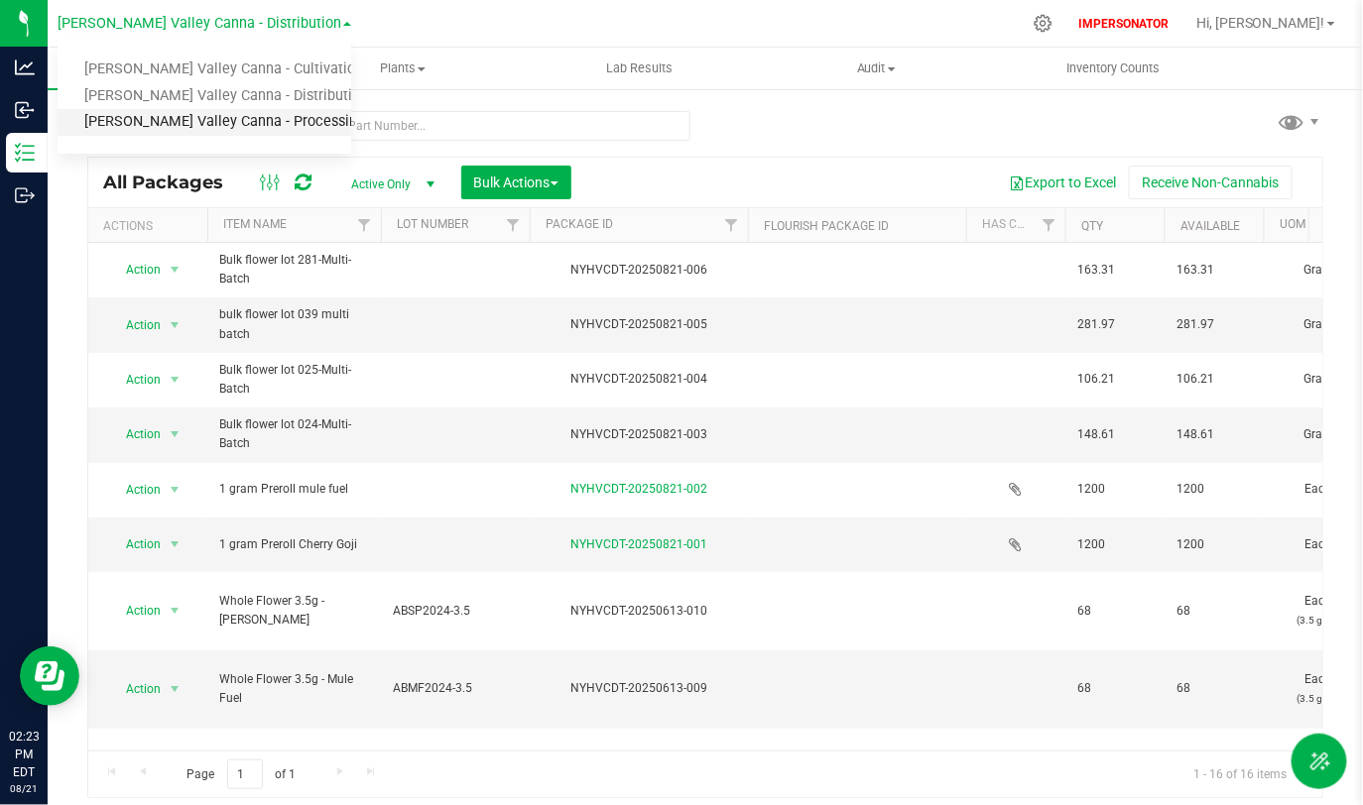
click at [257, 126] on link "[PERSON_NAME] Valley Canna - Processing" at bounding box center [205, 122] width 294 height 27
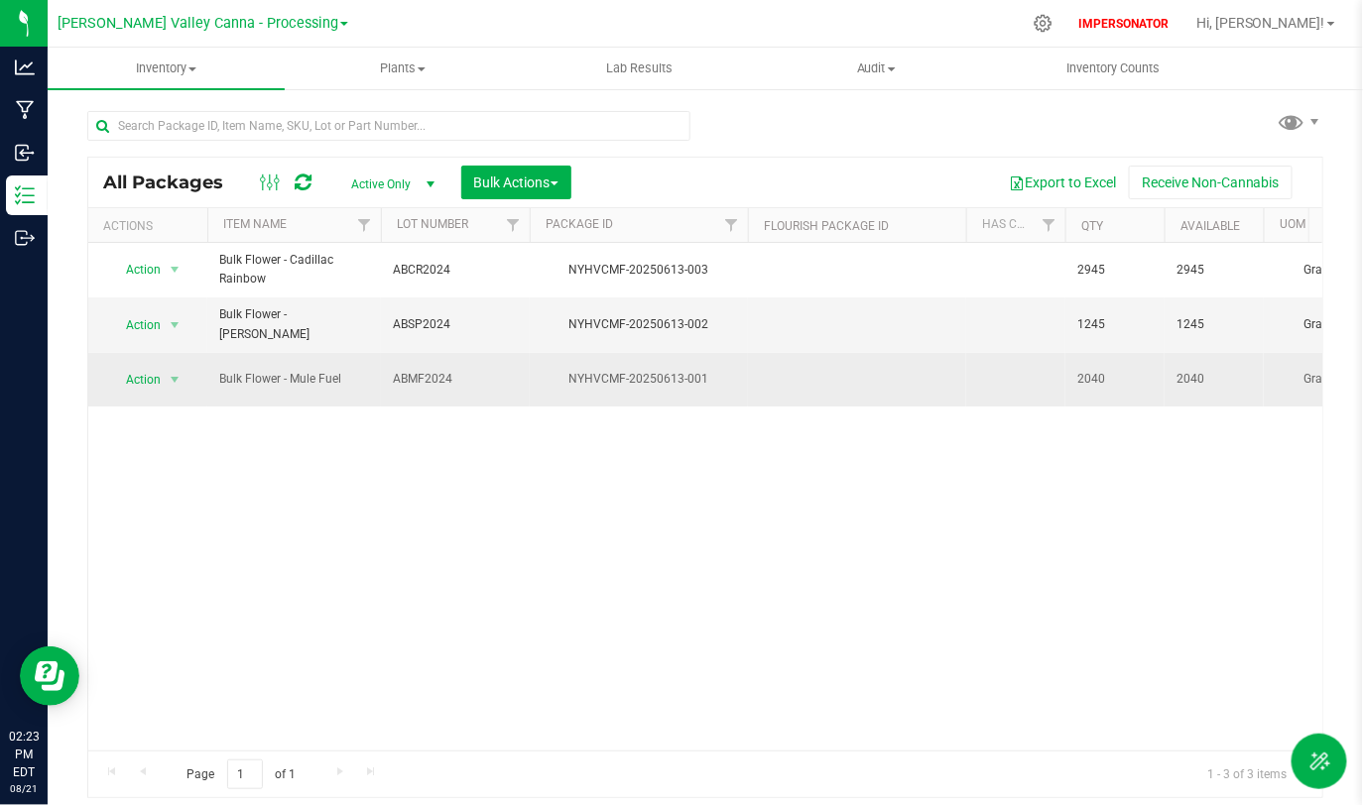
drag, startPoint x: 222, startPoint y: 367, endPoint x: 368, endPoint y: 368, distance: 145.8
click at [368, 370] on span "Bulk Flower - Mule Fuel" at bounding box center [294, 379] width 150 height 19
drag, startPoint x: 1063, startPoint y: 371, endPoint x: 1130, endPoint y: 371, distance: 66.5
click at [1130, 371] on span "2040" at bounding box center [1114, 379] width 75 height 19
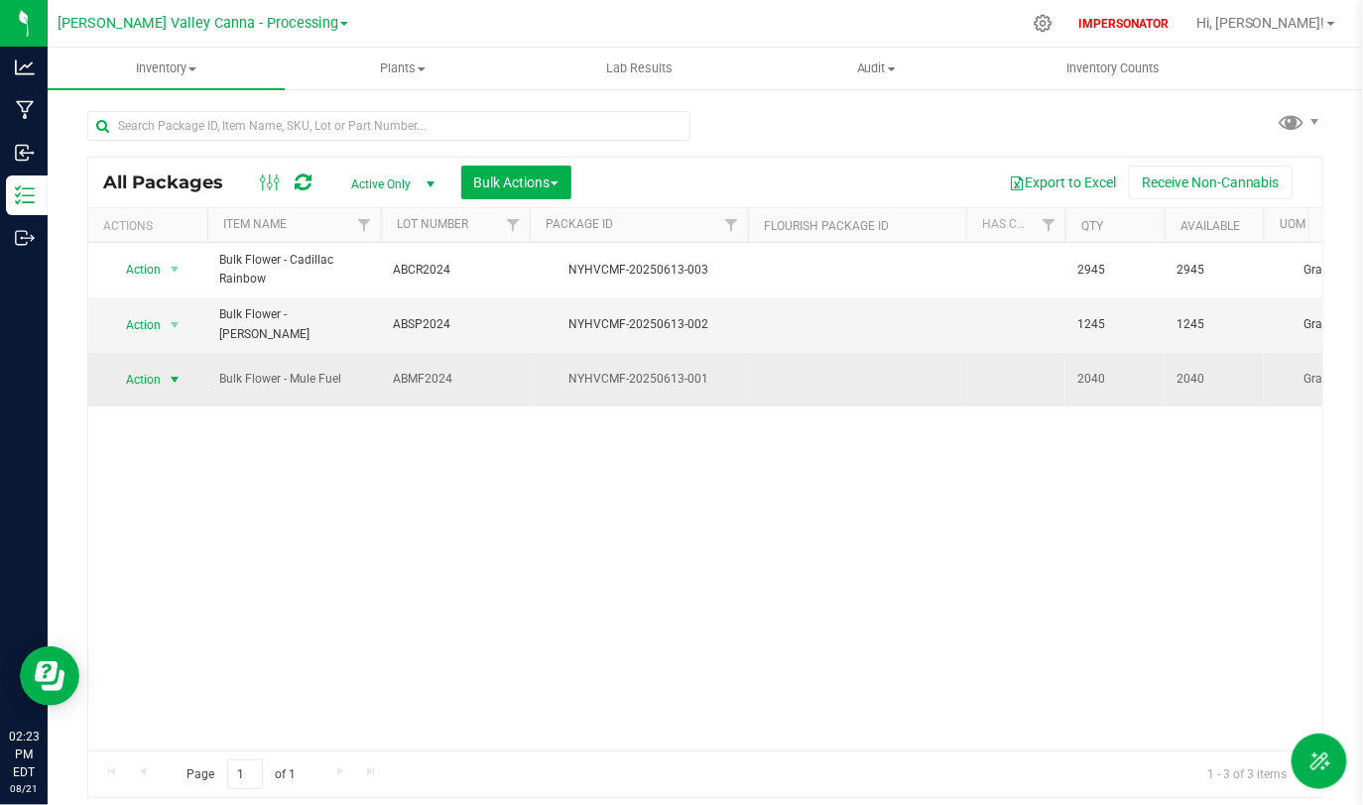
click at [168, 372] on span "select" at bounding box center [175, 380] width 16 height 16
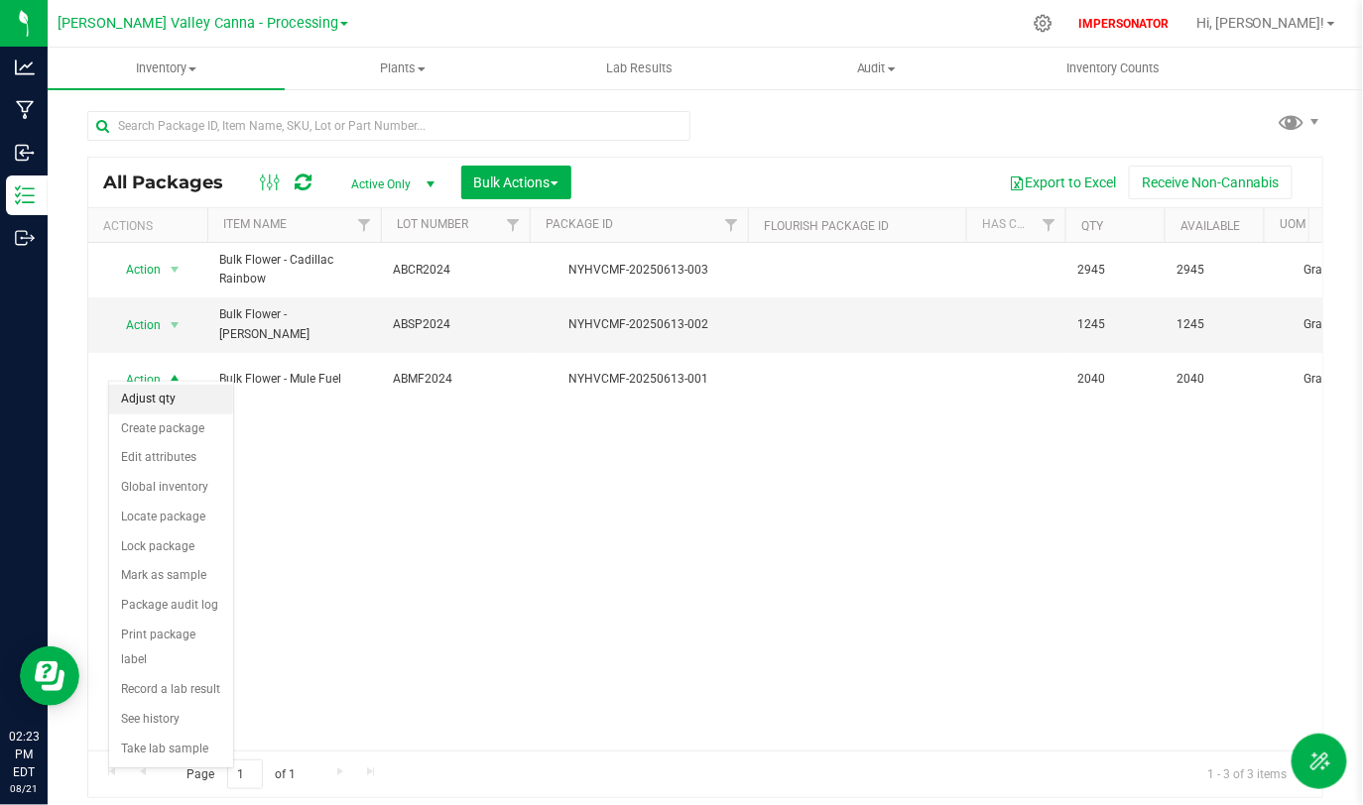
click at [166, 408] on li "Adjust qty" at bounding box center [171, 400] width 124 height 30
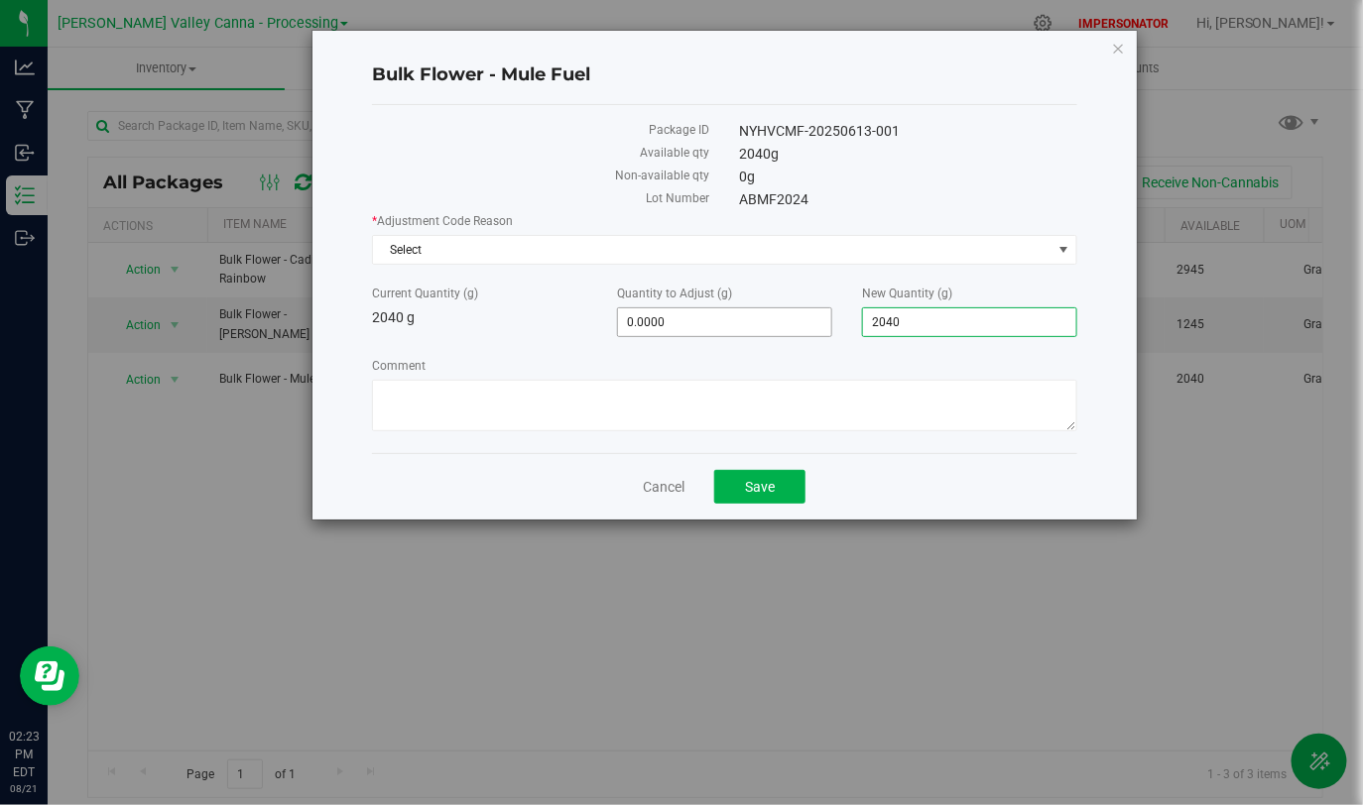
drag, startPoint x: 881, startPoint y: 331, endPoint x: 828, endPoint y: 330, distance: 52.6
click at [828, 330] on div "Current Quantity (g) 2040 g Quantity to Adjust (g) 0.0000 0 New Quantity (g) 2,…" at bounding box center [724, 311] width 735 height 53
drag, startPoint x: 934, startPoint y: 328, endPoint x: 814, endPoint y: 319, distance: 120.3
click at [814, 319] on div "Current Quantity (g) 2040 g Quantity to Adjust (g) 0.0000 0 New Quantity (g) 2,…" at bounding box center [724, 311] width 735 height 53
type input "700"
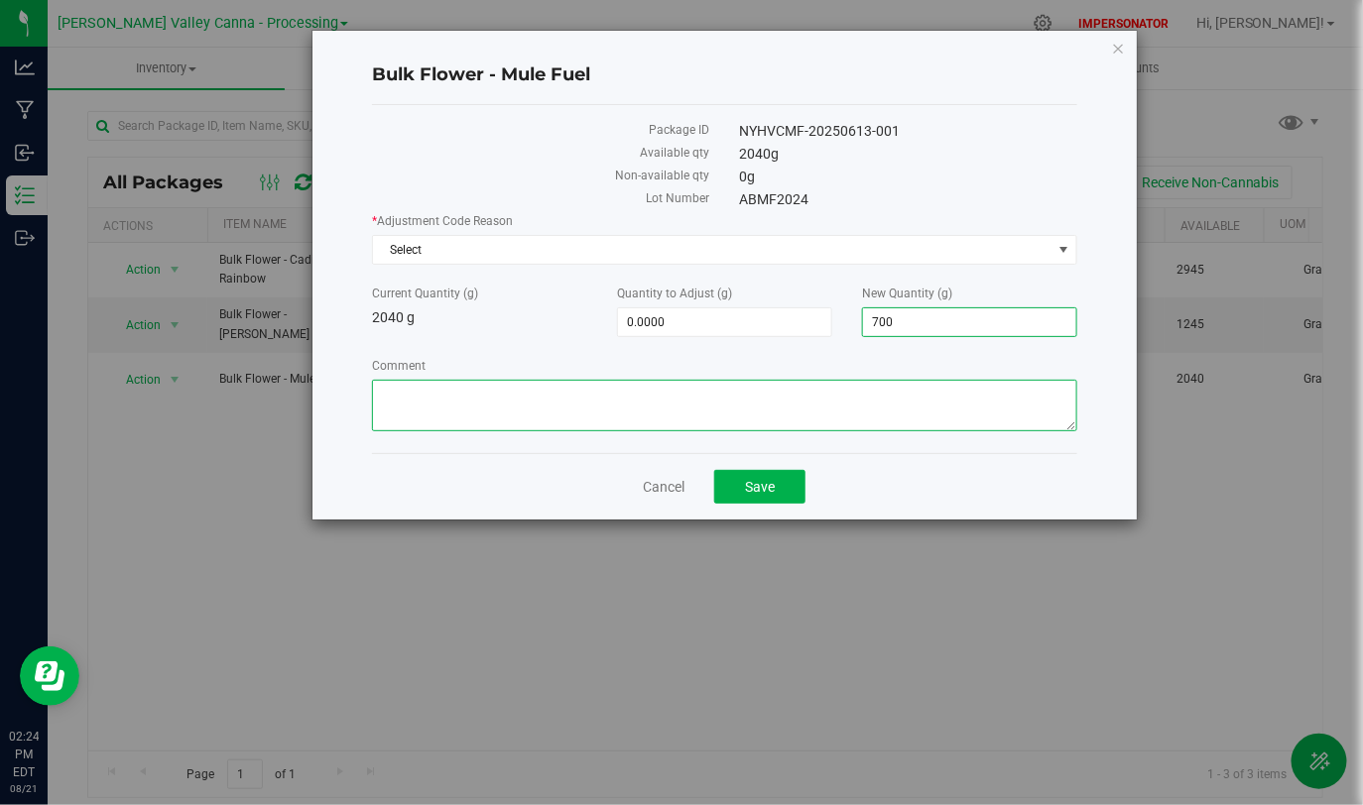
type input "-1,340.0000"
type input "700.0000"
click at [490, 410] on textarea "Comment" at bounding box center [724, 406] width 705 height 52
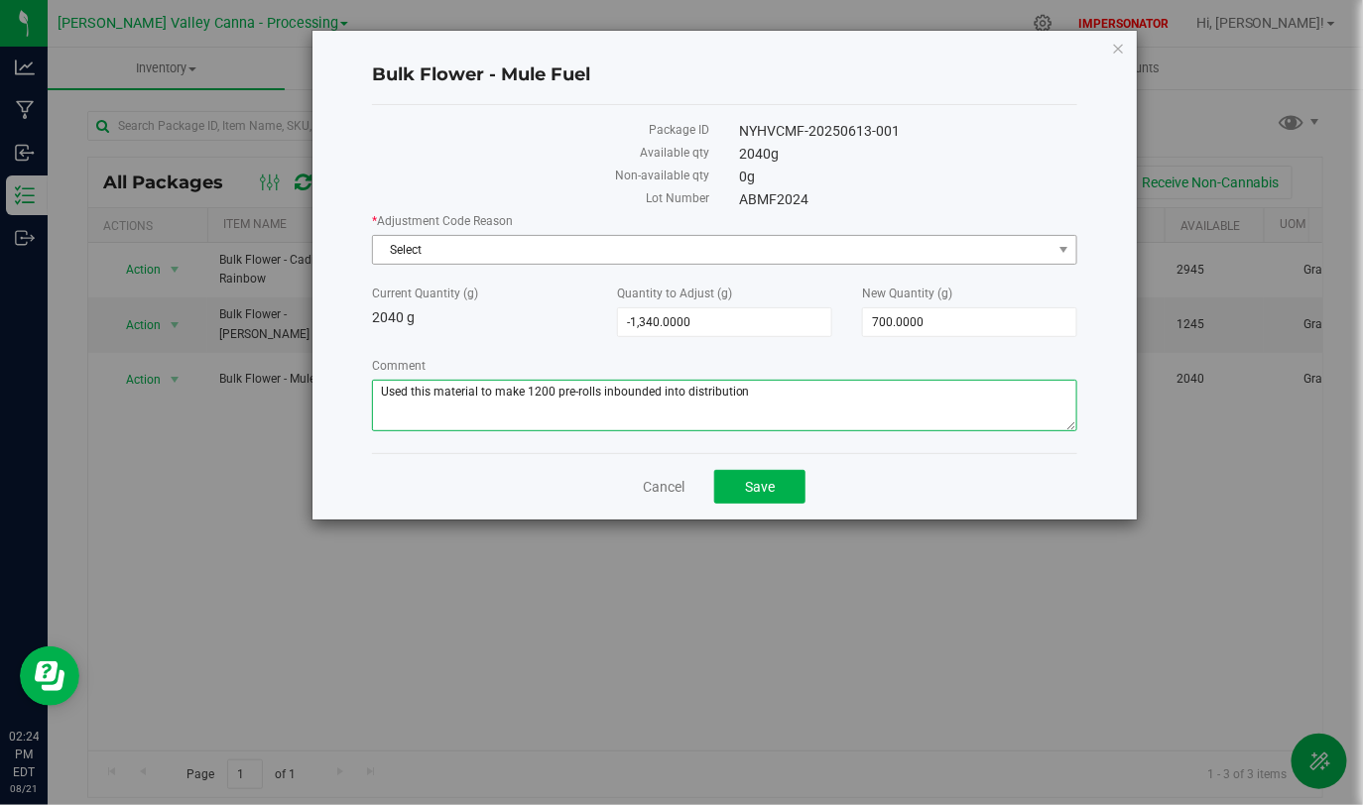
type textarea "Used this material to make 1200 pre-rolls inbounded into distribution"
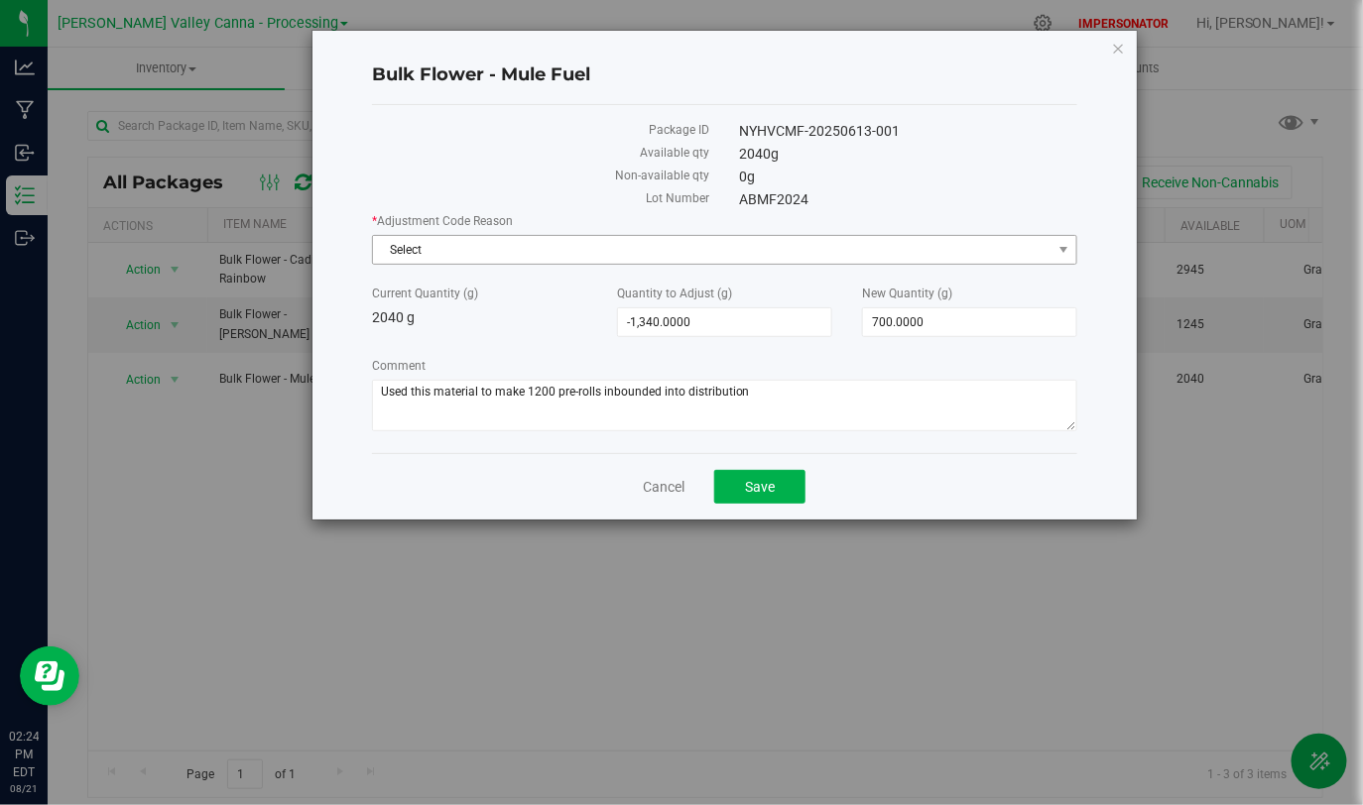
click at [468, 255] on span "Select" at bounding box center [712, 250] width 678 height 28
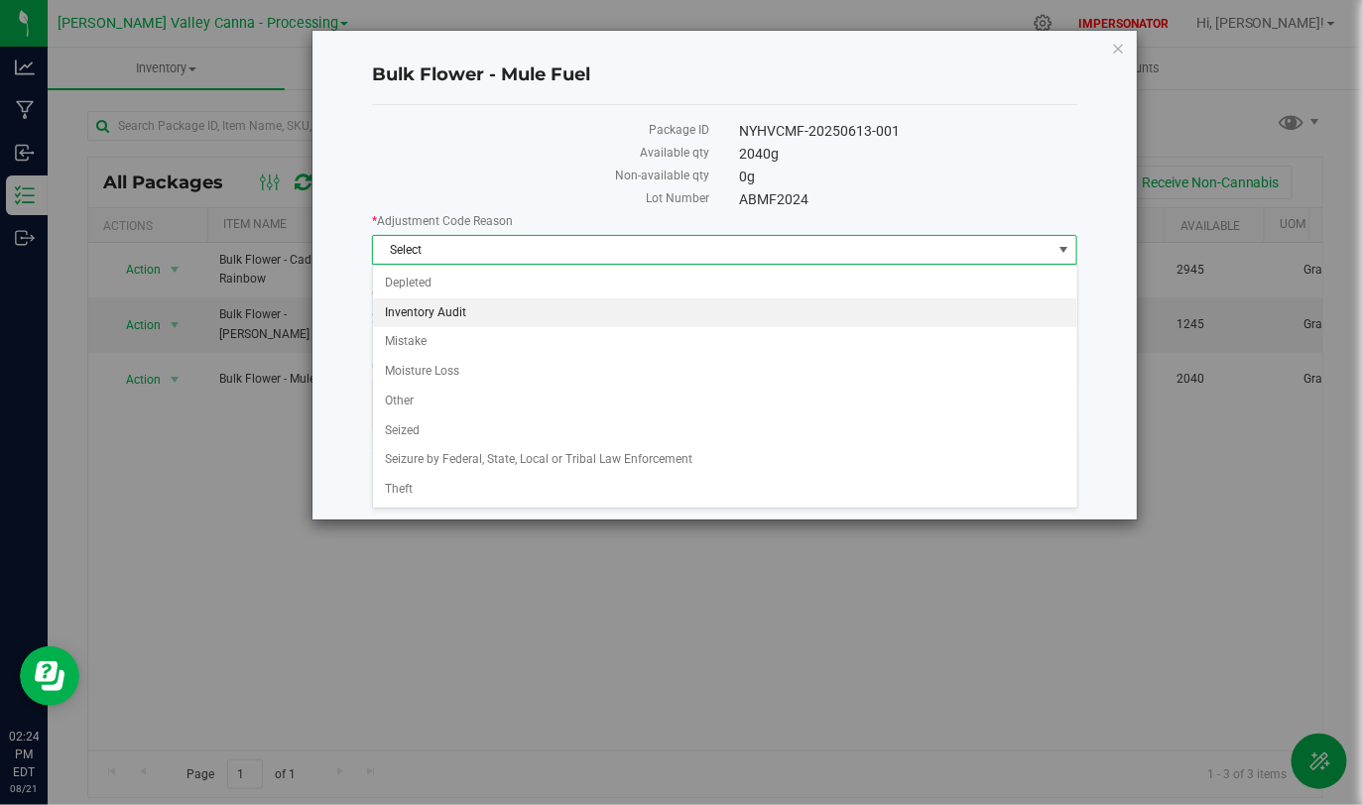
click at [442, 314] on li "Inventory Audit" at bounding box center [725, 314] width 704 height 30
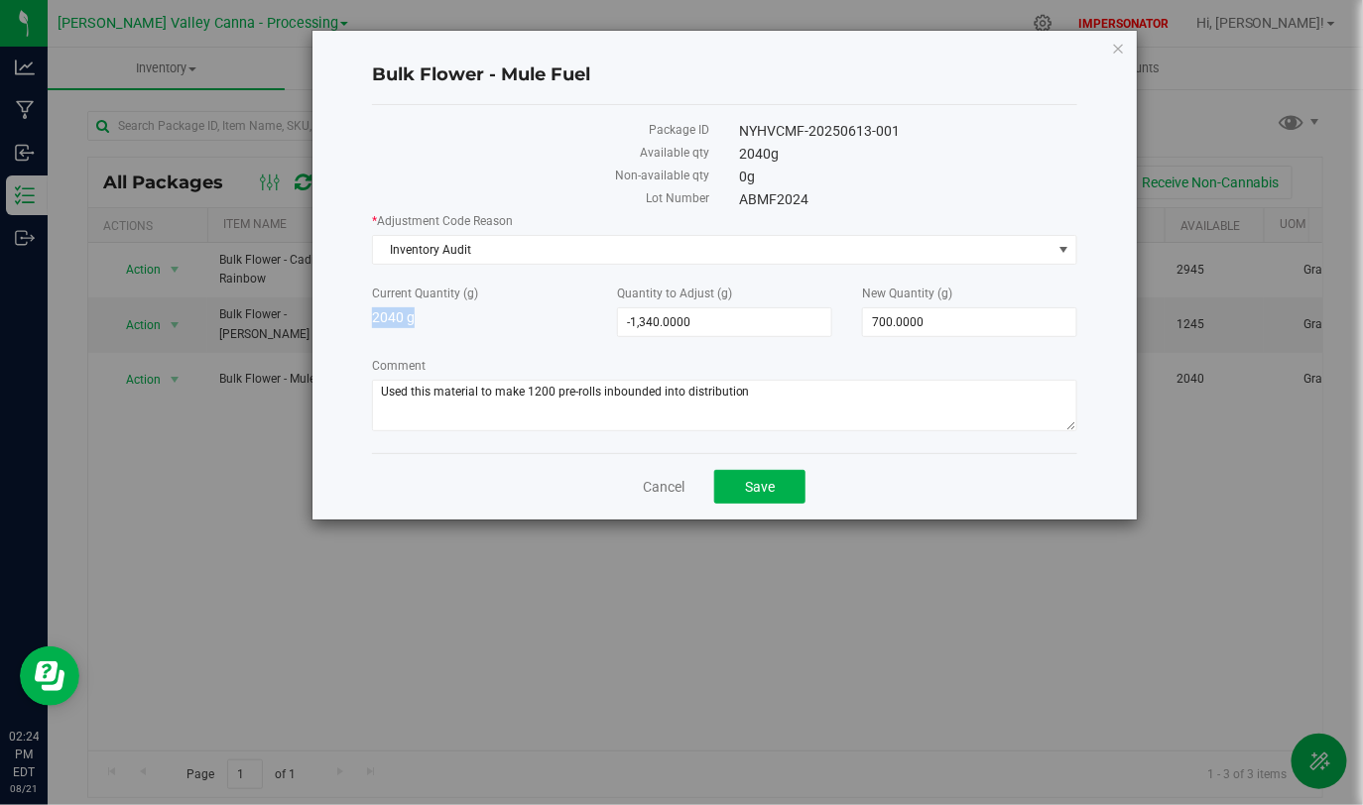
drag, startPoint x: 361, startPoint y: 320, endPoint x: 475, endPoint y: 320, distance: 114.1
click at [475, 320] on div "Current Quantity (g) 2040 g" at bounding box center [479, 307] width 245 height 44
click at [782, 495] on button "Save" at bounding box center [759, 487] width 91 height 34
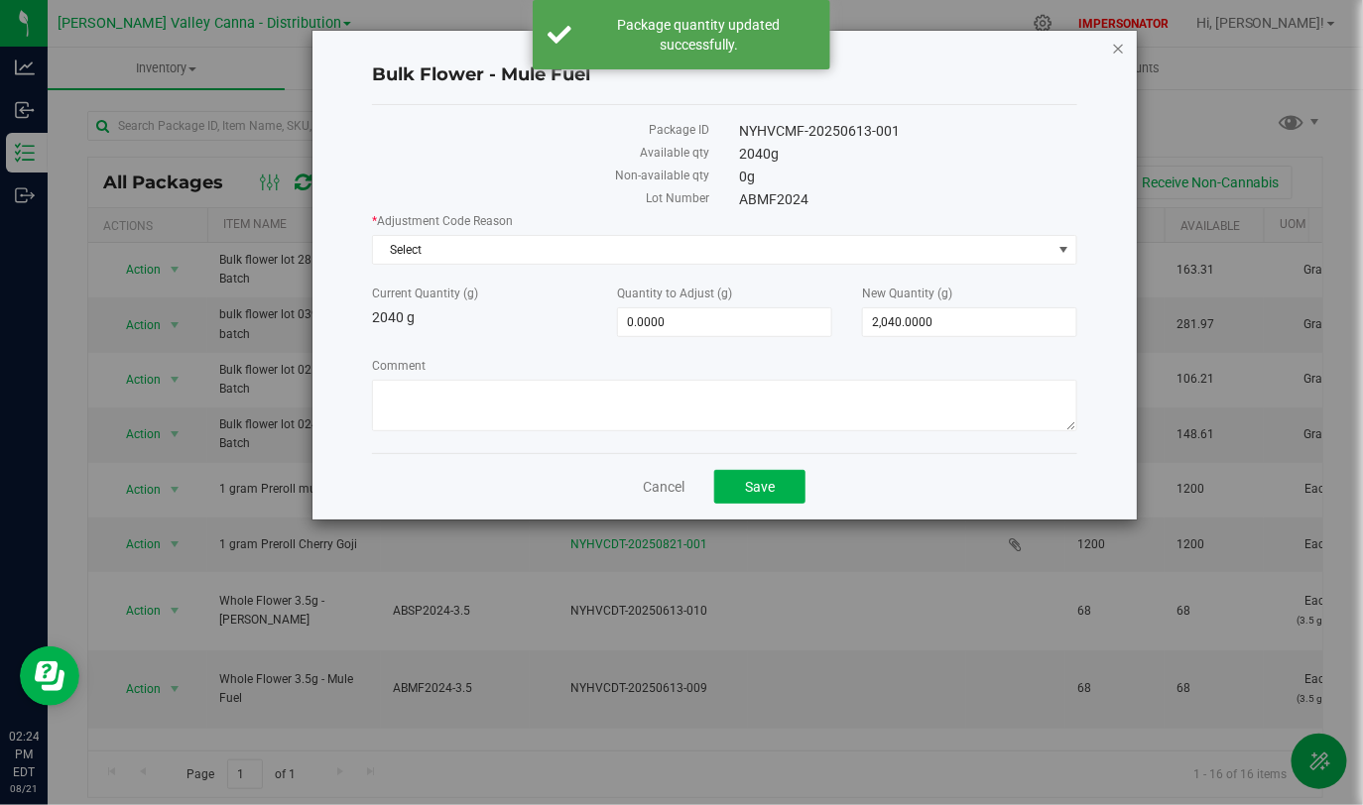
click at [1120, 50] on icon "button" at bounding box center [1119, 48] width 14 height 24
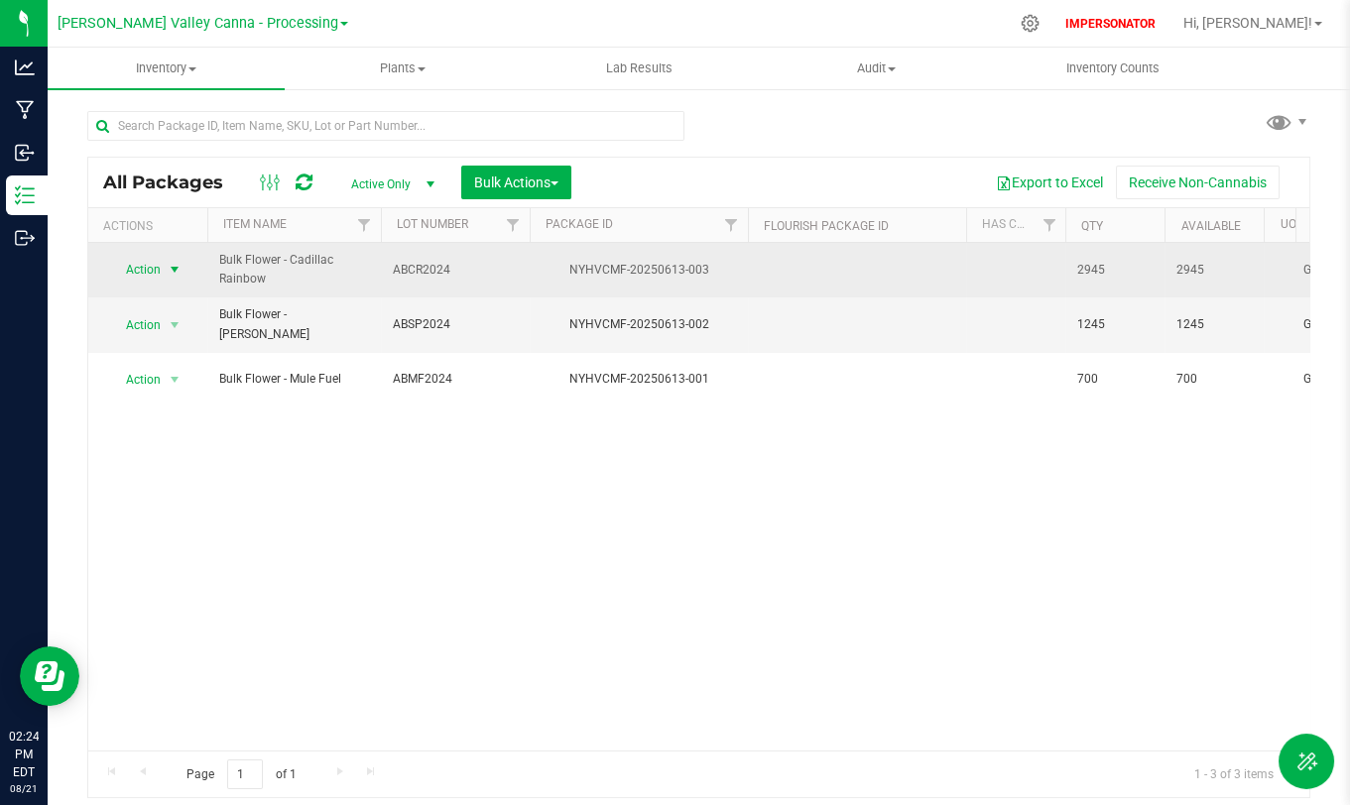
click at [142, 261] on span "Action" at bounding box center [135, 270] width 54 height 28
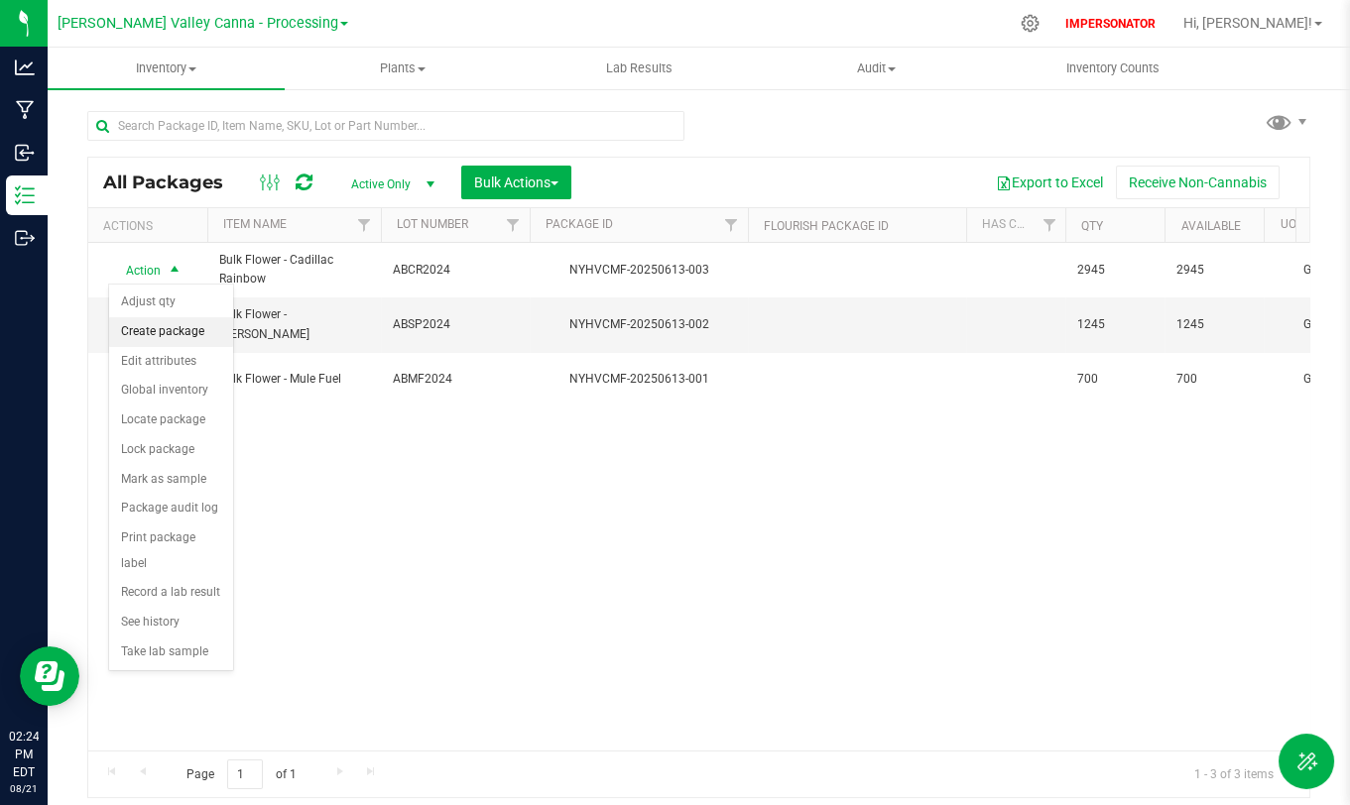
click at [139, 333] on li "Create package" at bounding box center [171, 332] width 124 height 30
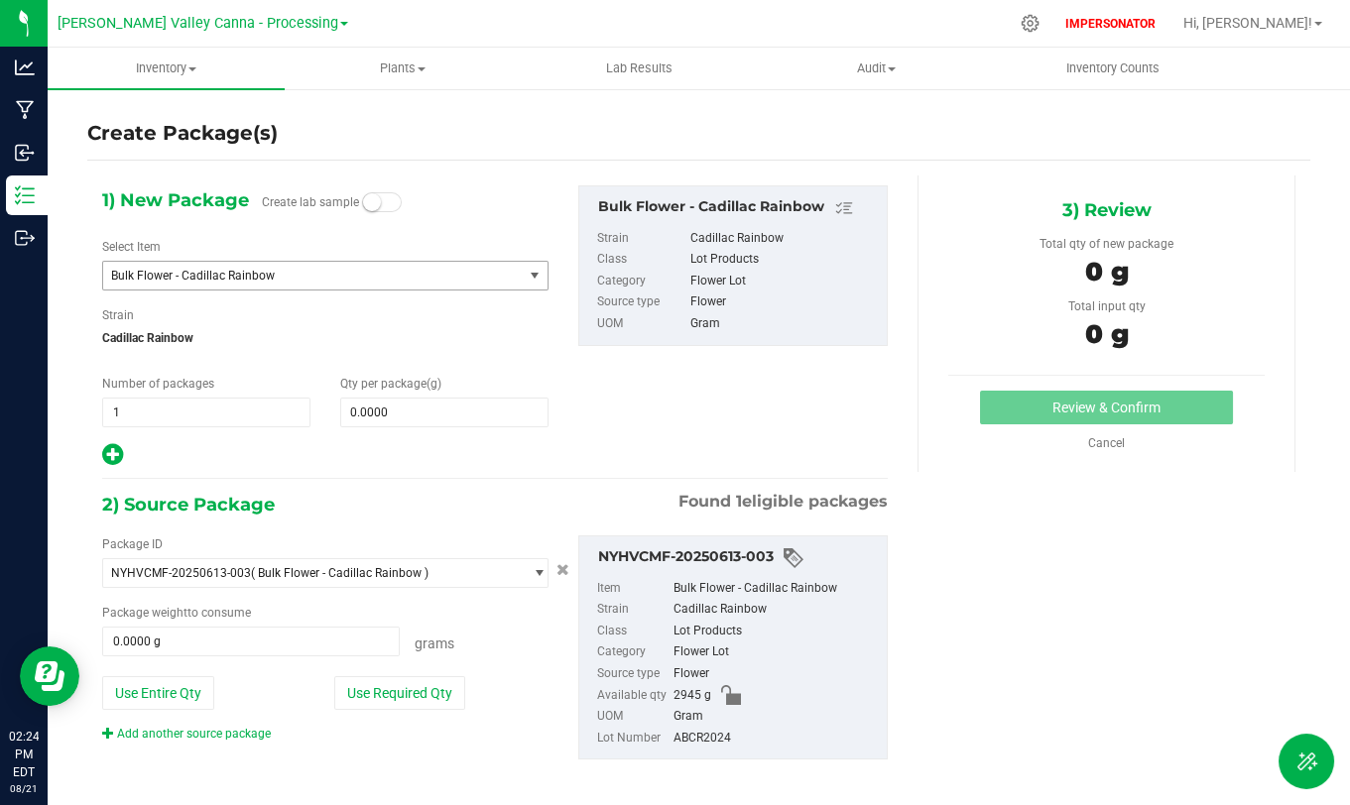
click at [297, 270] on span "Bulk Flower - Cadillac Rainbow" at bounding box center [304, 276] width 387 height 14
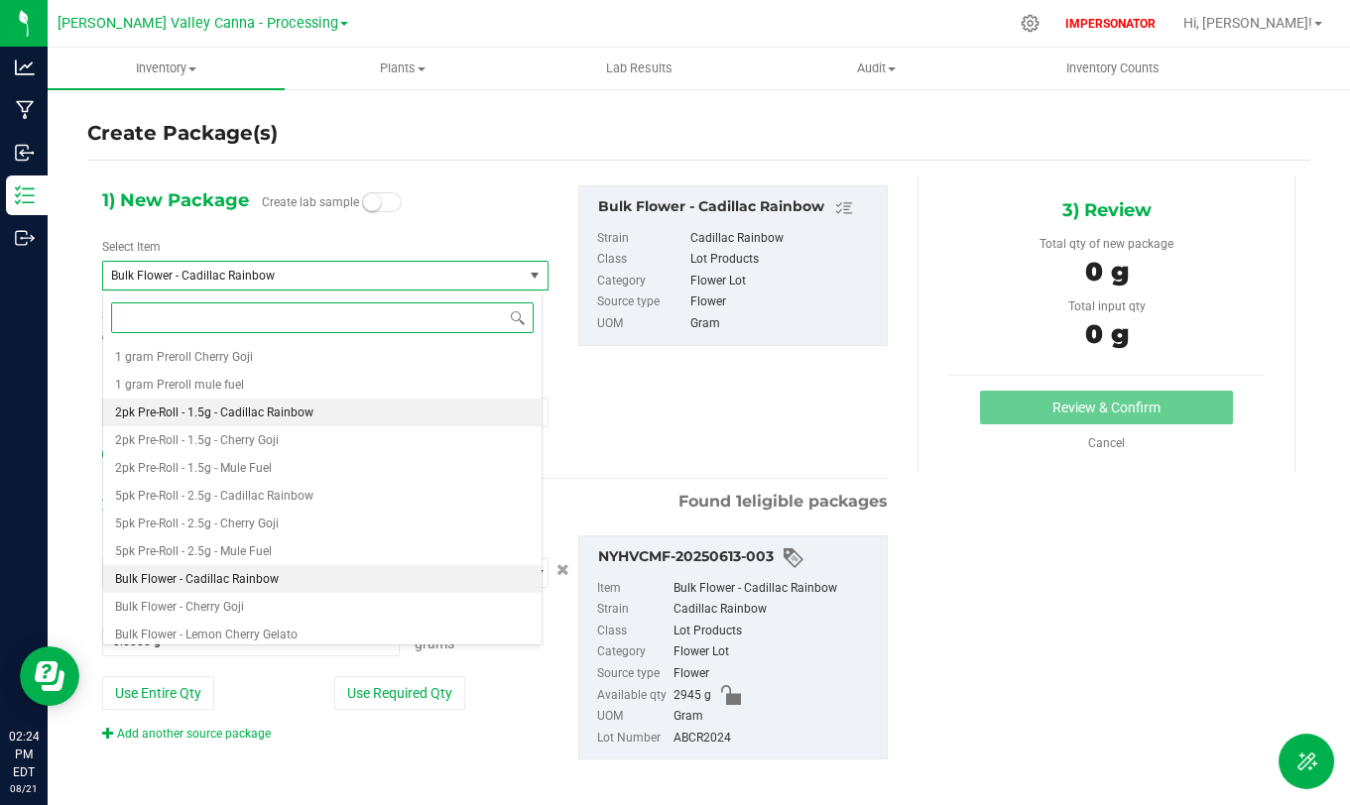
click at [177, 410] on span "2pk Pre-Roll - 1.5g - Cadillac Rainbow" at bounding box center [214, 413] width 198 height 14
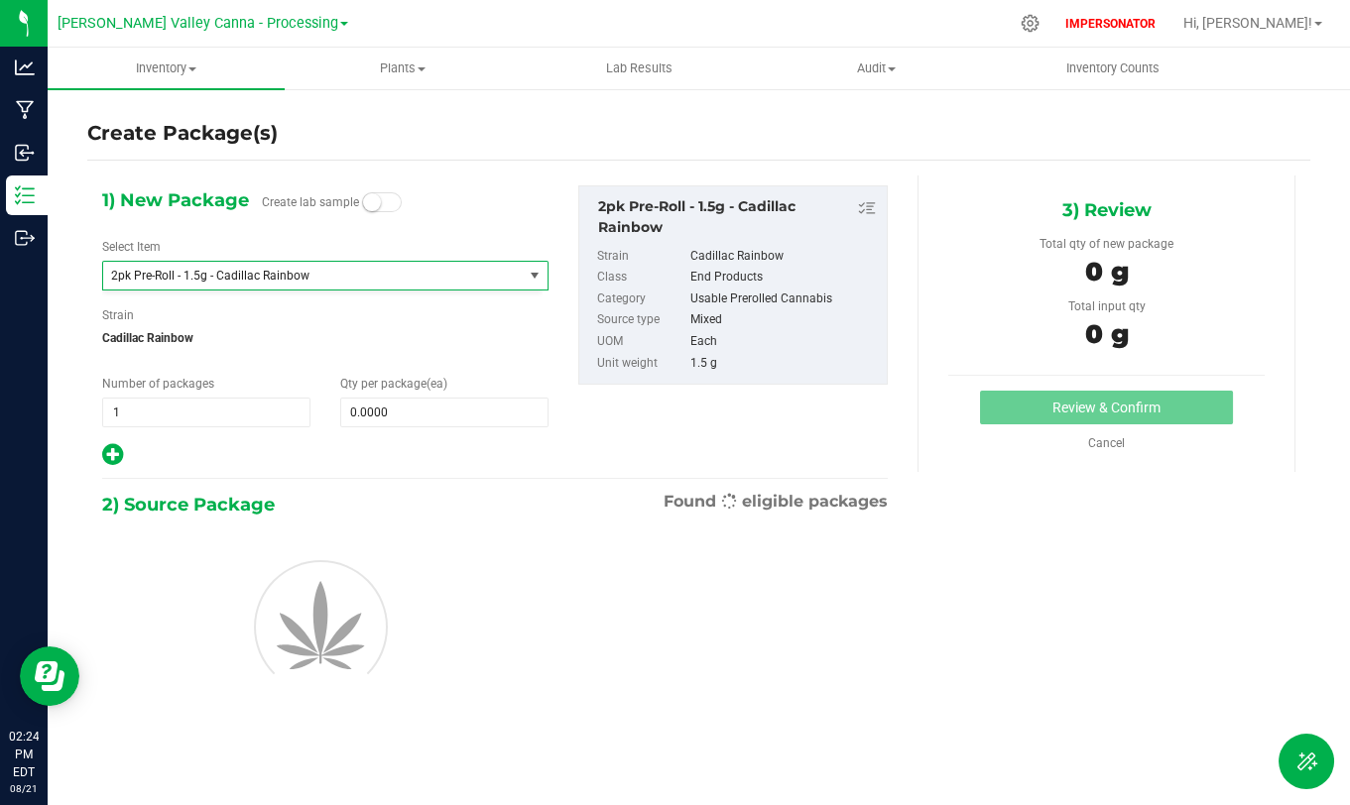
type input "0"
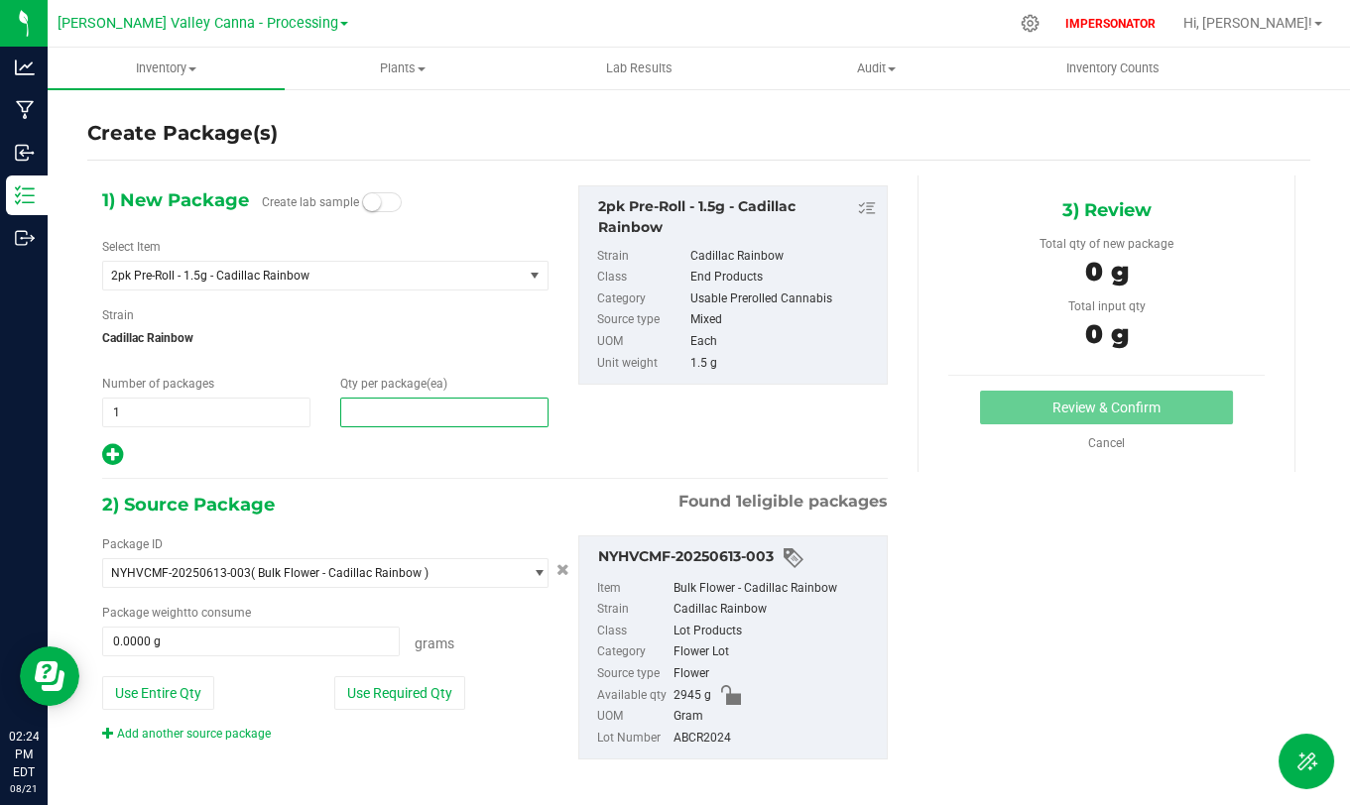
click at [419, 424] on span at bounding box center [444, 413] width 208 height 30
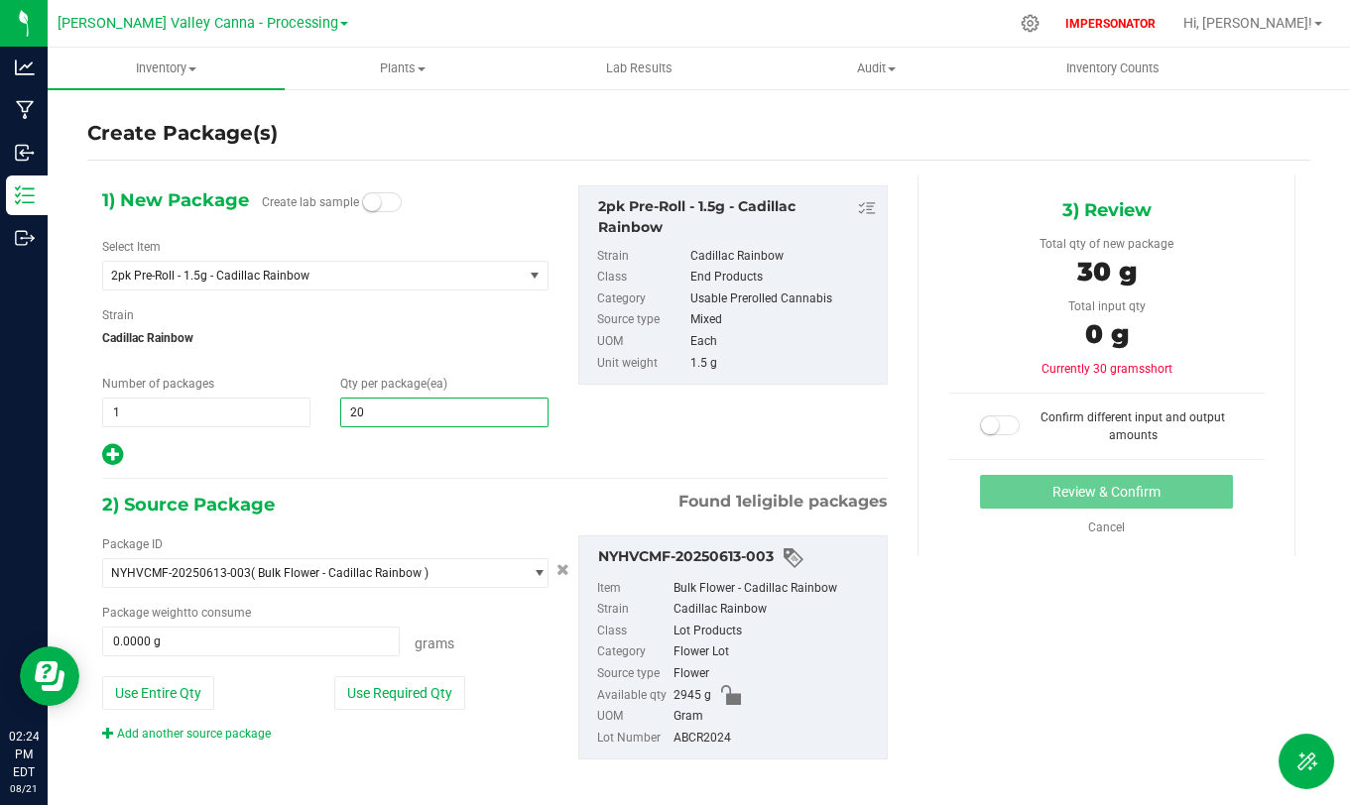
type input "200"
click at [375, 516] on div "2) Source Package Found 1 eligible packages" at bounding box center [495, 505] width 786 height 30
click at [388, 710] on div "Package ID NYHVCMF-20250613-003 ( Bulk Flower - Cadillac Rainbow ) NYHVCMF-2025…" at bounding box center [325, 639] width 476 height 207
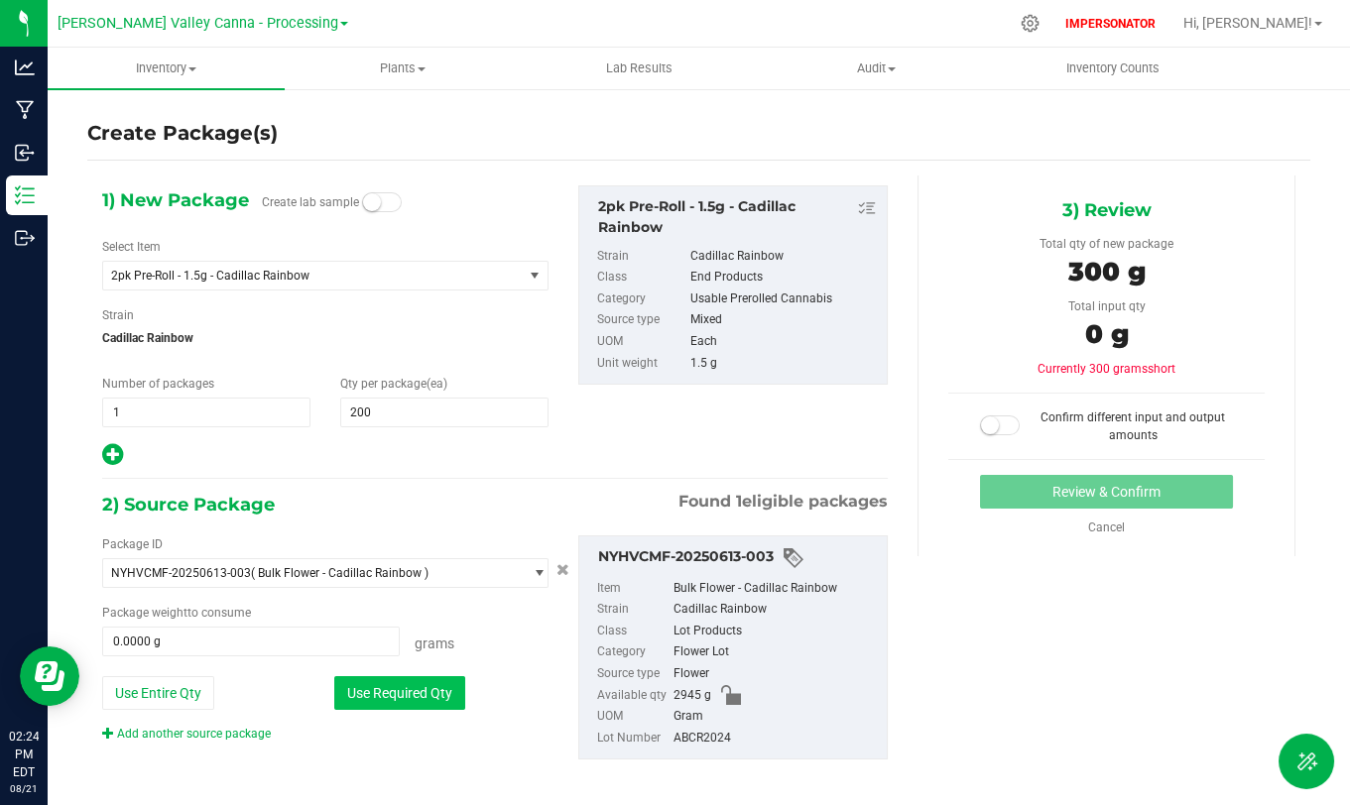
click at [404, 701] on button "Use Required Qty" at bounding box center [399, 693] width 131 height 34
type input "300.0000 g"
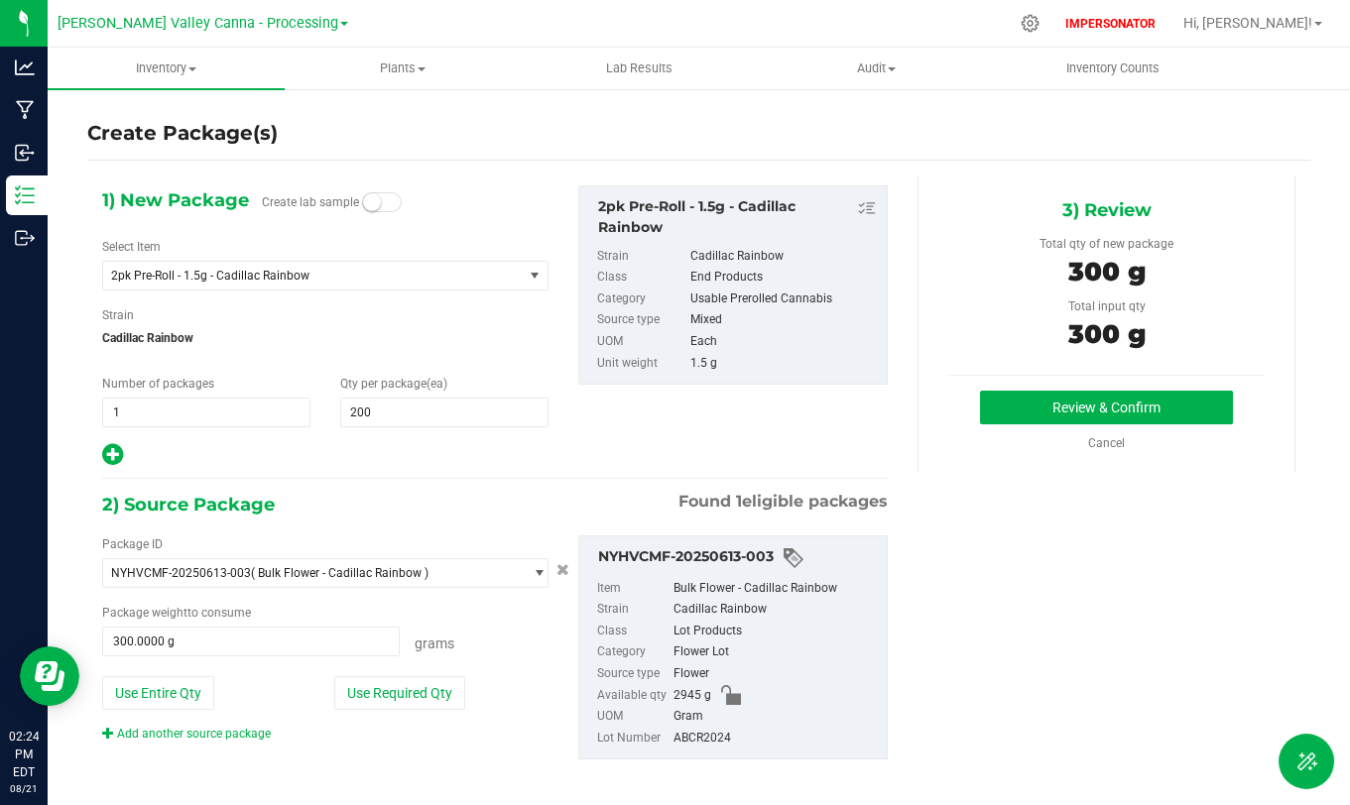
drag, startPoint x: 658, startPoint y: 701, endPoint x: 706, endPoint y: 699, distance: 48.6
click at [726, 699] on li "Available qty 2945 g" at bounding box center [737, 696] width 280 height 22
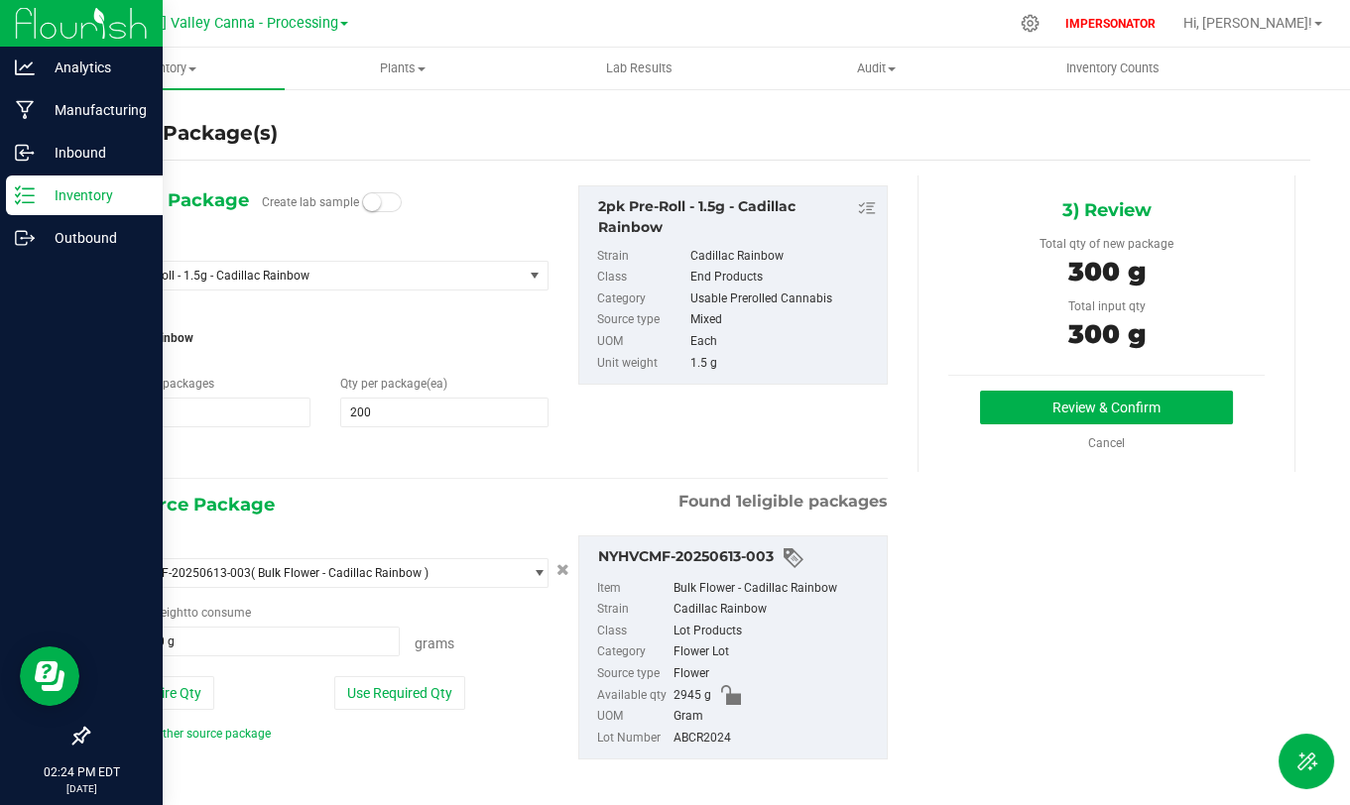
click at [35, 206] on p "Inventory" at bounding box center [94, 195] width 119 height 24
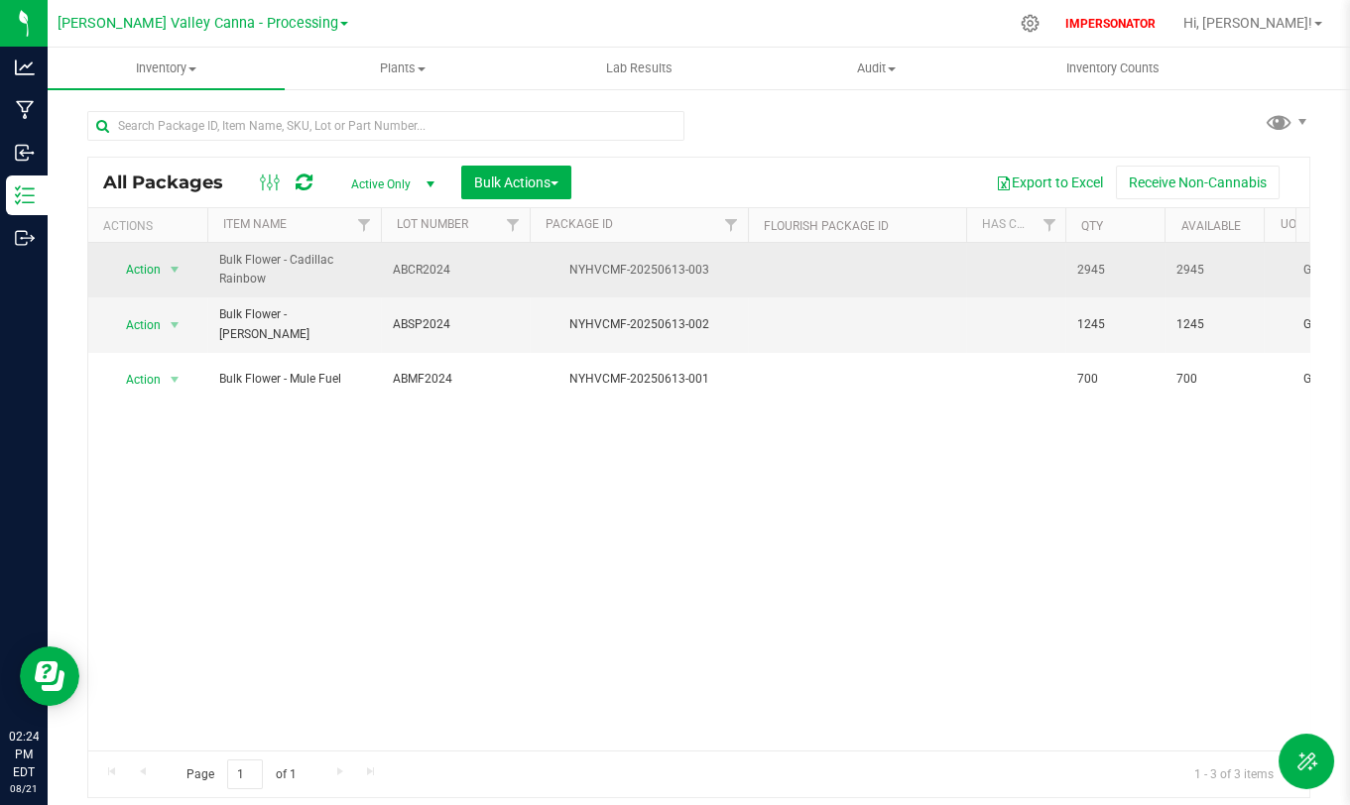
drag, startPoint x: 1085, startPoint y: 268, endPoint x: 1145, endPoint y: 268, distance: 59.5
click at [1145, 268] on td "2945" at bounding box center [1114, 270] width 99 height 55
click at [1145, 268] on span "2945" at bounding box center [1114, 270] width 75 height 19
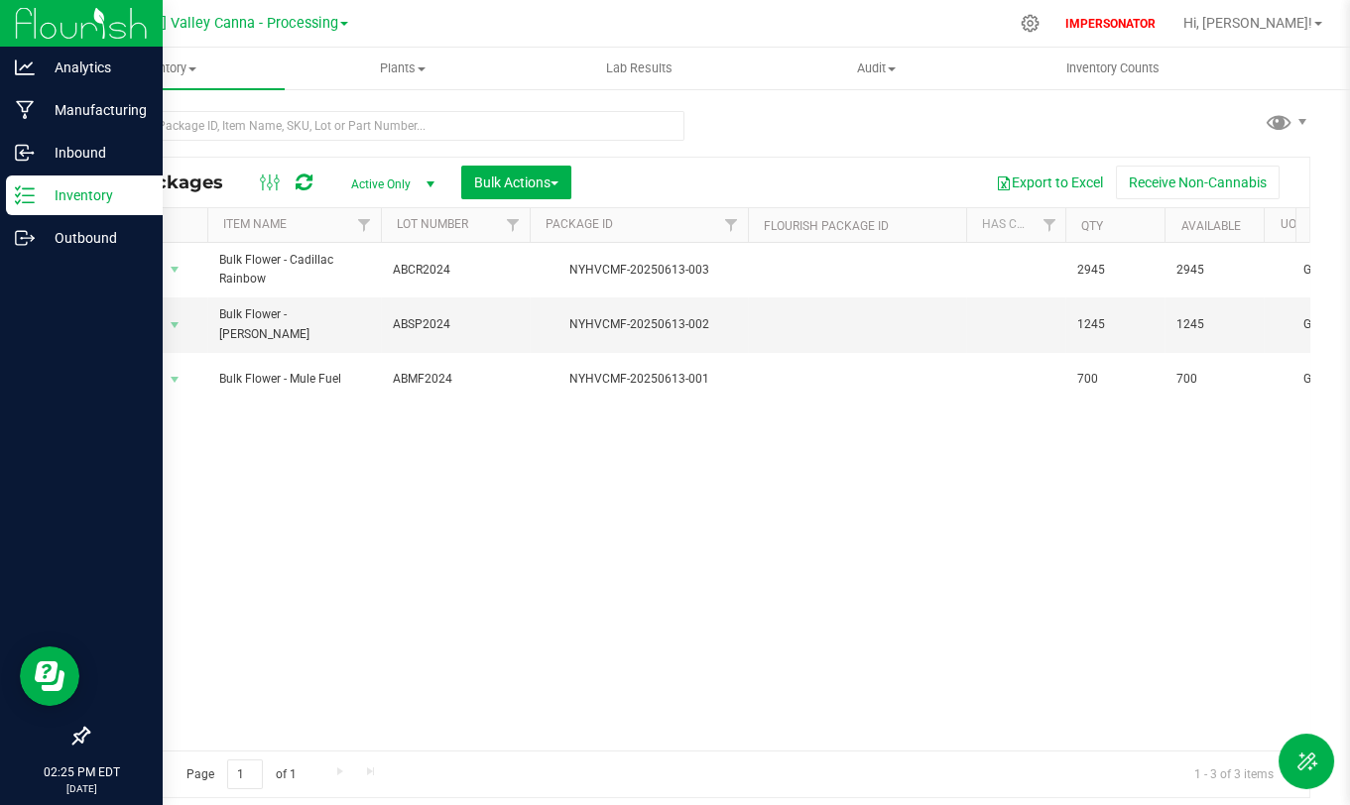
click at [91, 188] on p "Inventory" at bounding box center [94, 195] width 119 height 24
click at [100, 153] on p "Inbound" at bounding box center [94, 153] width 119 height 24
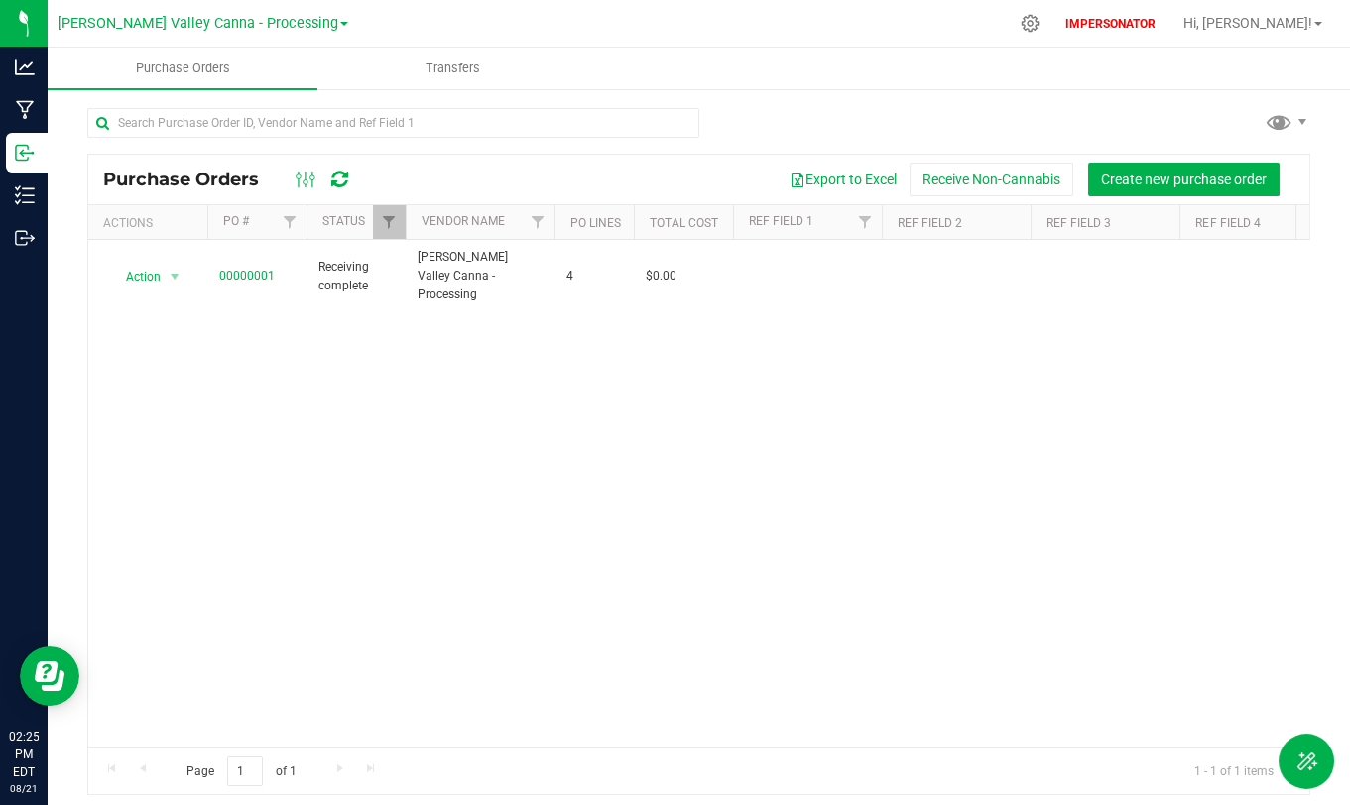
click at [254, 9] on div "[PERSON_NAME] Valley Canna - Processing" at bounding box center [203, 23] width 291 height 31
click at [254, 20] on span "[PERSON_NAME] Valley Canna - Processing" at bounding box center [198, 24] width 281 height 18
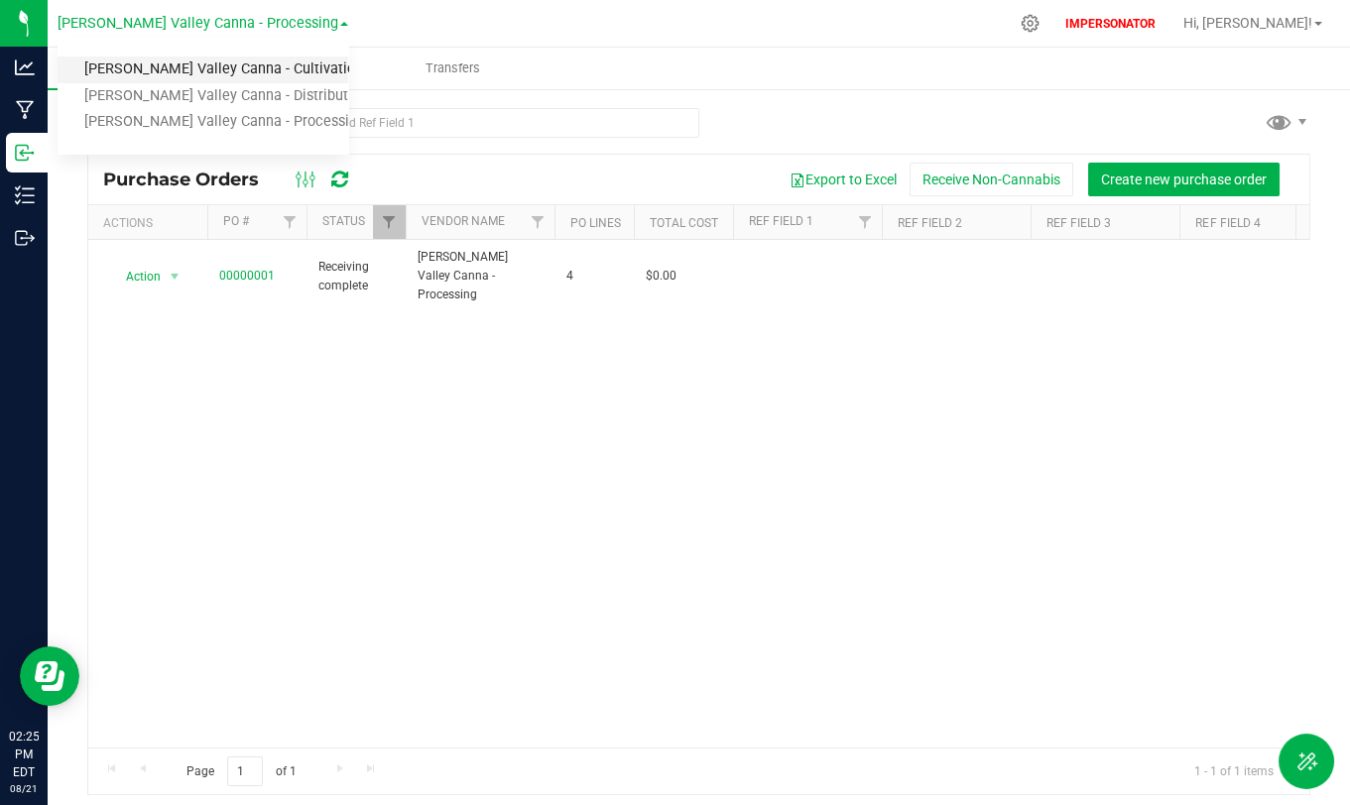
click at [253, 72] on link "[PERSON_NAME] Valley Canna - Cultivation" at bounding box center [203, 70] width 291 height 27
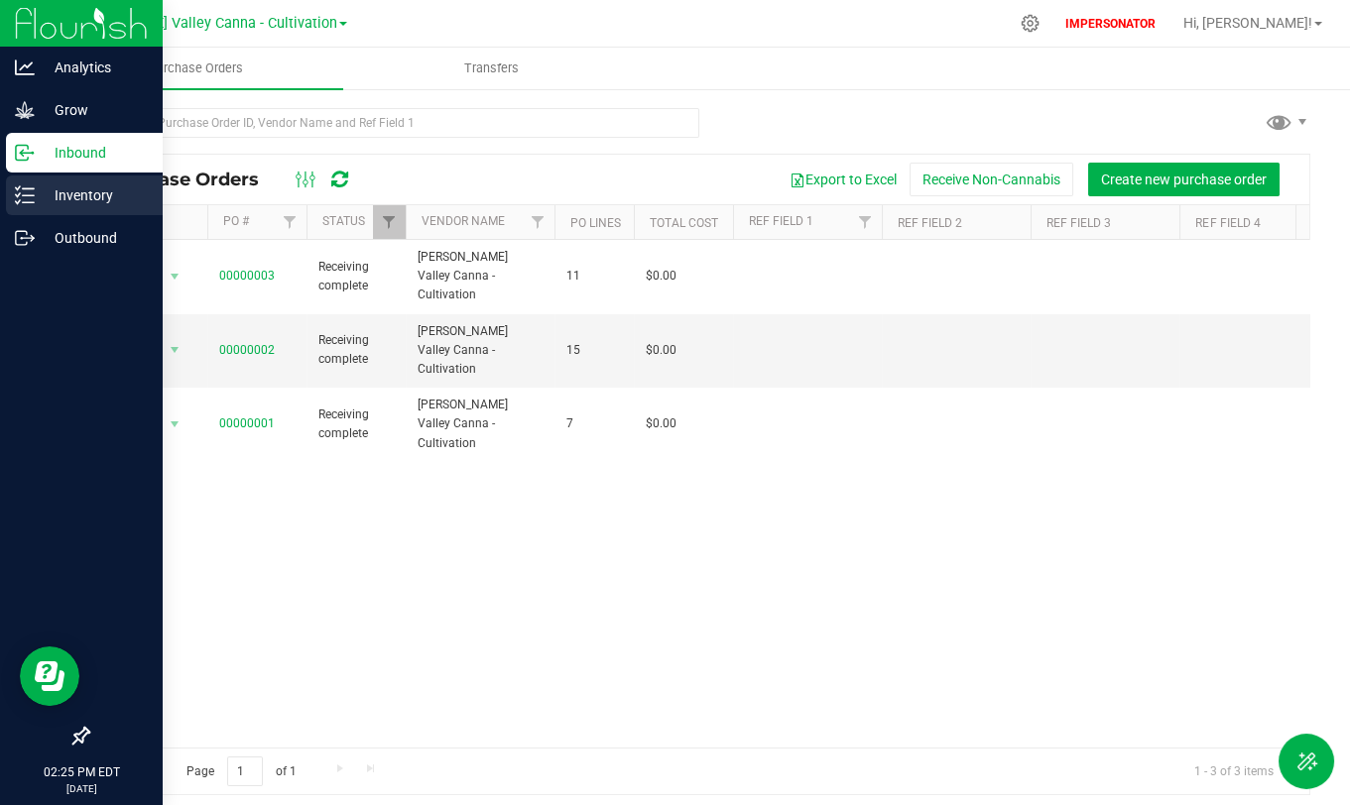
click at [16, 186] on icon at bounding box center [25, 195] width 20 height 20
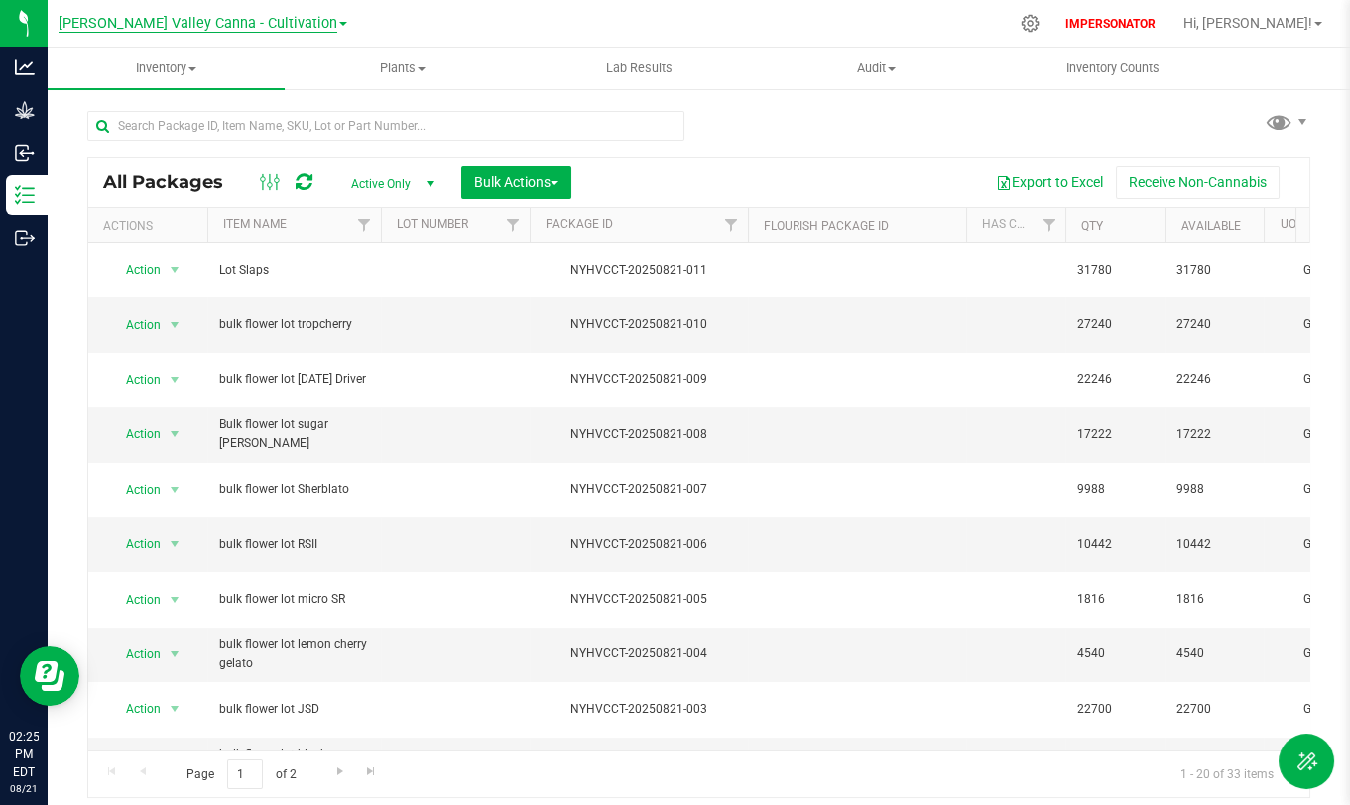
click at [275, 21] on span "[PERSON_NAME] Valley Canna - Cultivation" at bounding box center [198, 24] width 279 height 18
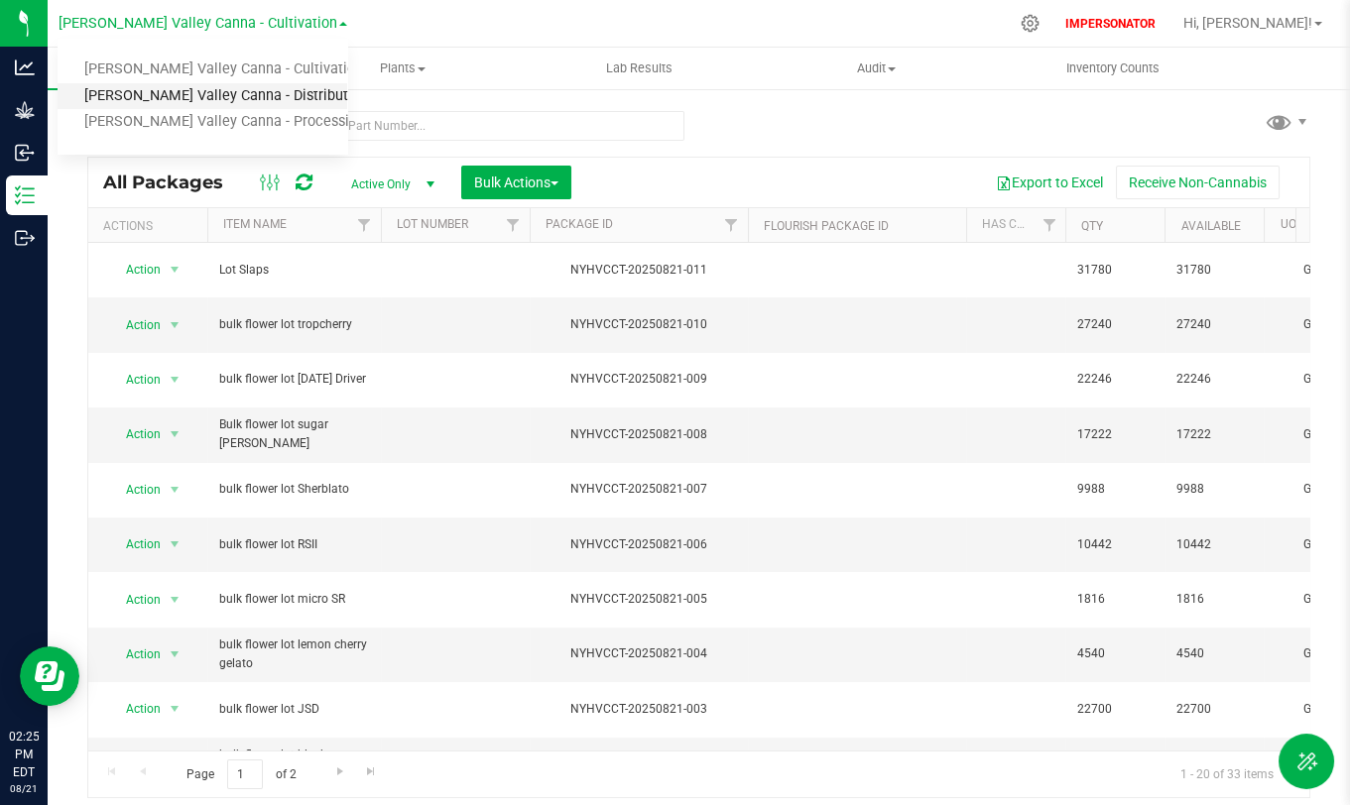
click at [259, 94] on link "[PERSON_NAME] Valley Canna - Distribution" at bounding box center [203, 96] width 290 height 27
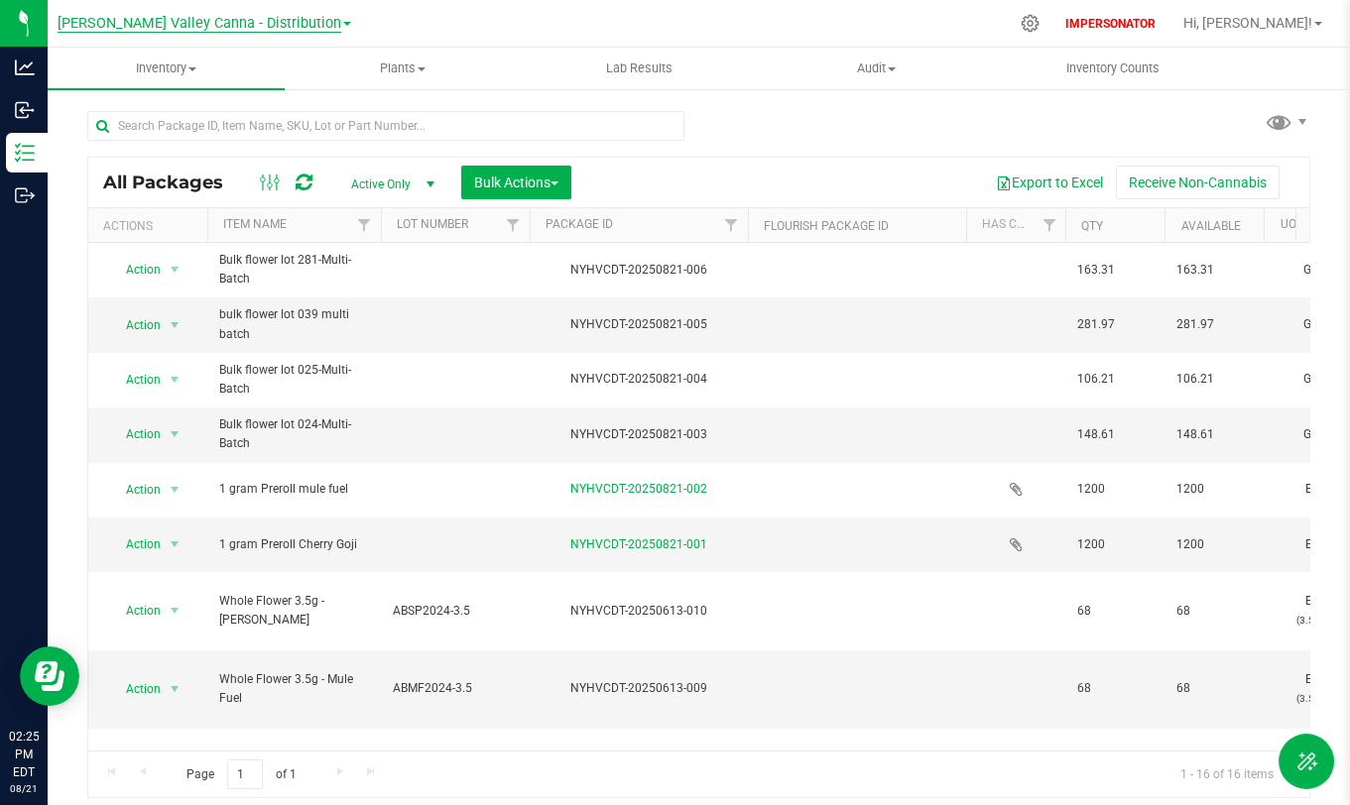
click at [222, 20] on span "[PERSON_NAME] Valley Canna - Distribution" at bounding box center [200, 24] width 284 height 18
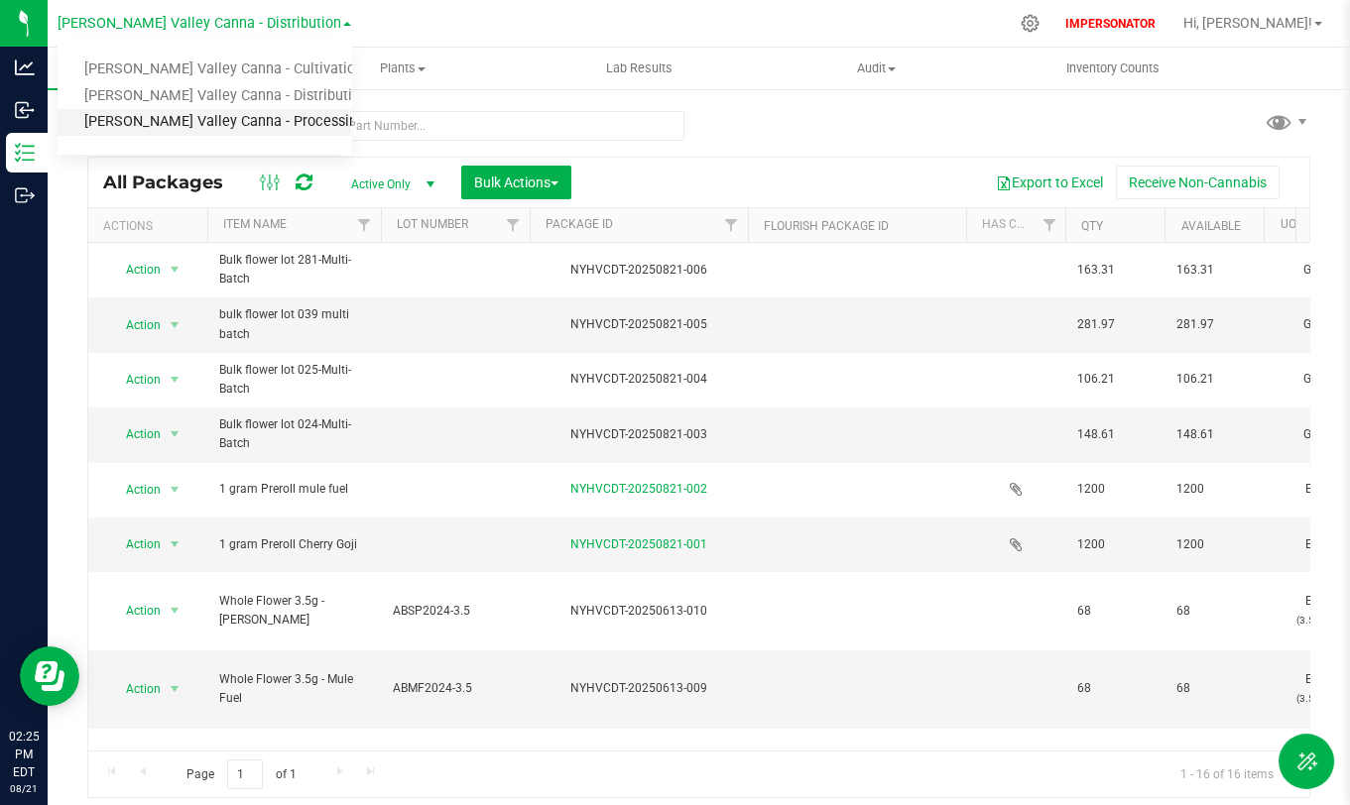
click at [234, 122] on link "[PERSON_NAME] Valley Canna - Processing" at bounding box center [205, 122] width 294 height 27
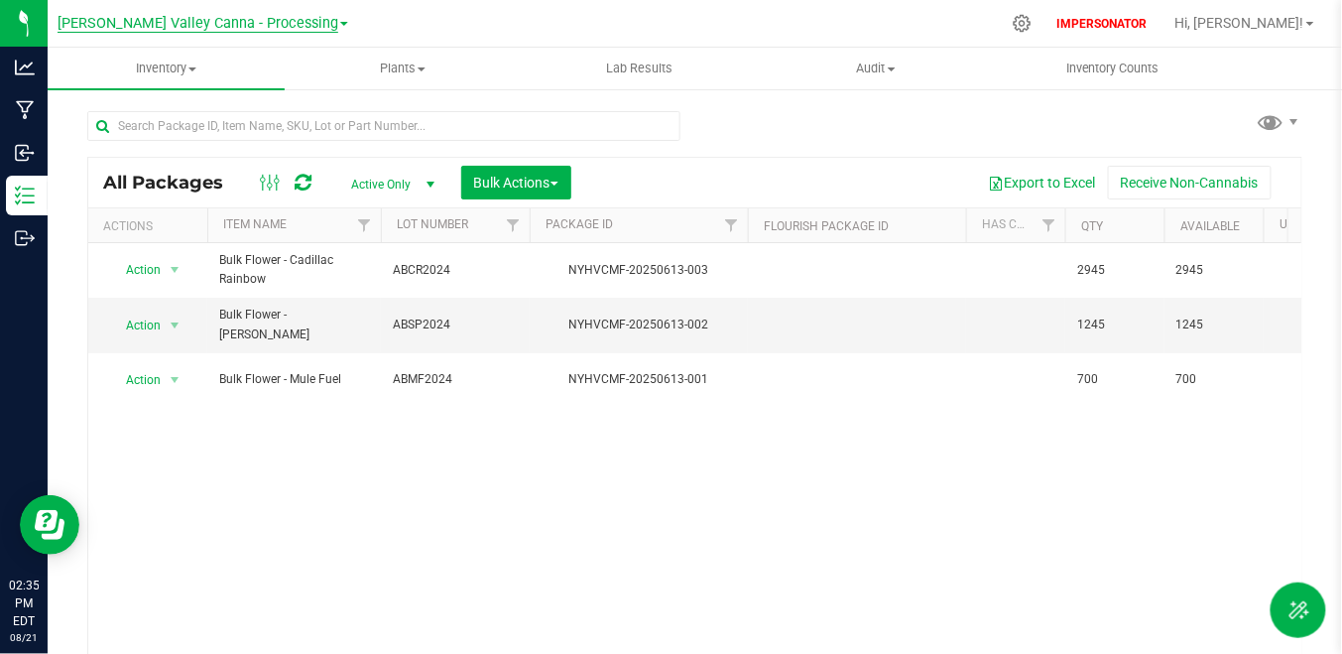
click at [259, 23] on span "[PERSON_NAME] Valley Canna - Processing" at bounding box center [198, 24] width 281 height 18
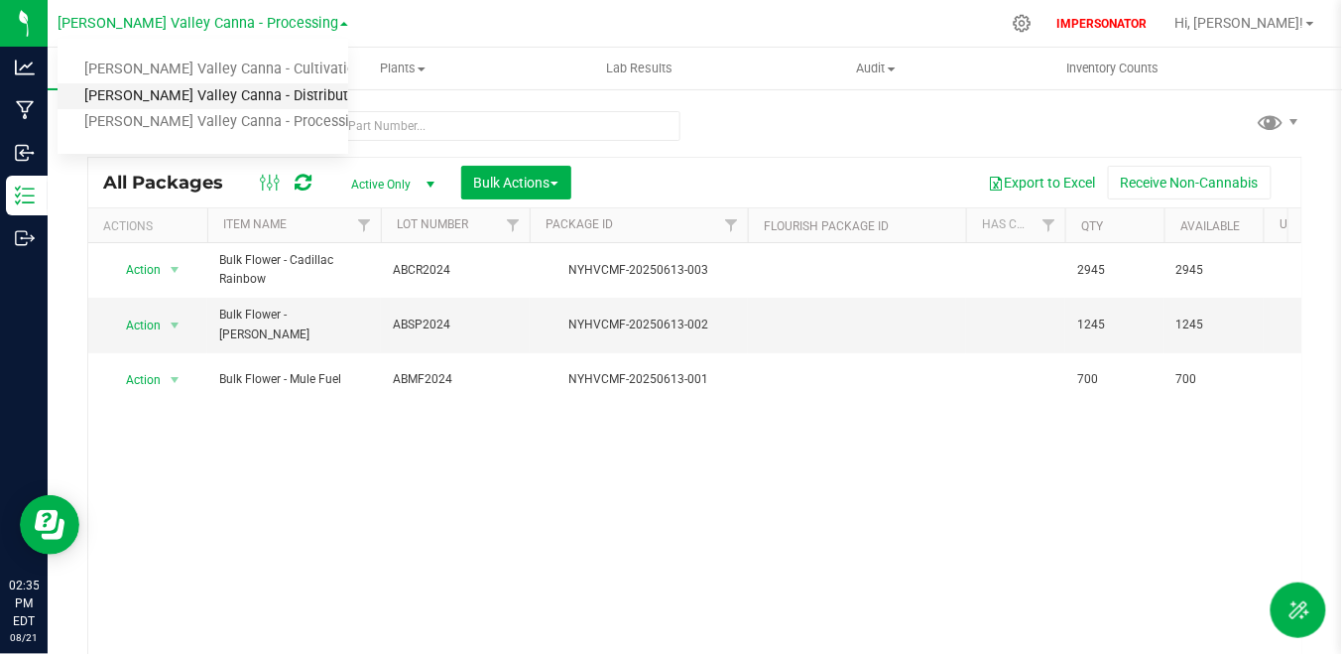
click at [220, 101] on link "[PERSON_NAME] Valley Canna - Distribution" at bounding box center [203, 96] width 291 height 27
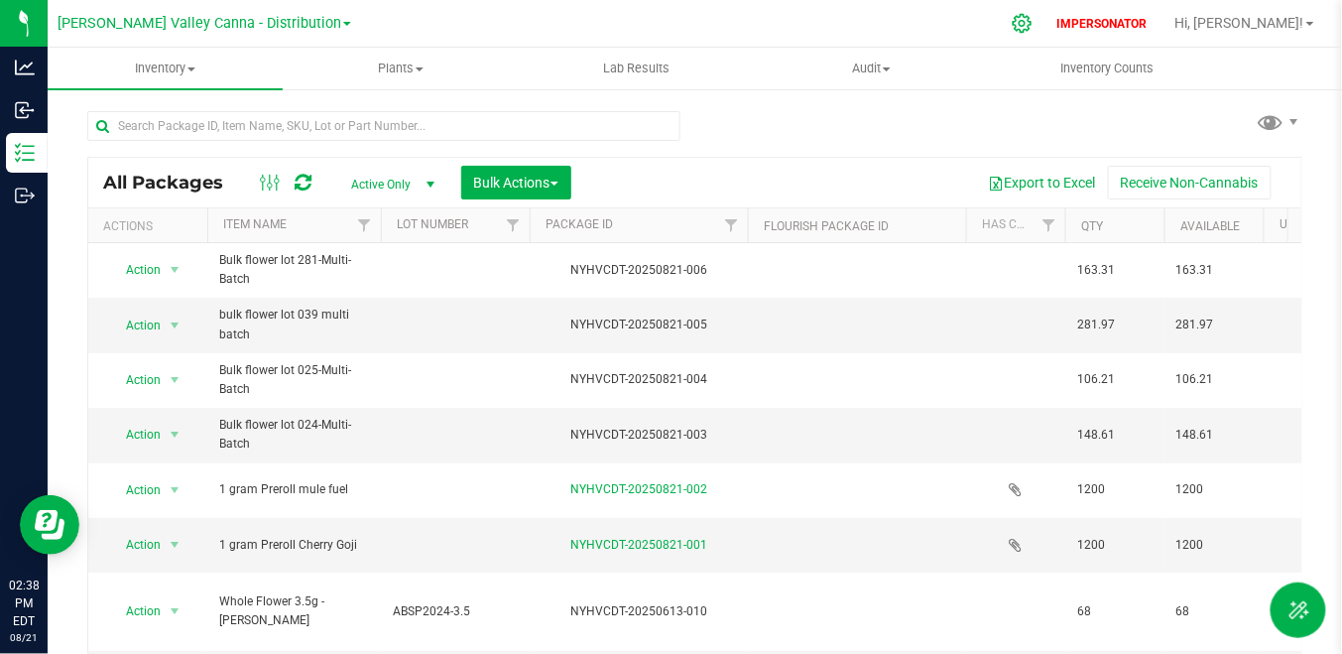
click at [1032, 18] on icon at bounding box center [1022, 23] width 21 height 21
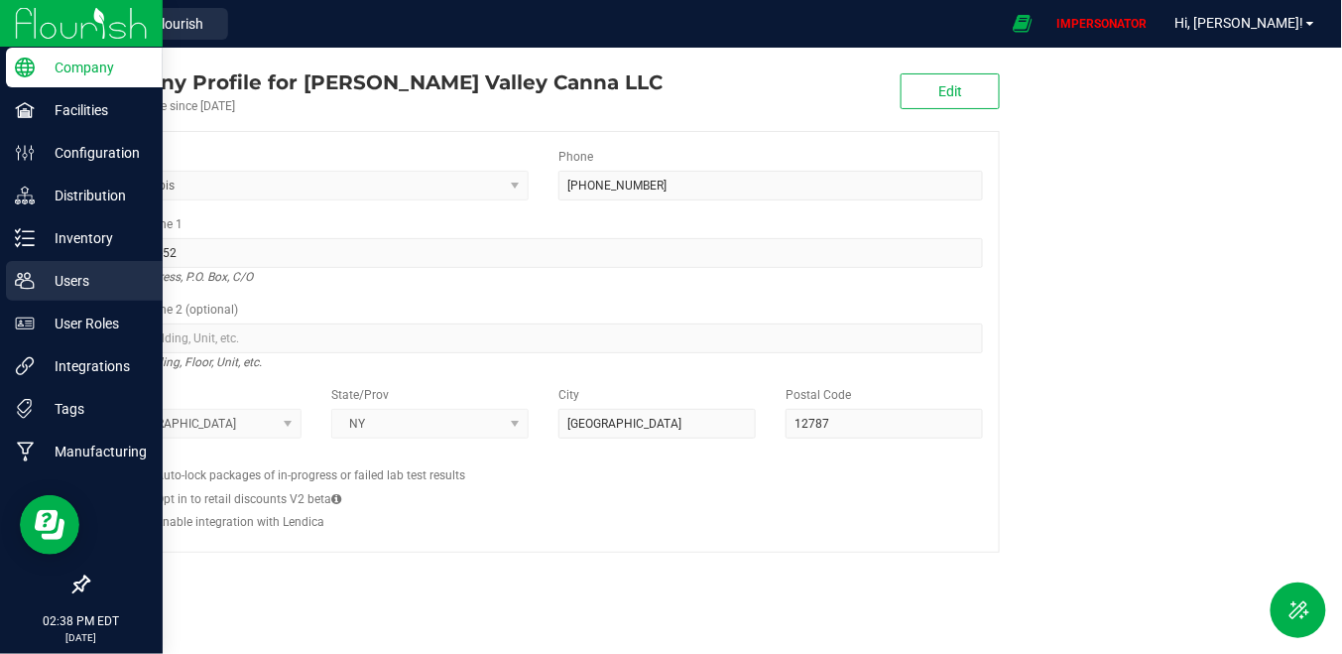
click at [94, 268] on div "Users" at bounding box center [84, 281] width 157 height 40
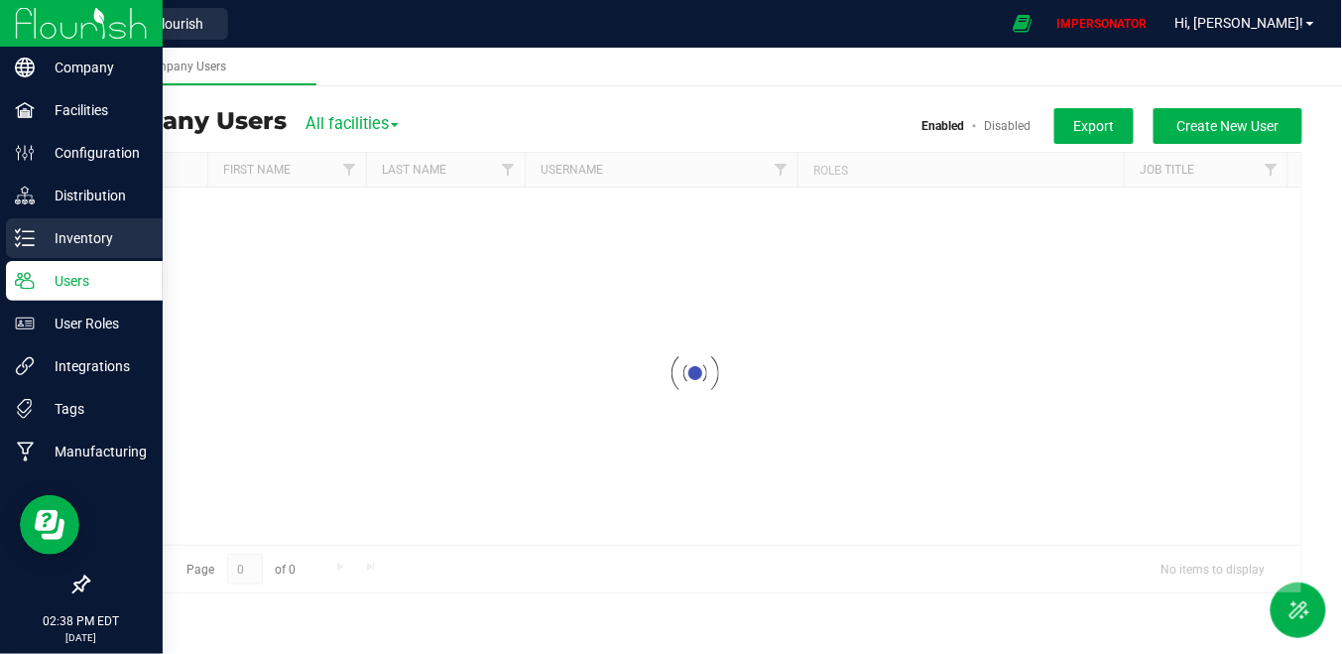
click at [107, 239] on p "Inventory" at bounding box center [94, 238] width 119 height 24
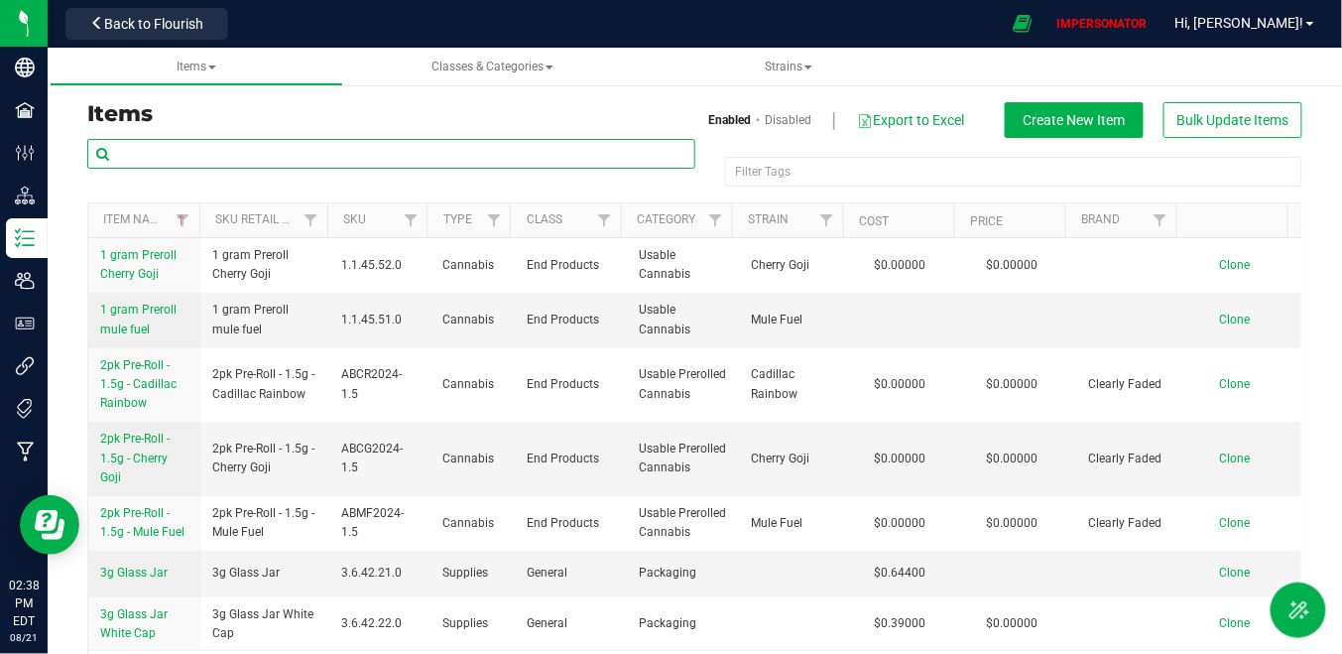
click at [333, 145] on input "text" at bounding box center [391, 154] width 608 height 30
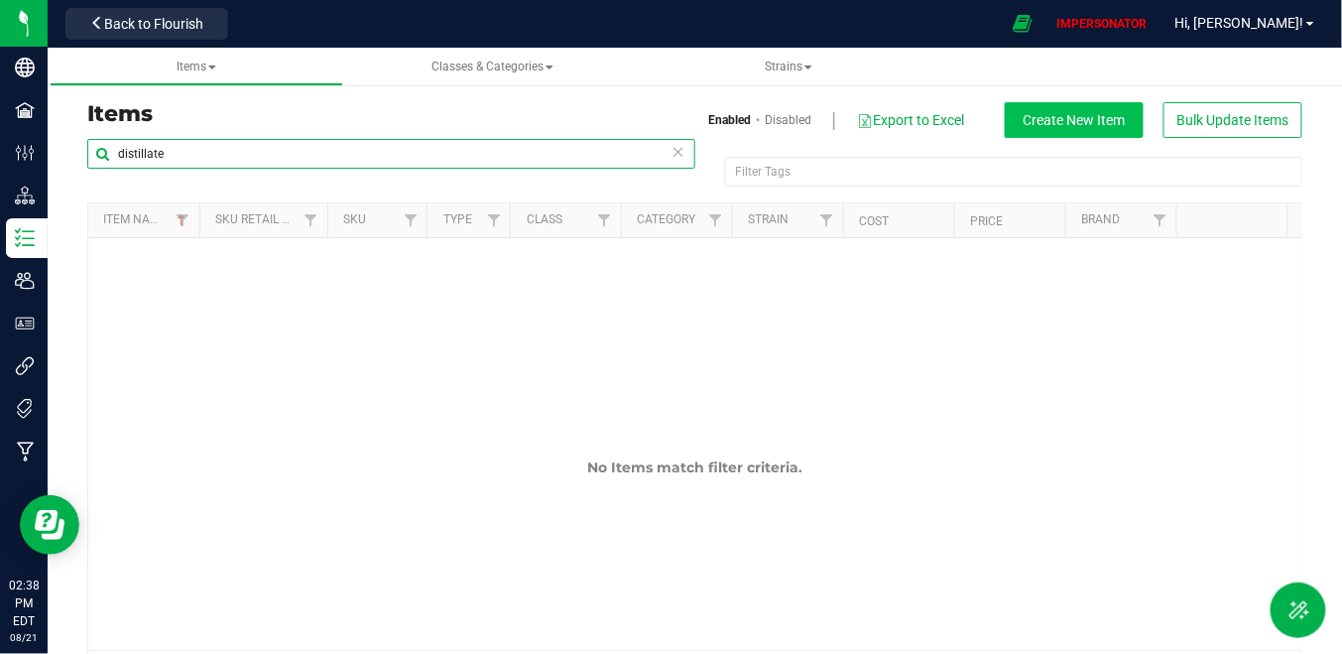
type input "distillate"
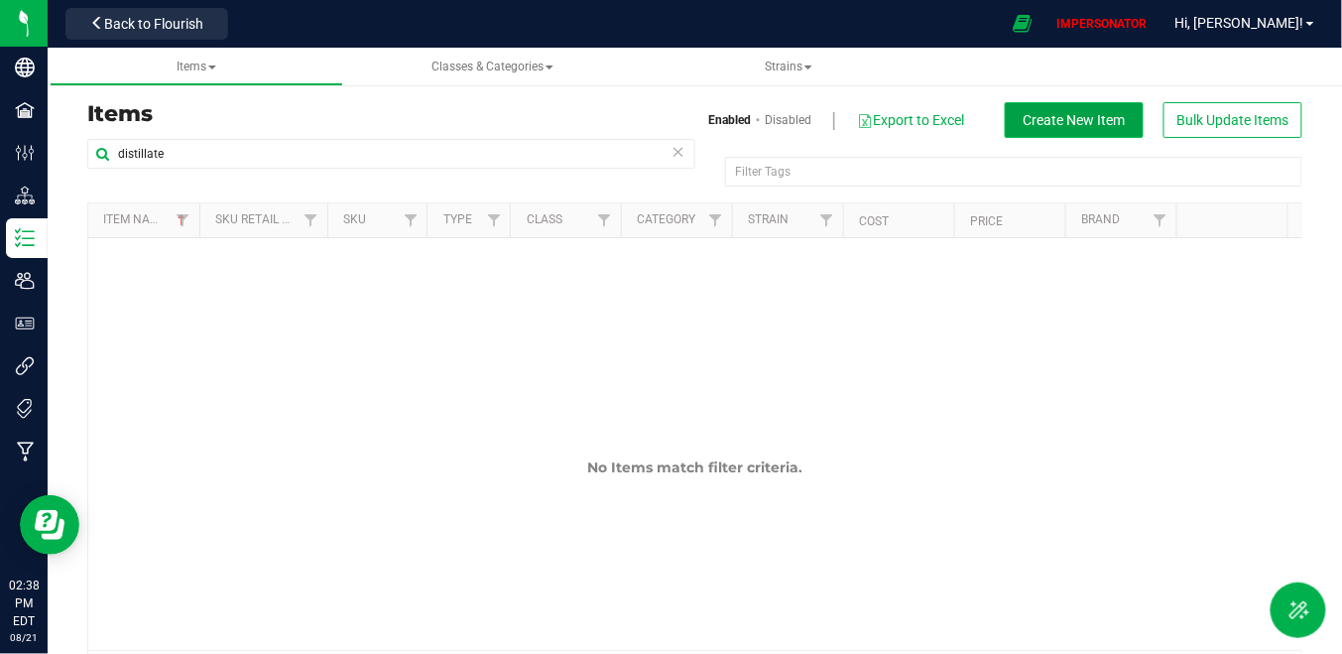
click at [1085, 126] on span "Create New Item" at bounding box center [1075, 120] width 102 height 16
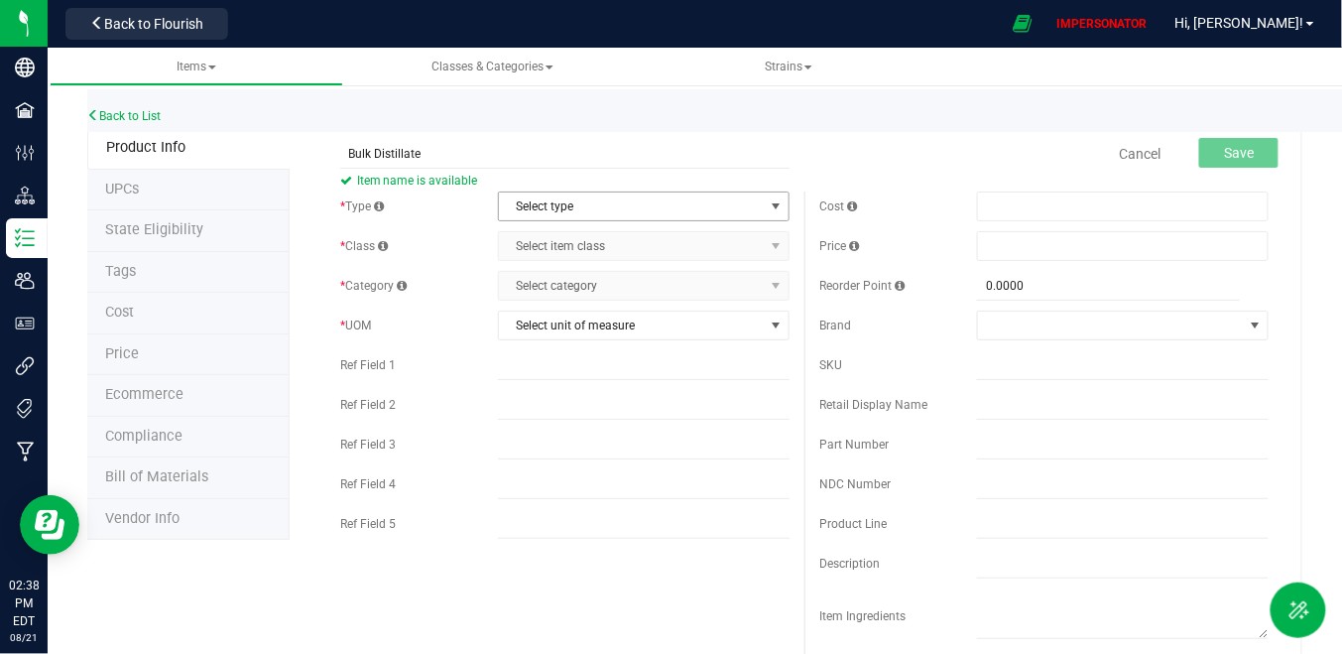
type input "Bulk Distillate"
click at [585, 212] on span "Select type" at bounding box center [631, 206] width 265 height 28
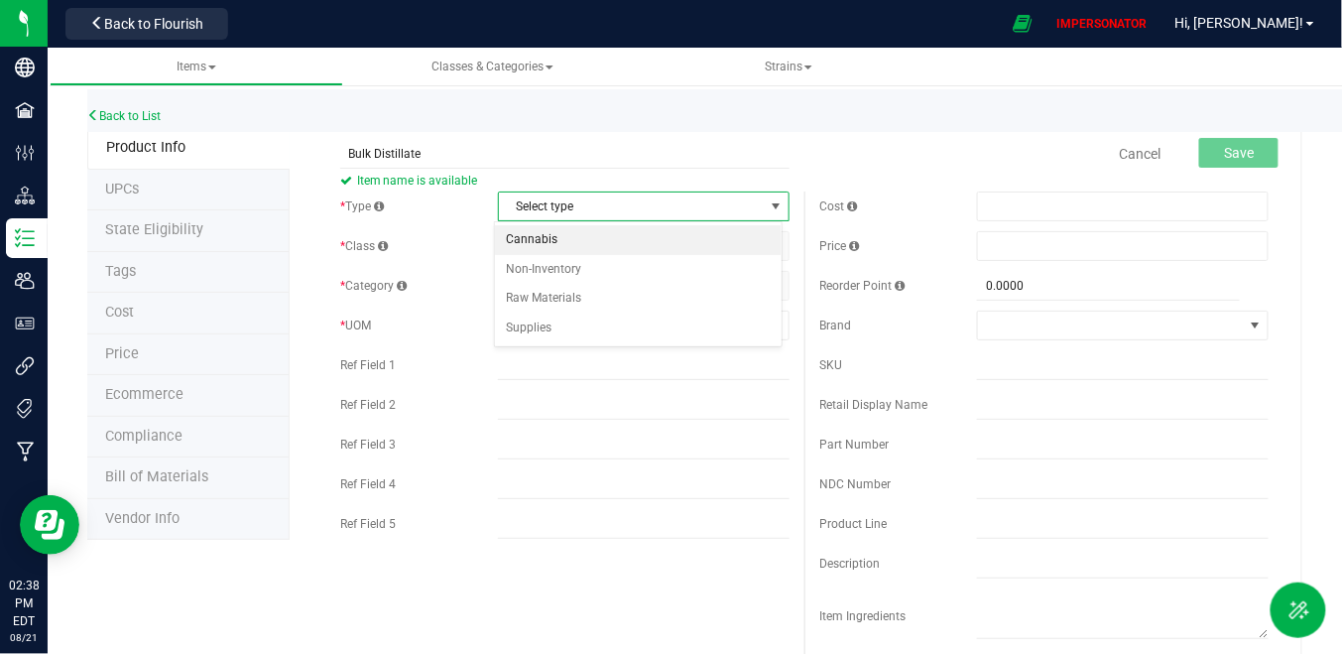
click at [572, 236] on li "Cannabis" at bounding box center [638, 240] width 287 height 30
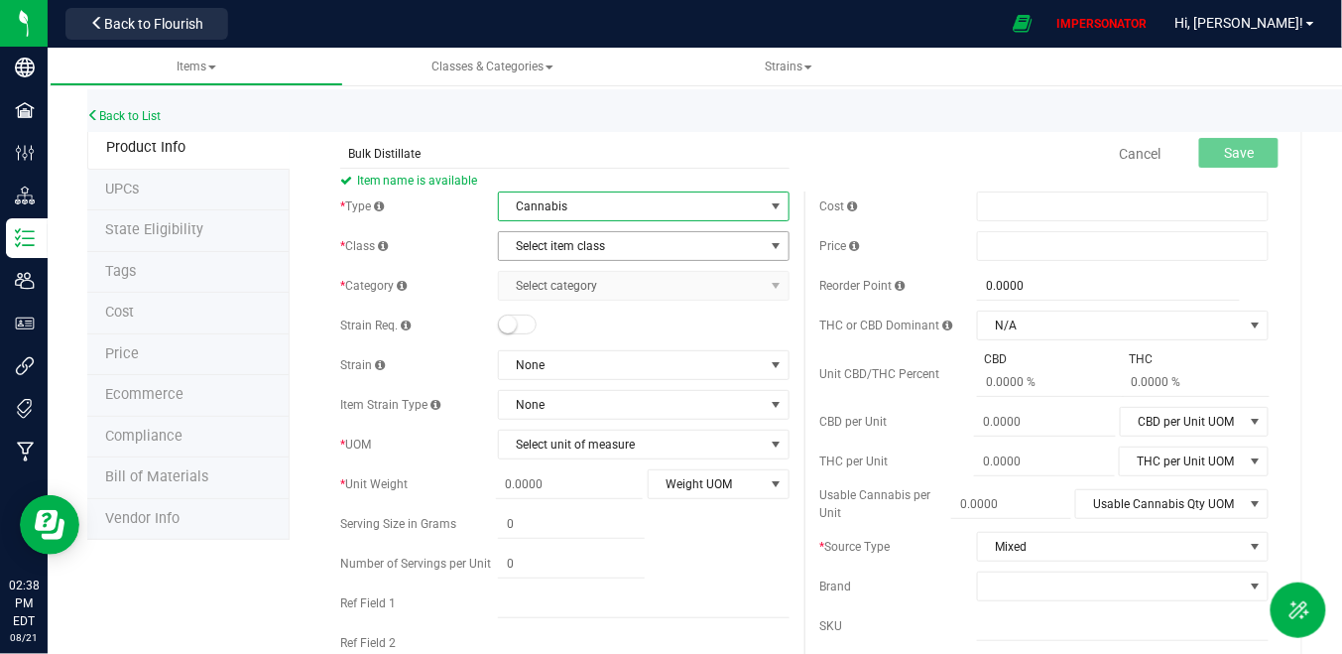
click at [579, 241] on span "Select item class" at bounding box center [631, 246] width 265 height 28
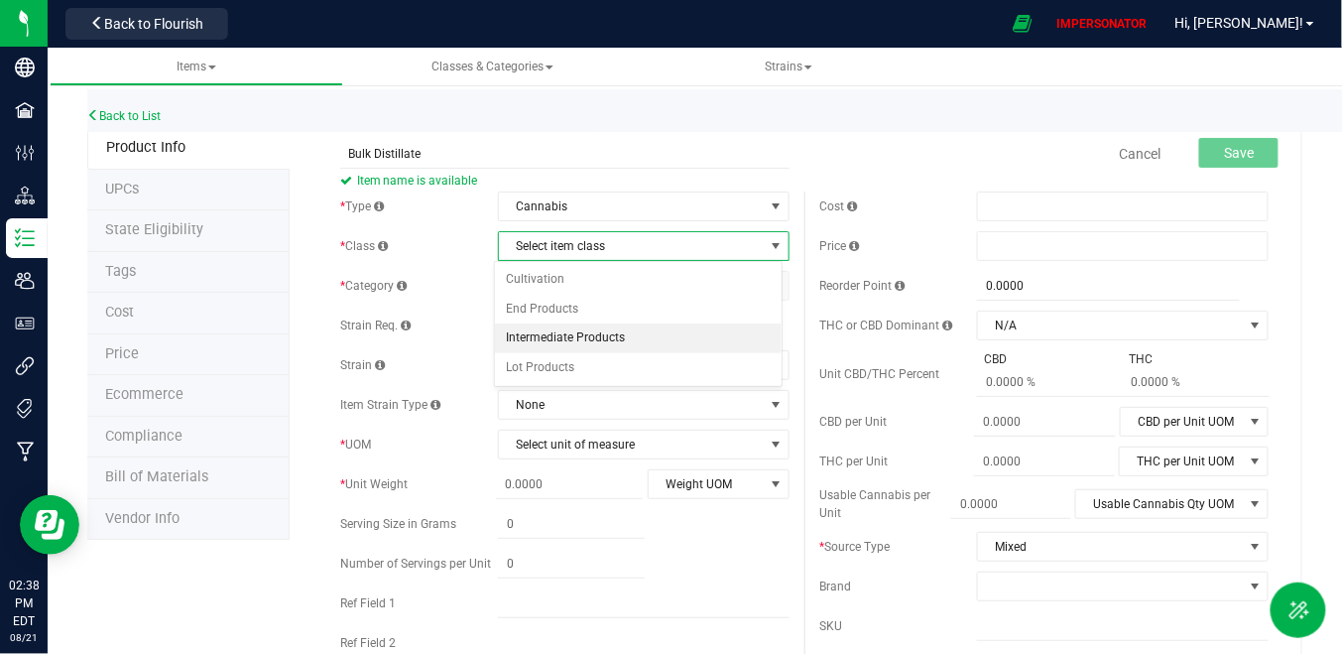
click at [591, 343] on li "Intermediate Products" at bounding box center [638, 338] width 287 height 30
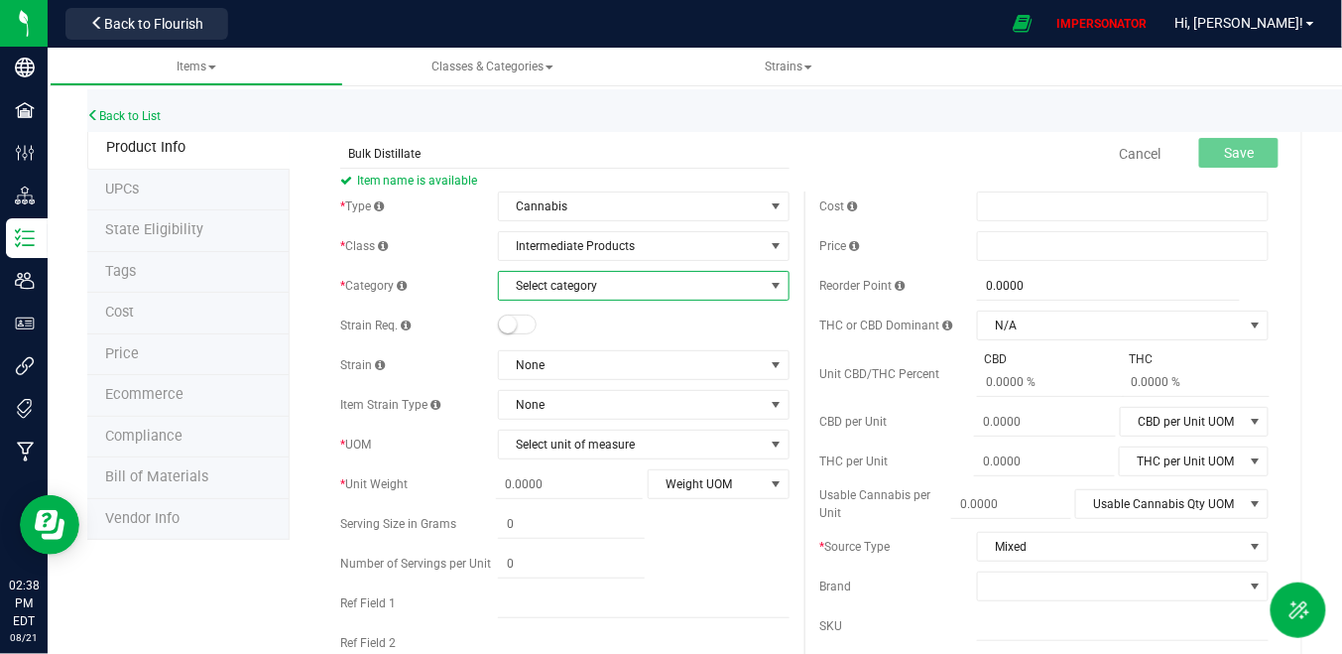
click at [608, 292] on span "Select category" at bounding box center [631, 286] width 265 height 28
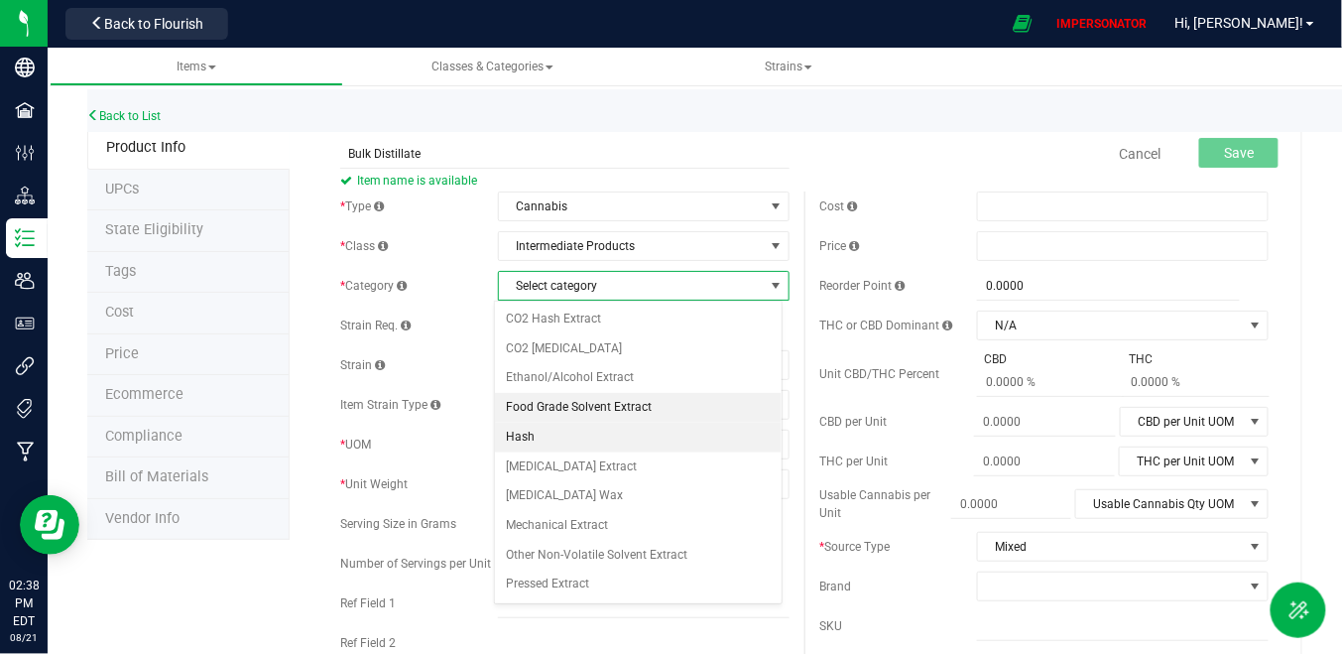
click at [604, 407] on li "Food Grade Solvent Extract" at bounding box center [638, 408] width 287 height 30
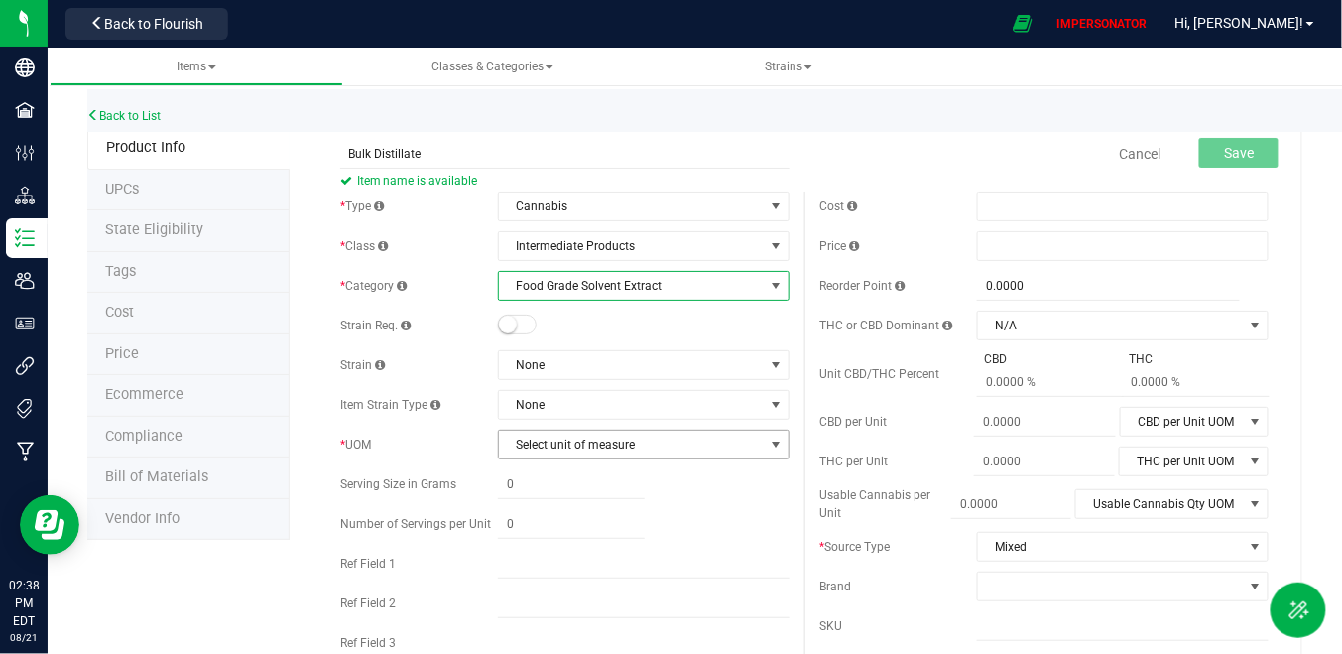
click at [627, 447] on span "Select unit of measure" at bounding box center [631, 444] width 265 height 28
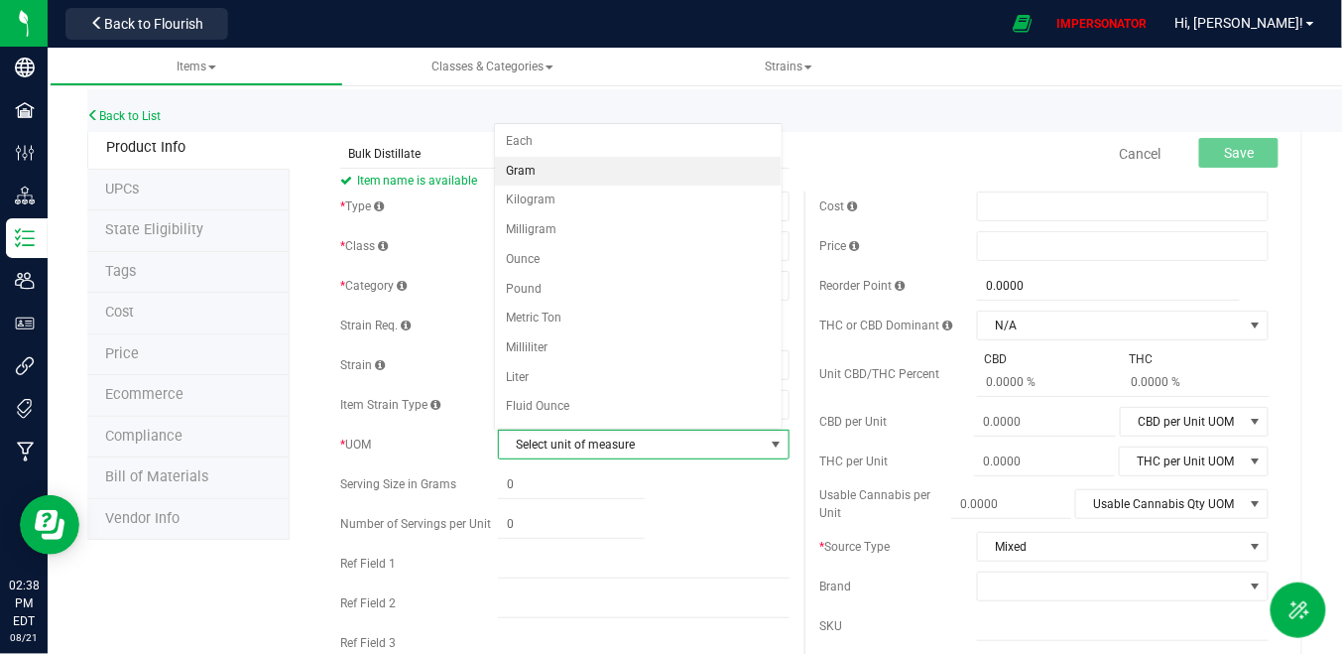
click at [580, 167] on li "Gram" at bounding box center [638, 172] width 287 height 30
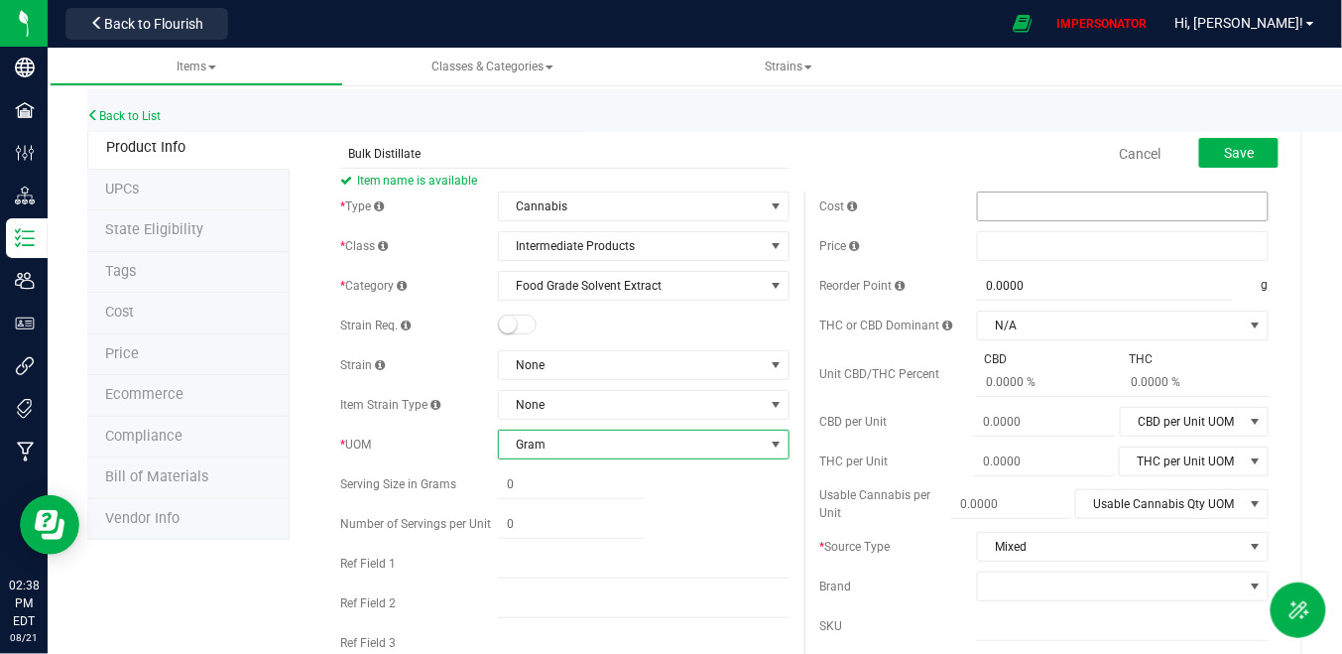
click at [977, 194] on span at bounding box center [1123, 206] width 292 height 30
click at [1224, 159] on span "Save" at bounding box center [1239, 153] width 30 height 16
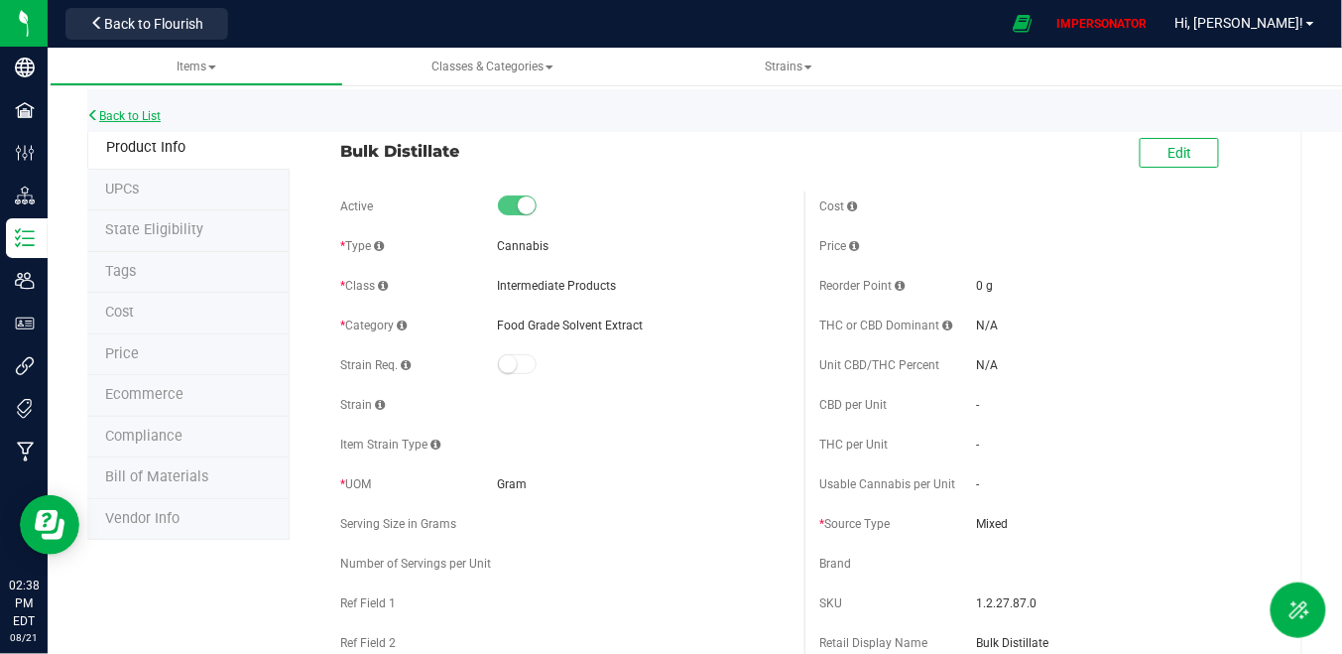
click at [107, 117] on link "Back to List" at bounding box center [123, 116] width 73 height 14
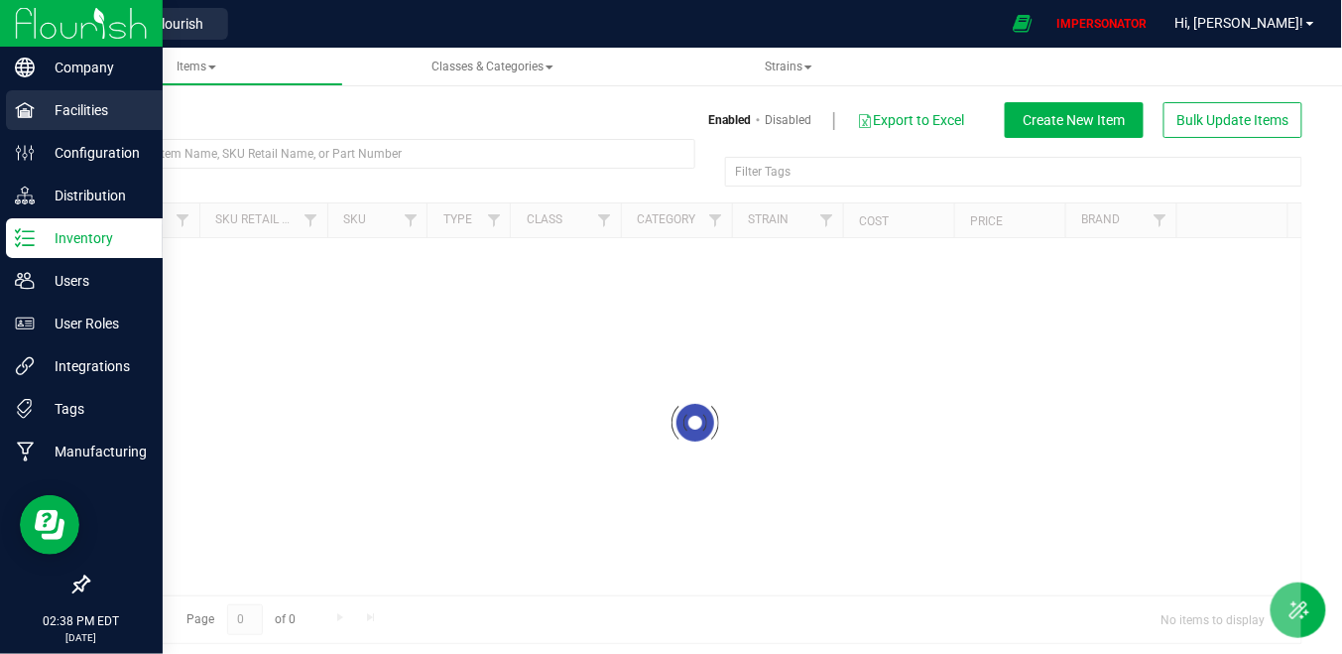
click at [98, 123] on div "Facilities" at bounding box center [84, 110] width 157 height 40
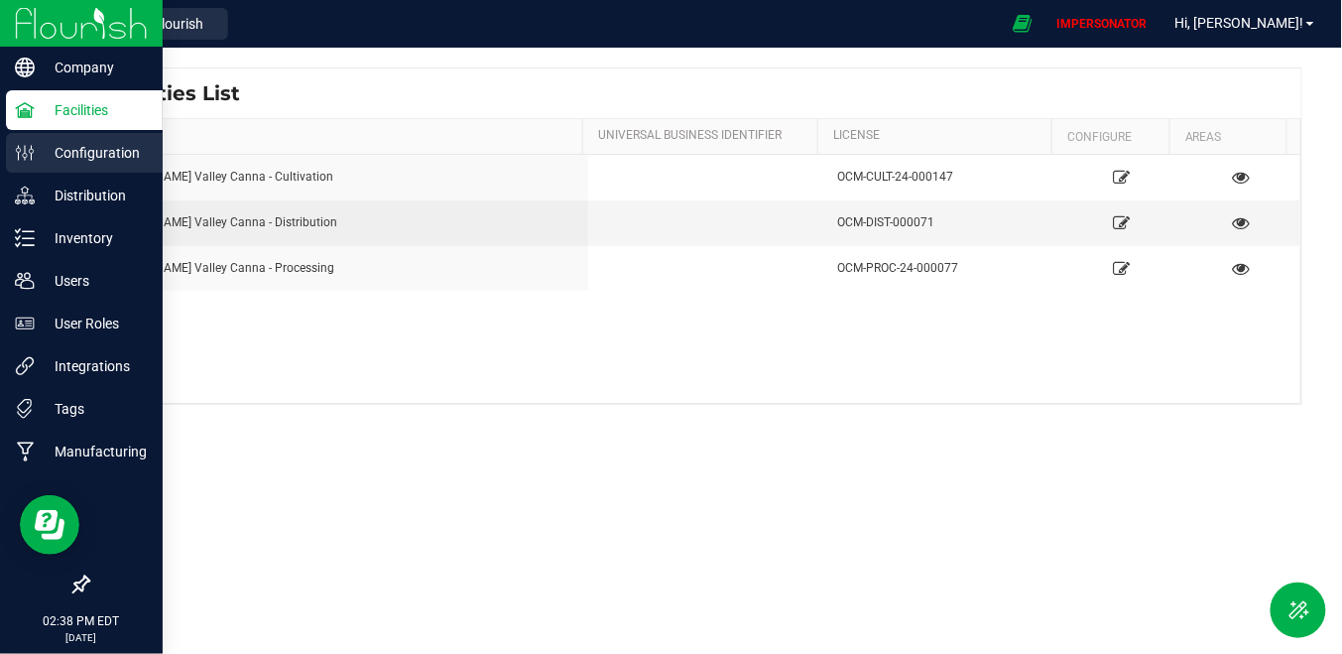
click at [98, 156] on p "Configuration" at bounding box center [94, 153] width 119 height 24
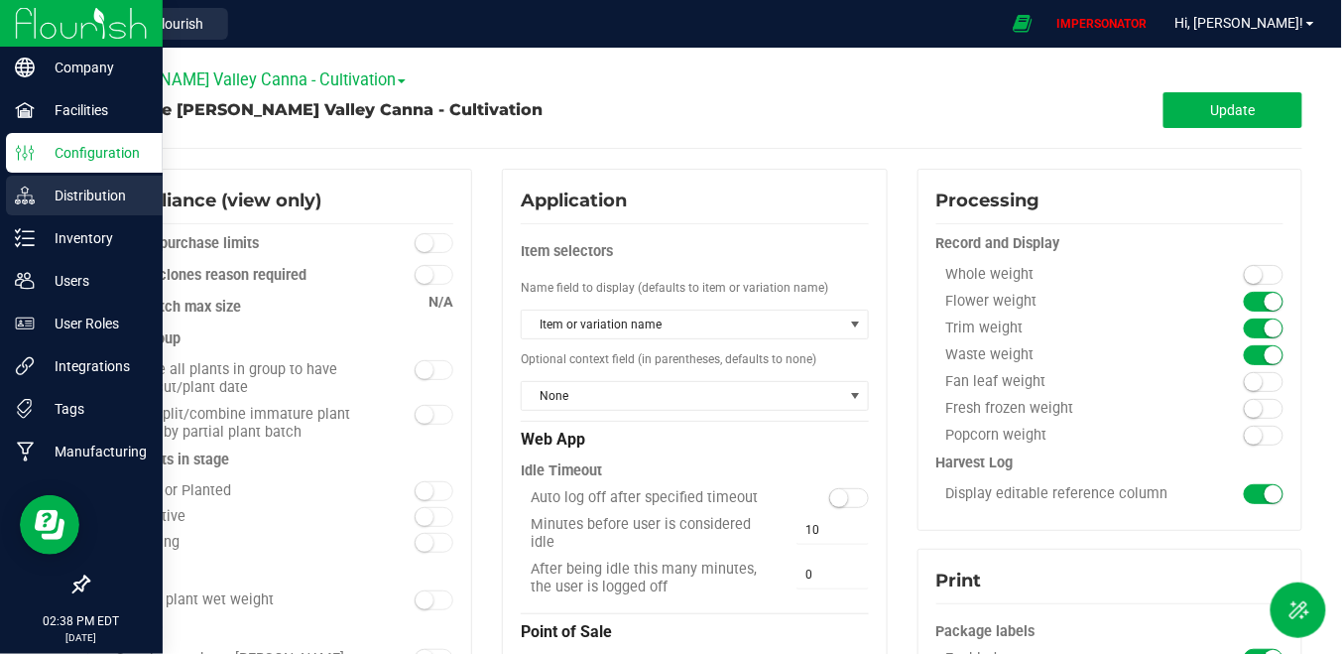
click at [118, 192] on p "Distribution" at bounding box center [94, 195] width 119 height 24
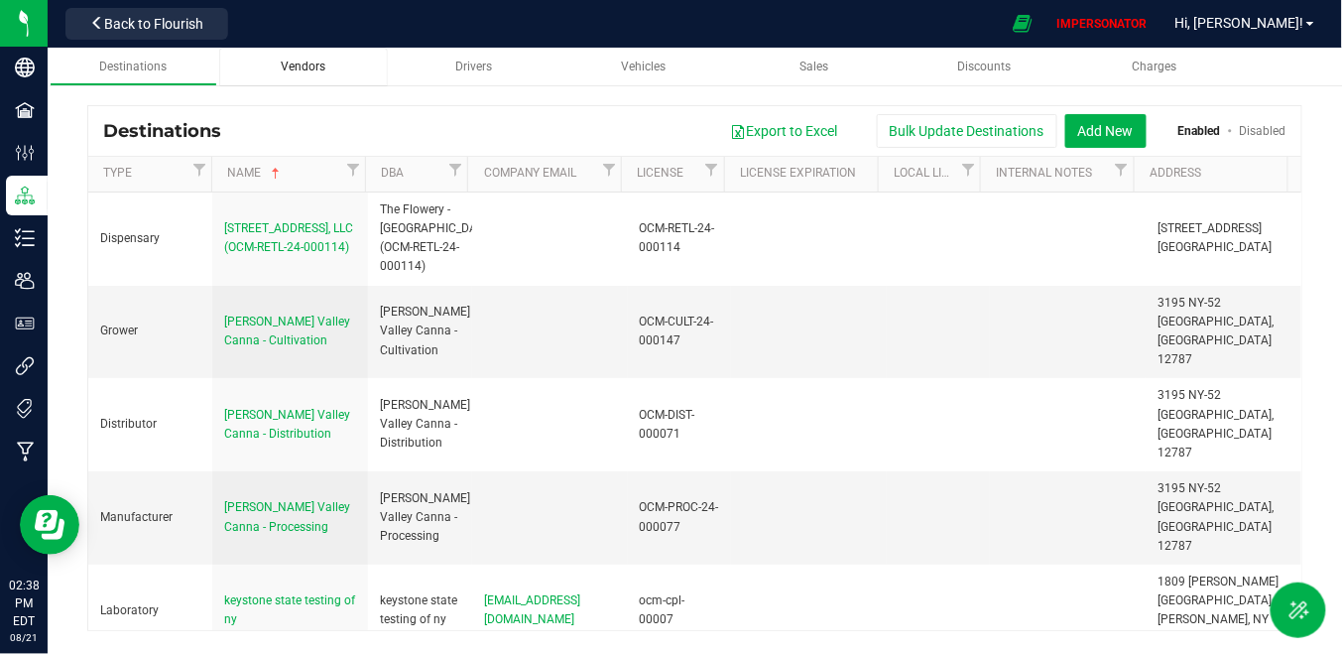
click at [328, 59] on div "Vendors" at bounding box center [303, 67] width 137 height 17
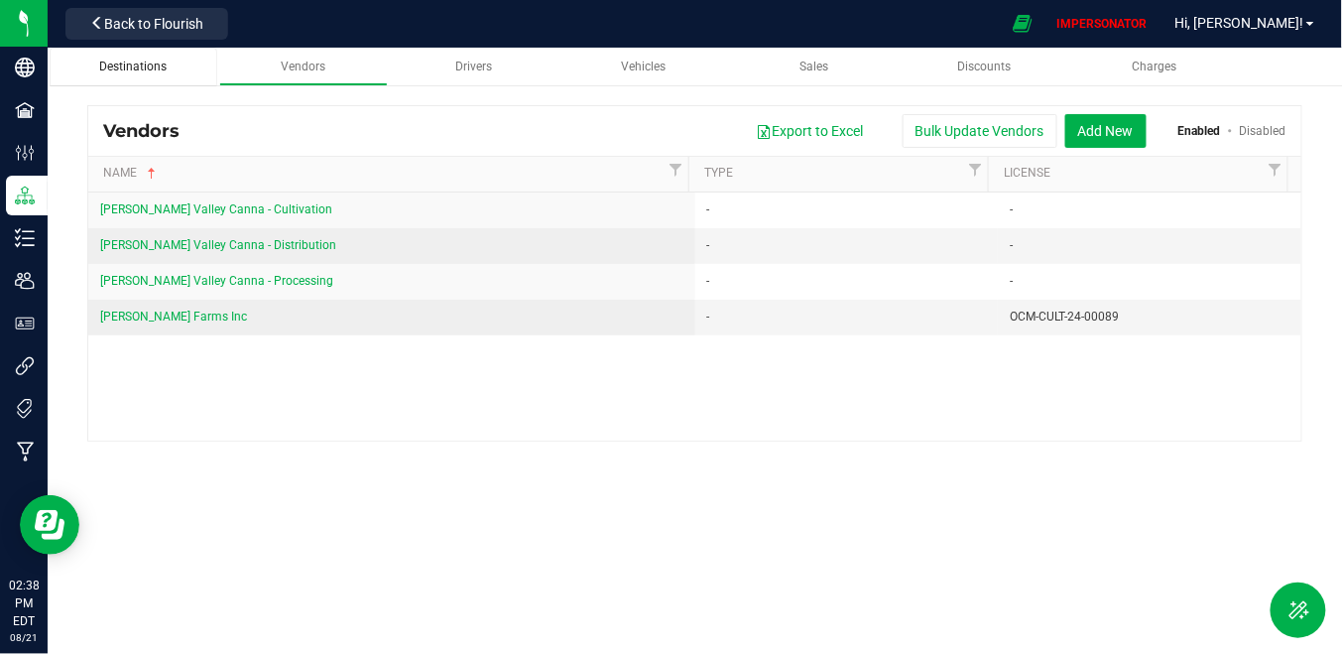
click at [176, 69] on div "Destinations" at bounding box center [133, 67] width 137 height 17
